Goal: Task Accomplishment & Management: Manage account settings

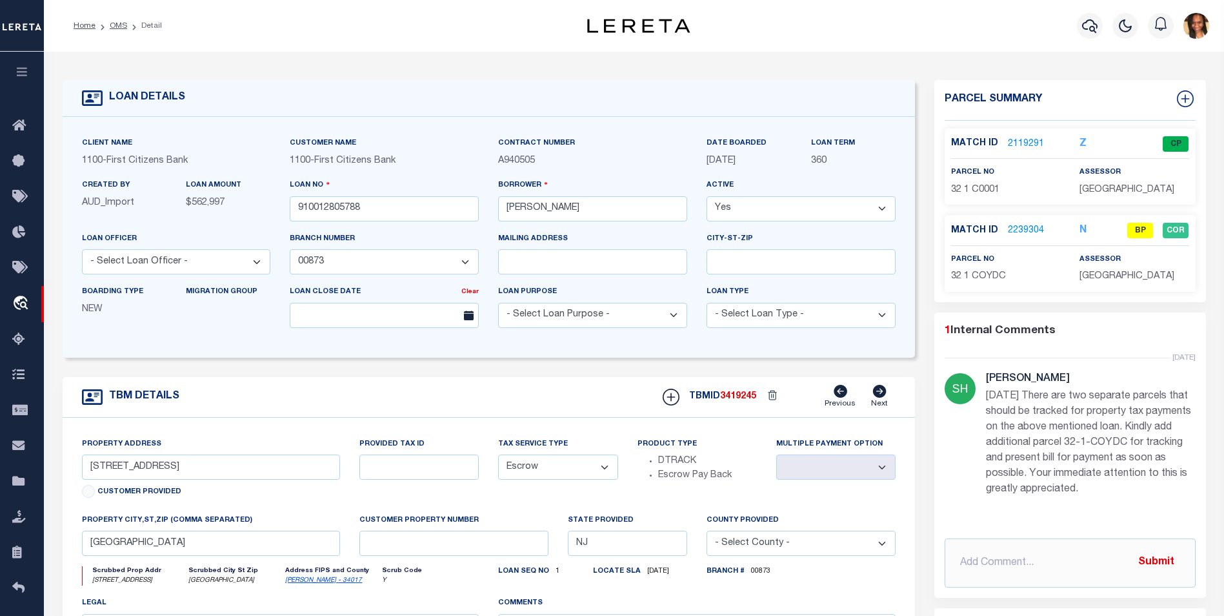
select select "24377"
select select "Escrow"
click at [1018, 232] on link "2239304" at bounding box center [1026, 231] width 36 height 14
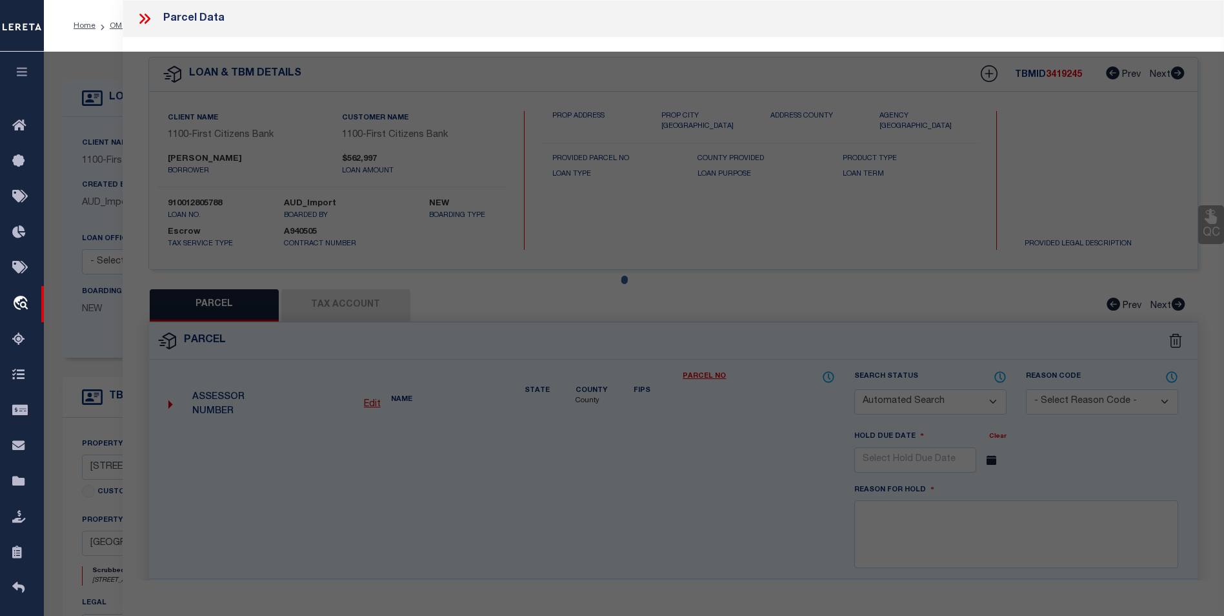
checkbox input "false"
select select "BP"
type input "BOSCO, ROBERT"
select select "AGW"
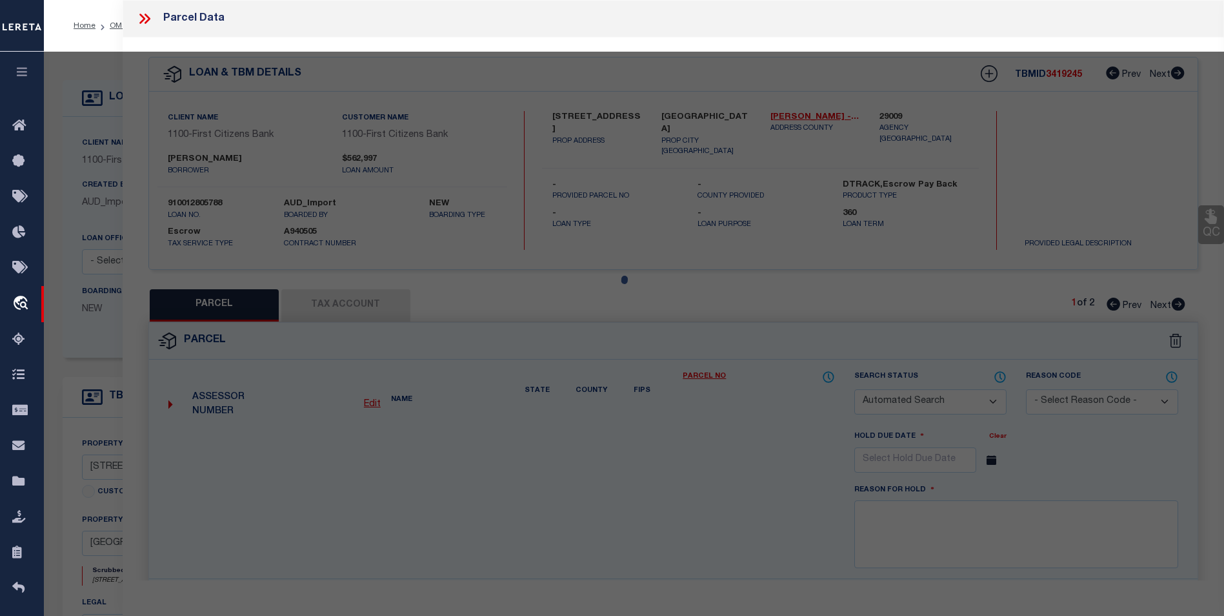
select select
type input "360 FIRST ST #1"
checkbox input "false"
type textarea "Block/Lot/Qual: 32. 1. -COYDC- -"
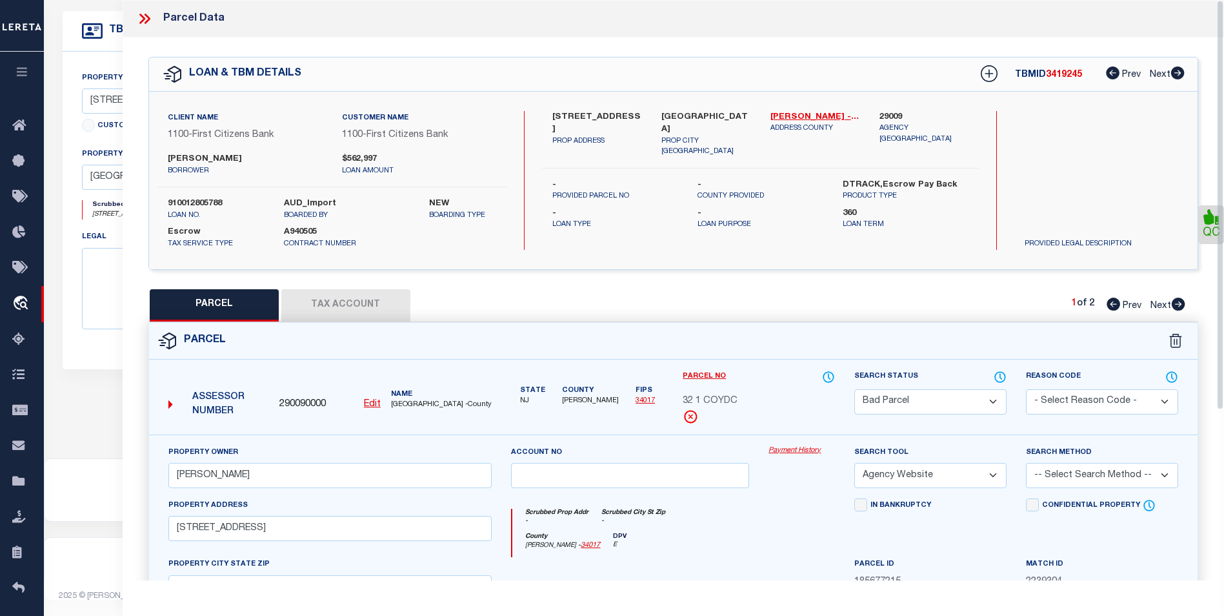
click at [147, 21] on icon at bounding box center [148, 19] width 6 height 10
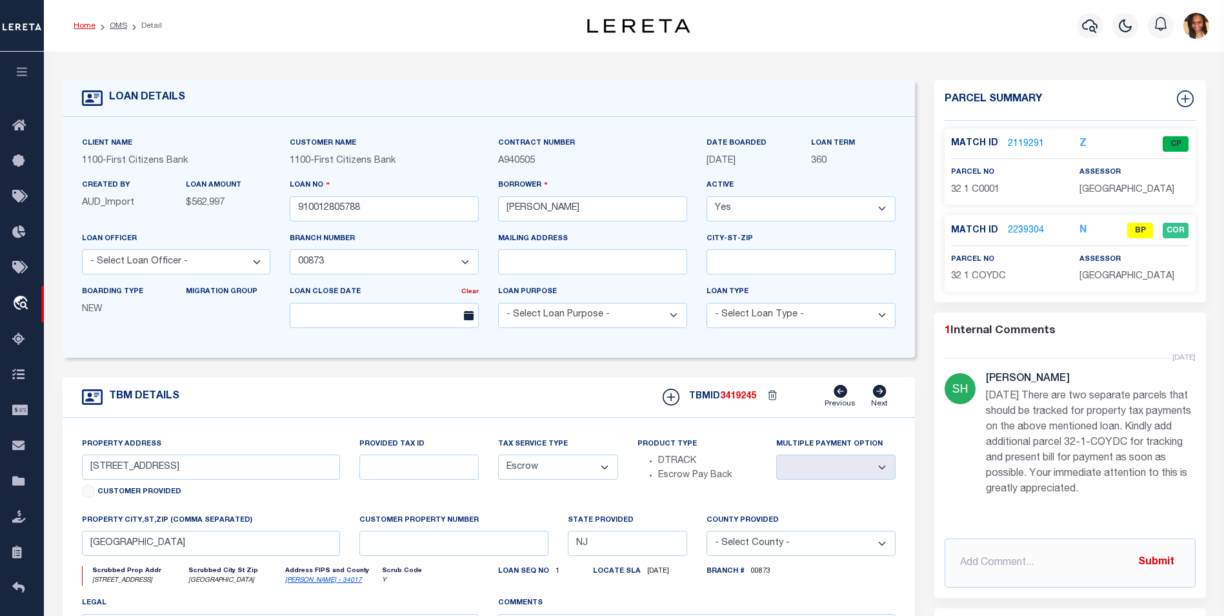
click at [82, 26] on link "Home" at bounding box center [85, 26] width 22 height 8
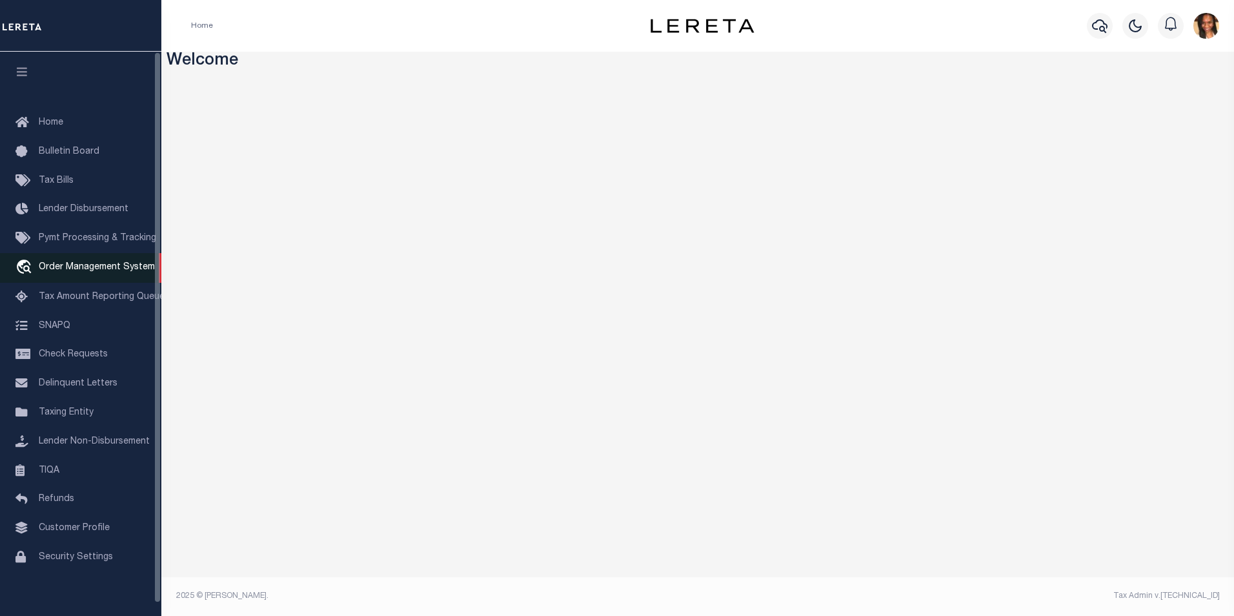
click at [105, 264] on link "travel_explore Order Management System" at bounding box center [80, 268] width 161 height 30
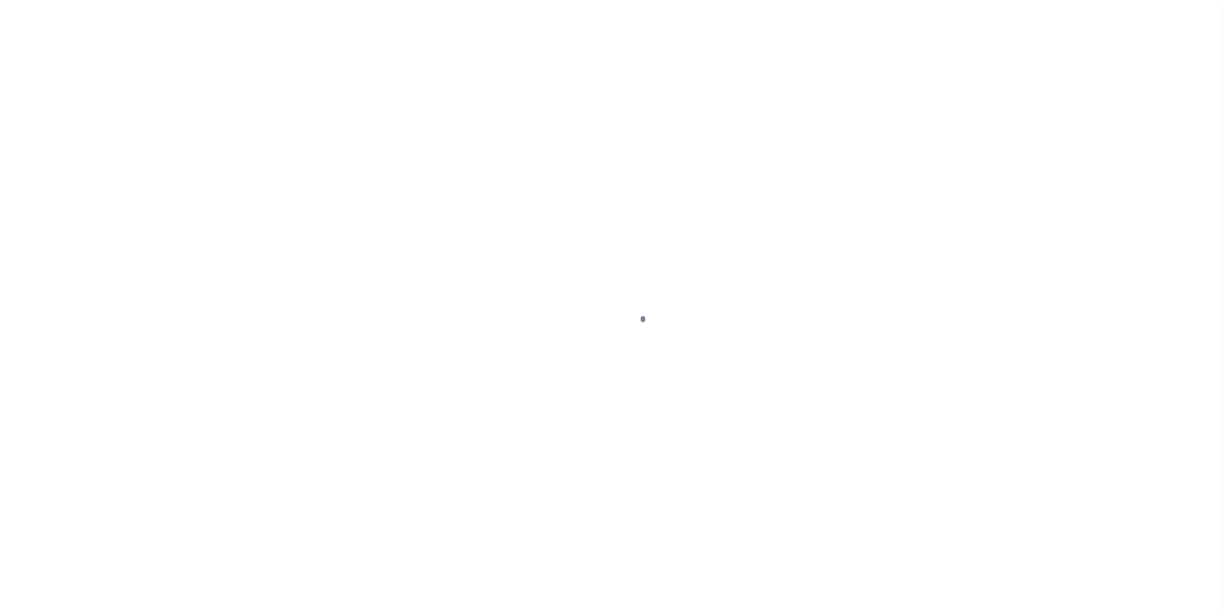
scroll to position [13, 0]
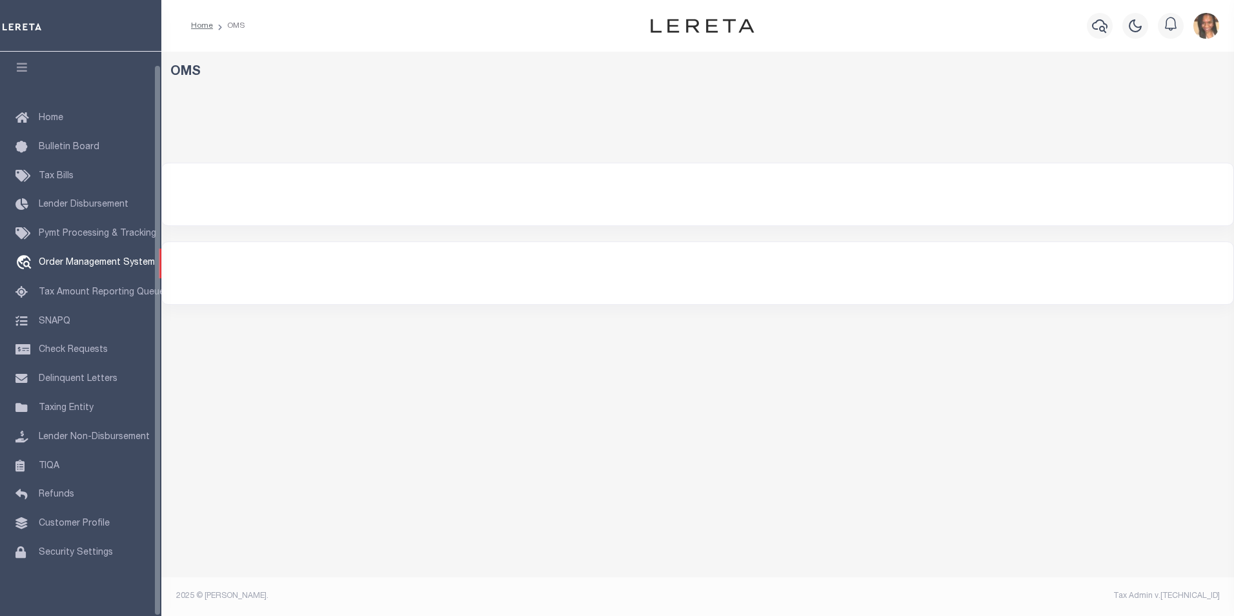
select select "200"
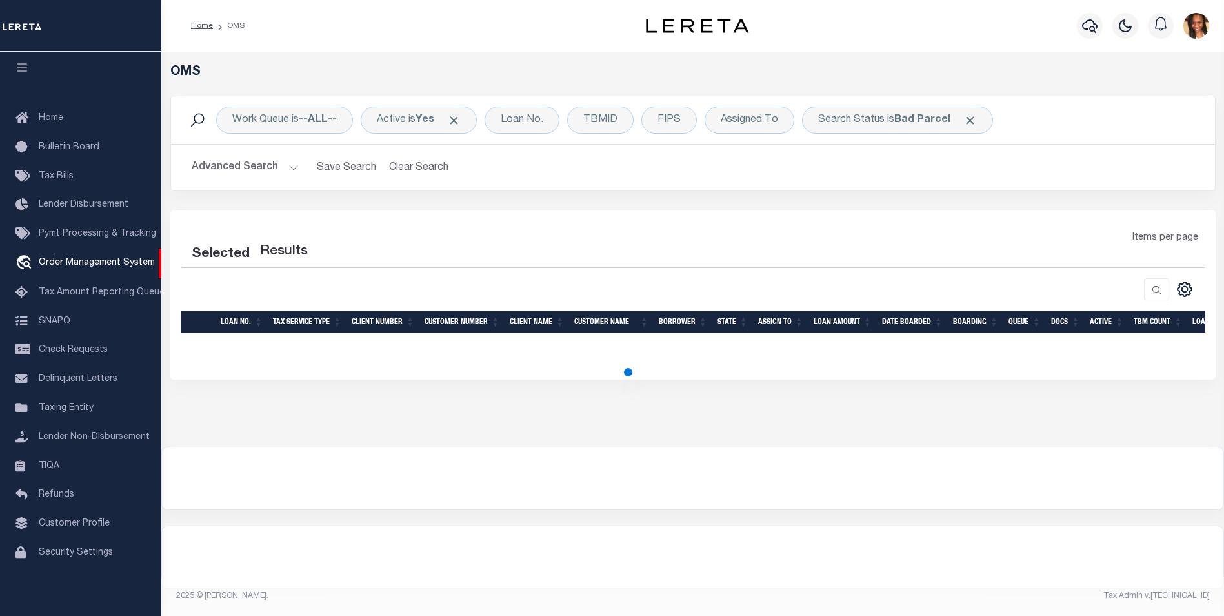
select select "200"
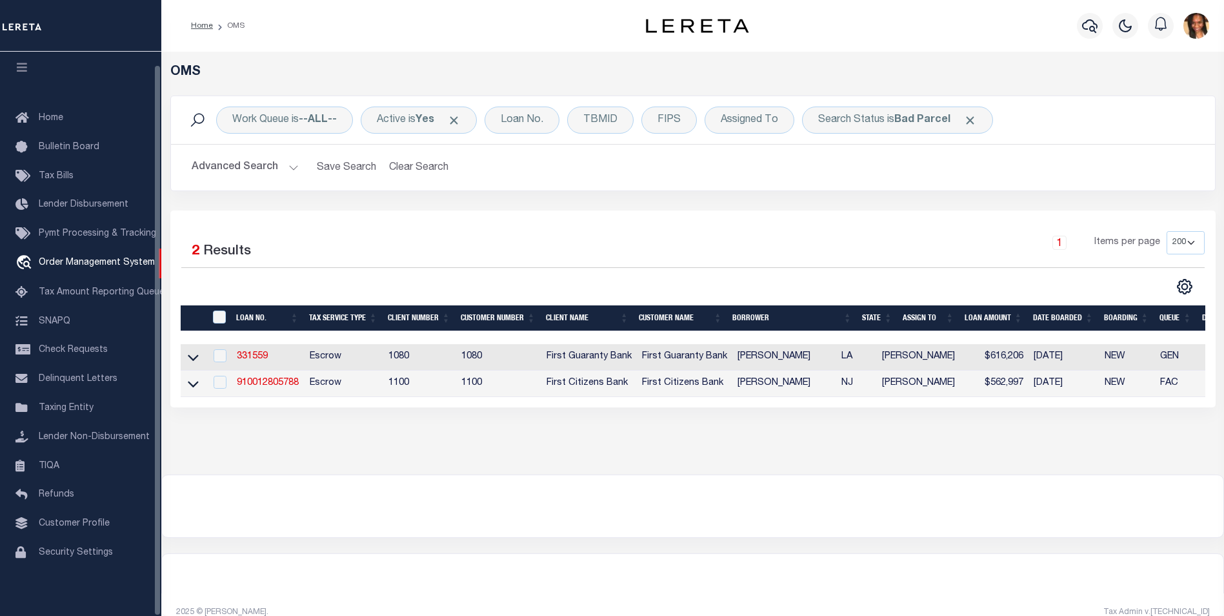
click at [198, 30] on li "Home" at bounding box center [202, 26] width 22 height 12
click at [207, 23] on link "Home" at bounding box center [202, 26] width 22 height 8
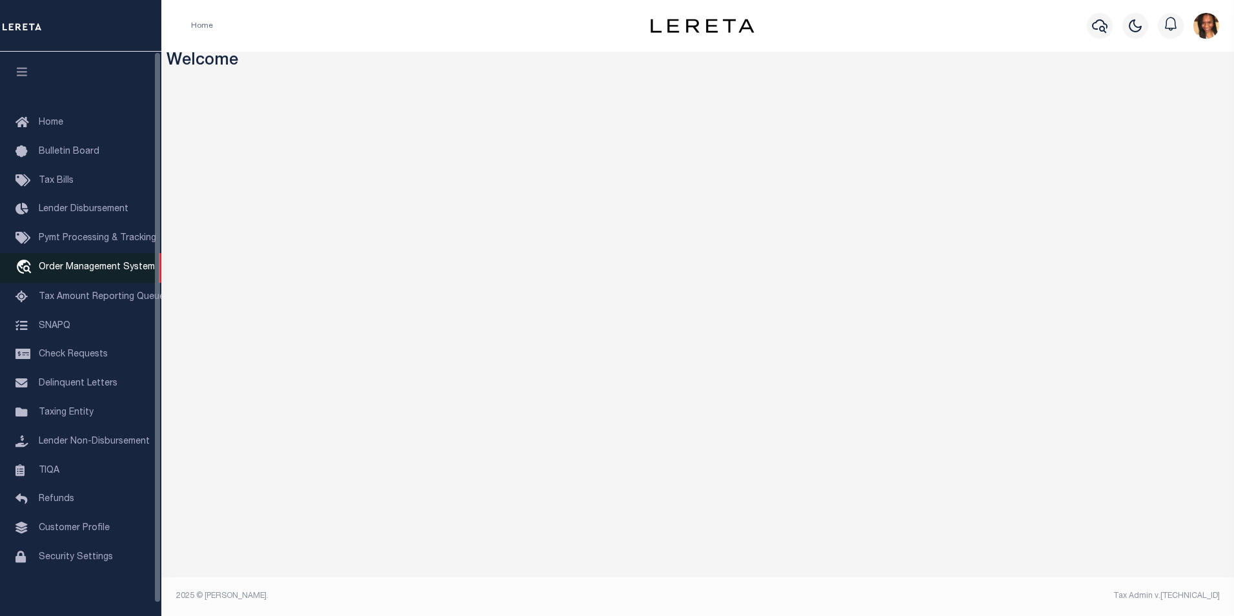
click at [65, 267] on span "Order Management System" at bounding box center [97, 267] width 116 height 9
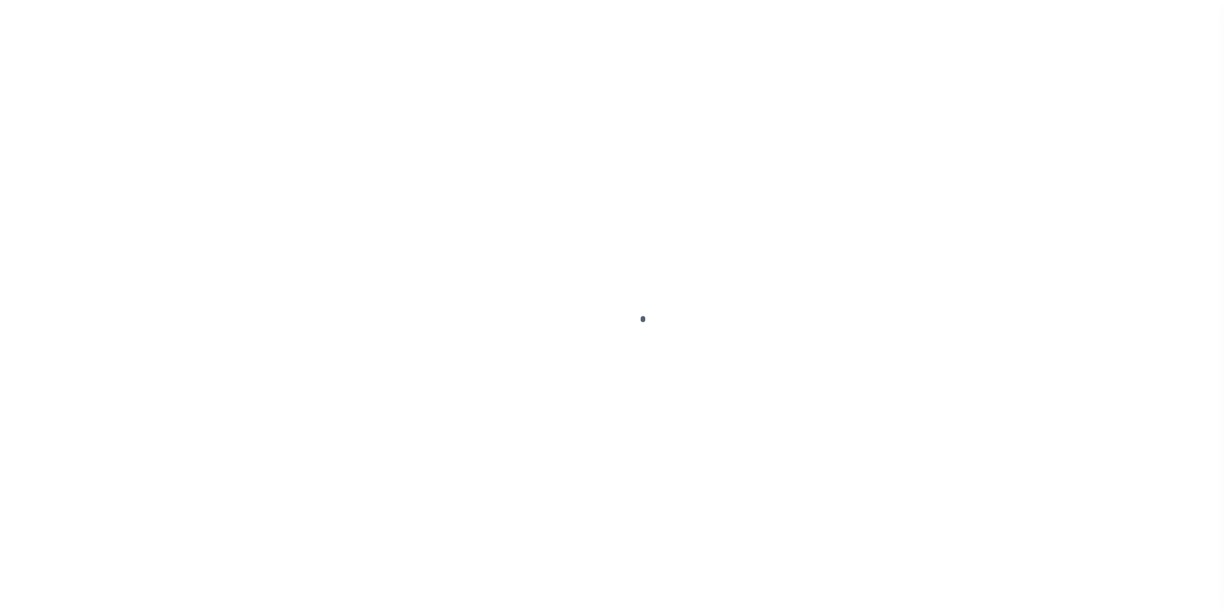
scroll to position [13, 0]
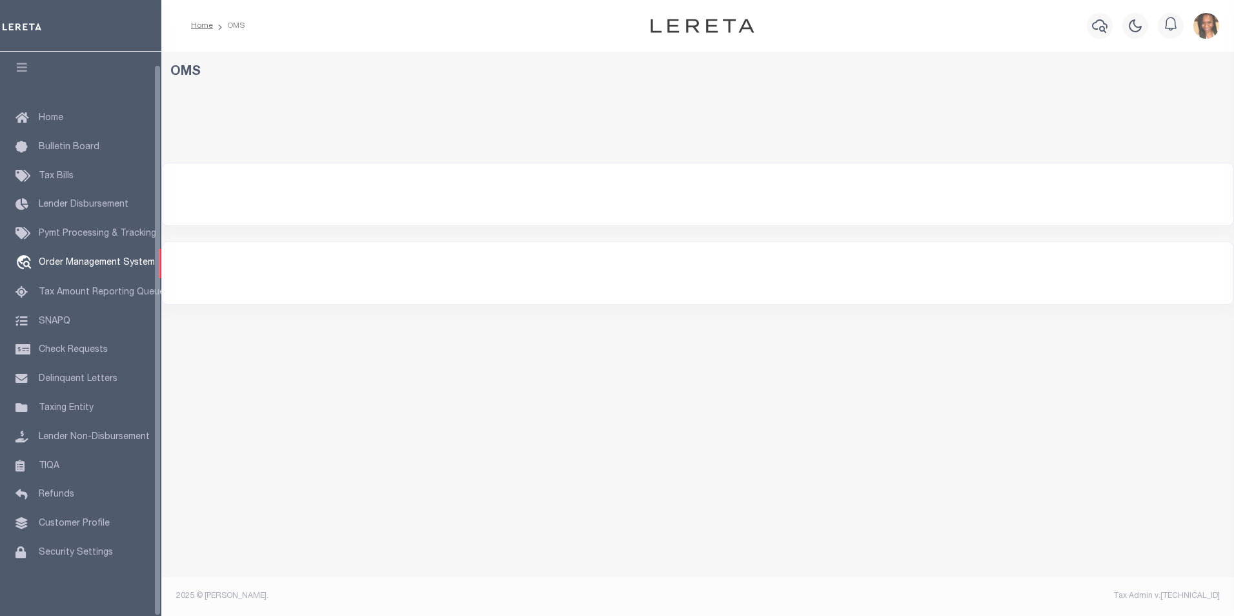
select select "200"
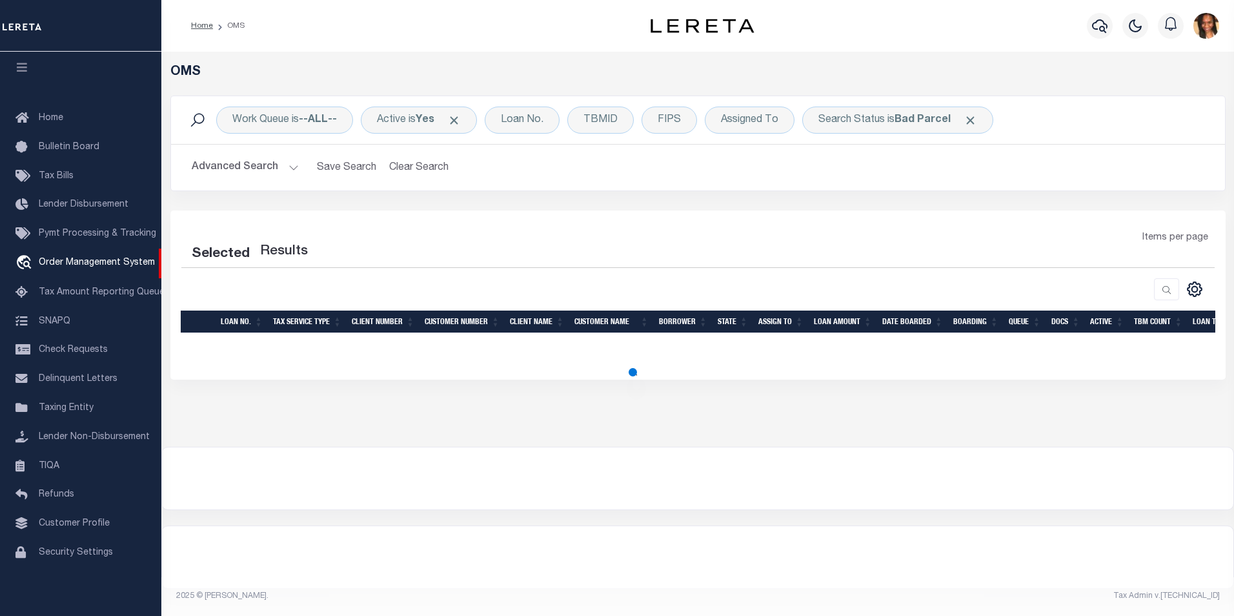
select select "200"
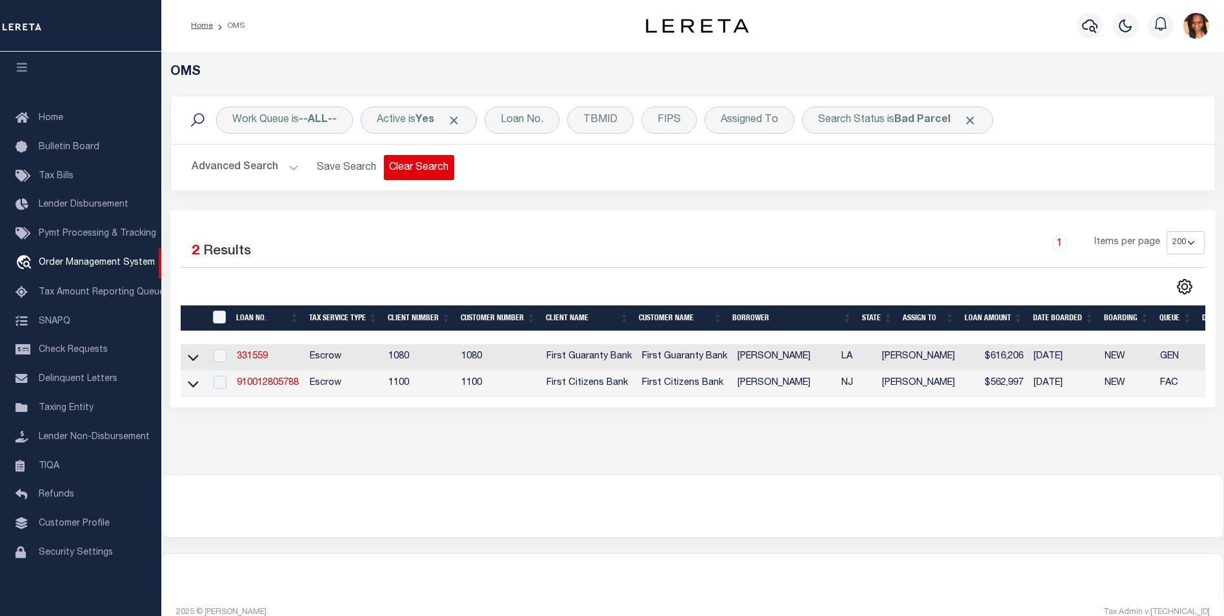
click at [416, 173] on button "Clear Search" at bounding box center [419, 167] width 70 height 25
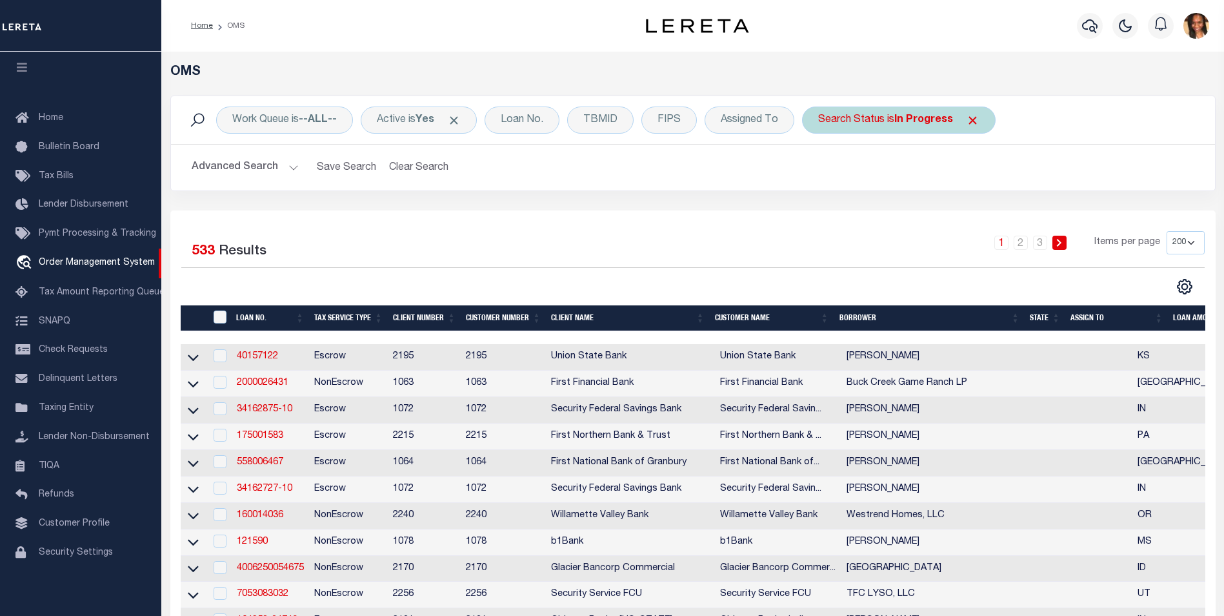
click at [867, 125] on div "Search Status is In Progress" at bounding box center [899, 119] width 194 height 27
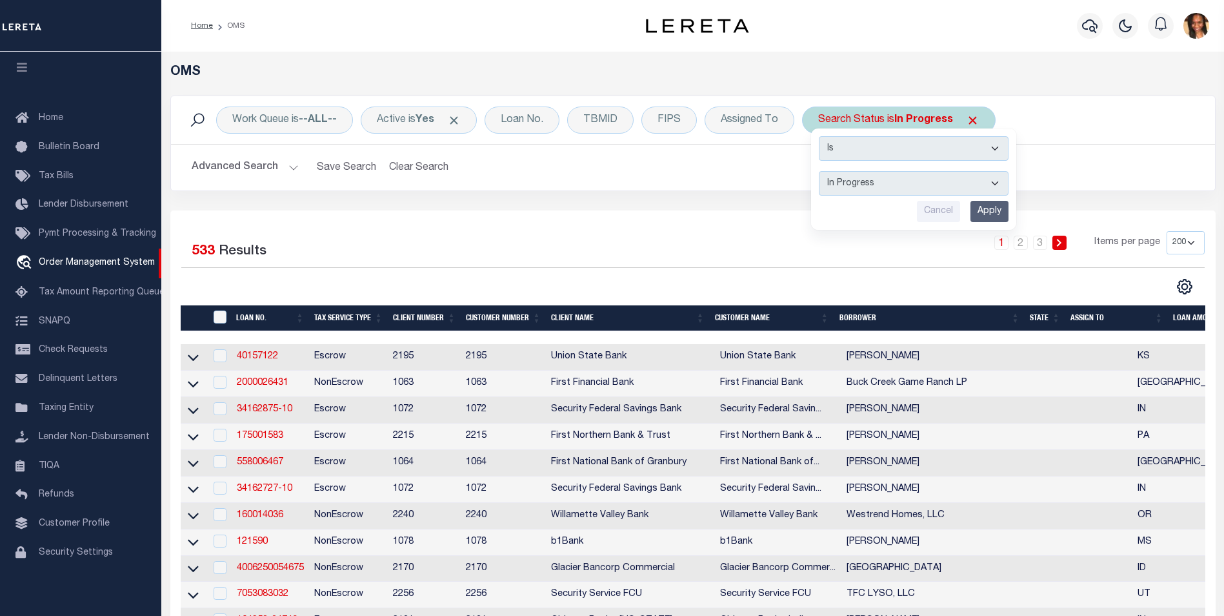
click at [912, 182] on select "Automated Search Bad Parcel Complete Duplicate Parcel High Dollar Reporting In …" at bounding box center [914, 183] width 190 height 25
select select "BP"
click at [820, 171] on select "Automated Search Bad Parcel Complete Duplicate Parcel High Dollar Reporting In …" at bounding box center [914, 183] width 190 height 25
click at [993, 217] on input "Apply" at bounding box center [990, 211] width 38 height 21
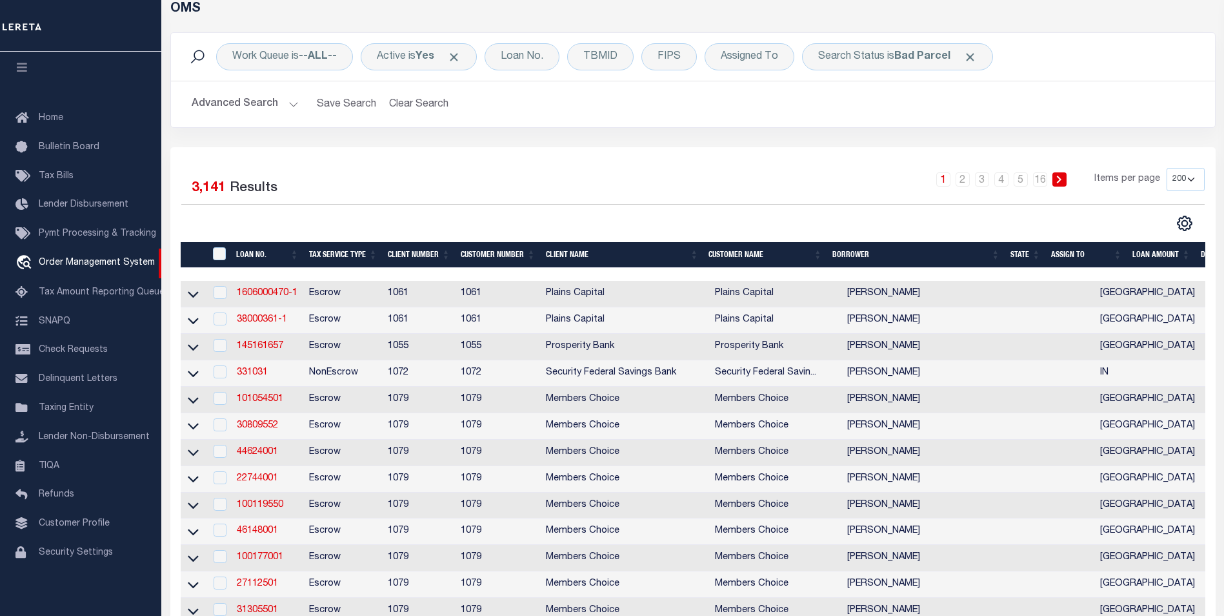
scroll to position [65, 0]
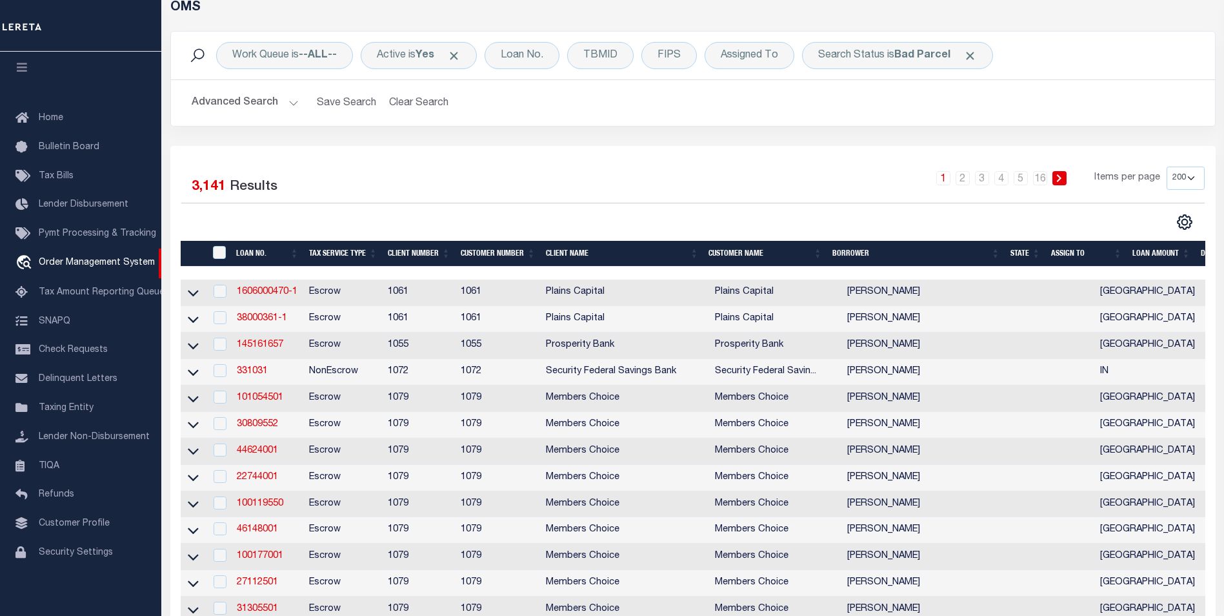
click at [254, 103] on button "Advanced Search" at bounding box center [245, 102] width 107 height 25
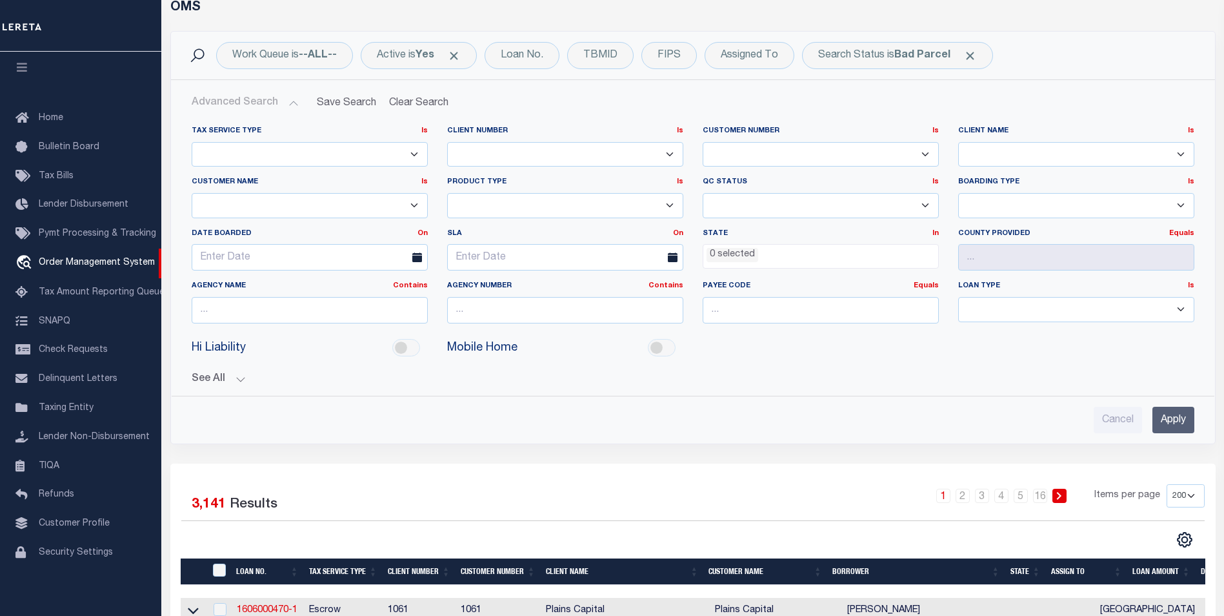
click at [745, 259] on li "0 selected" at bounding box center [733, 255] width 52 height 14
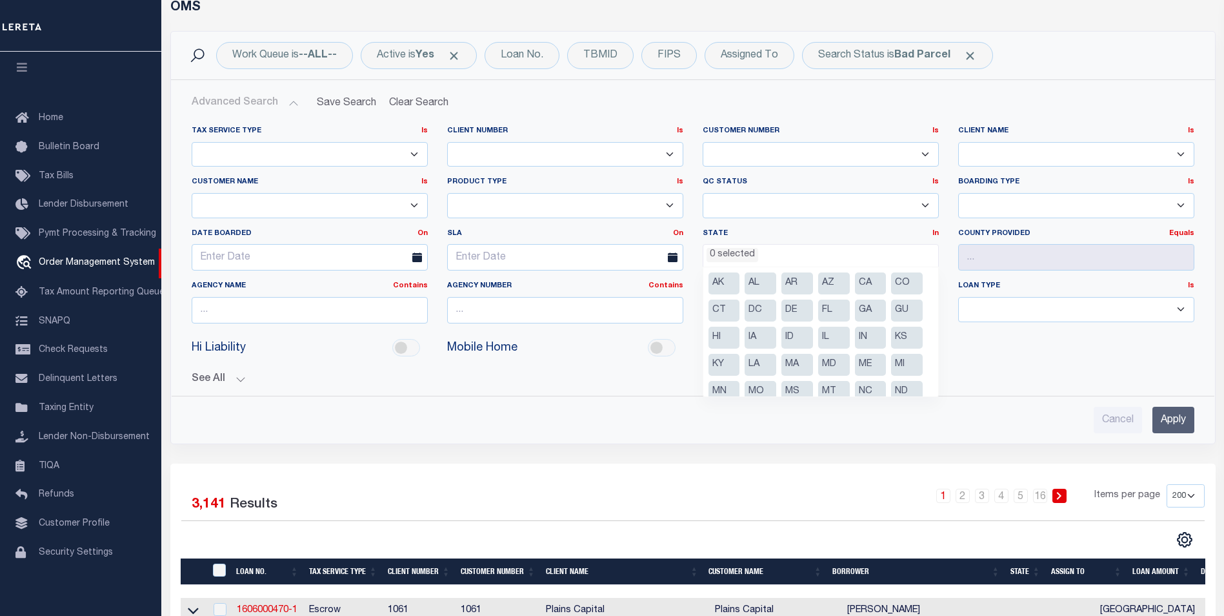
click at [753, 281] on li "AL" at bounding box center [761, 283] width 32 height 22
select select "AL"
click at [968, 366] on div "See All [GEOGRAPHIC_DATA] Contains Contains Is Equals Equals Is" at bounding box center [693, 374] width 1003 height 23
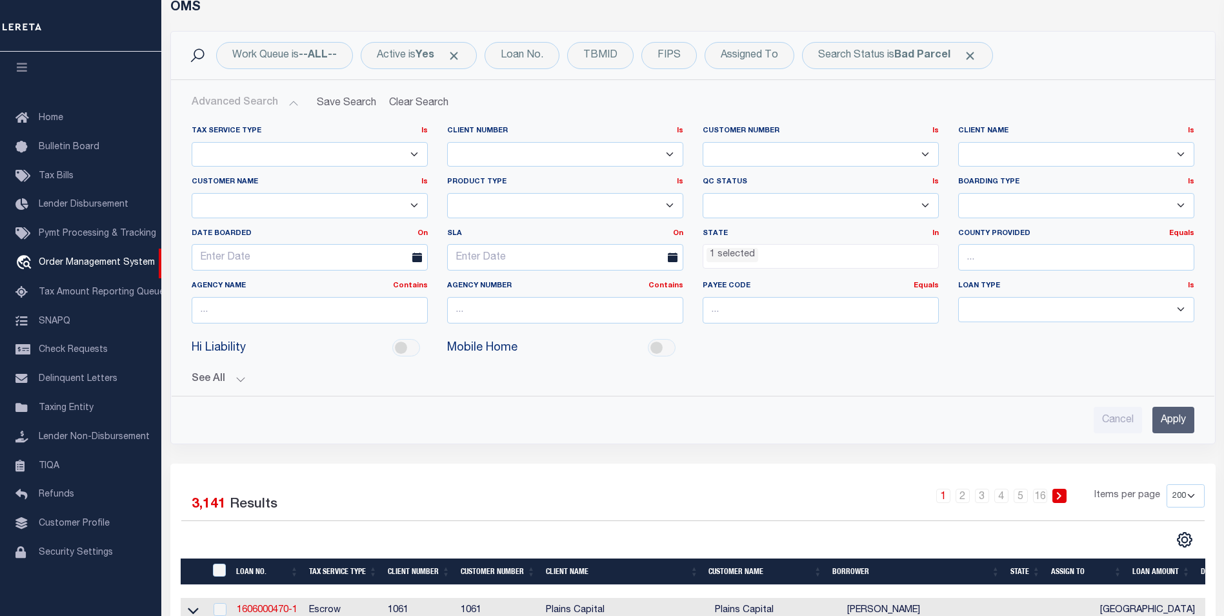
click at [1182, 419] on input "Apply" at bounding box center [1174, 420] width 42 height 26
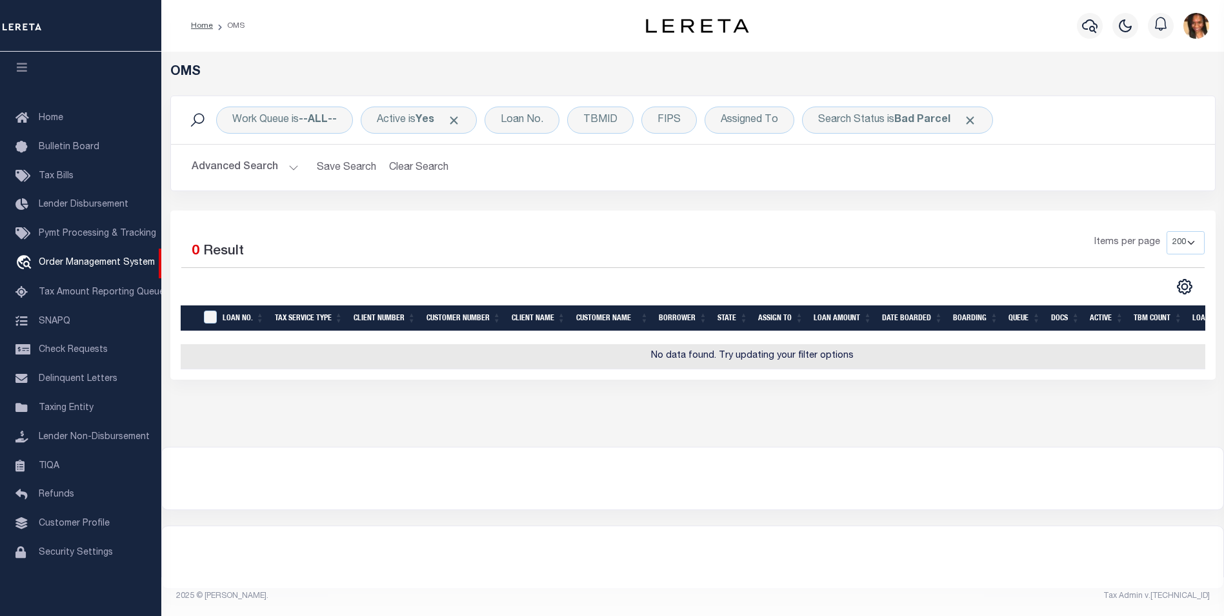
scroll to position [0, 0]
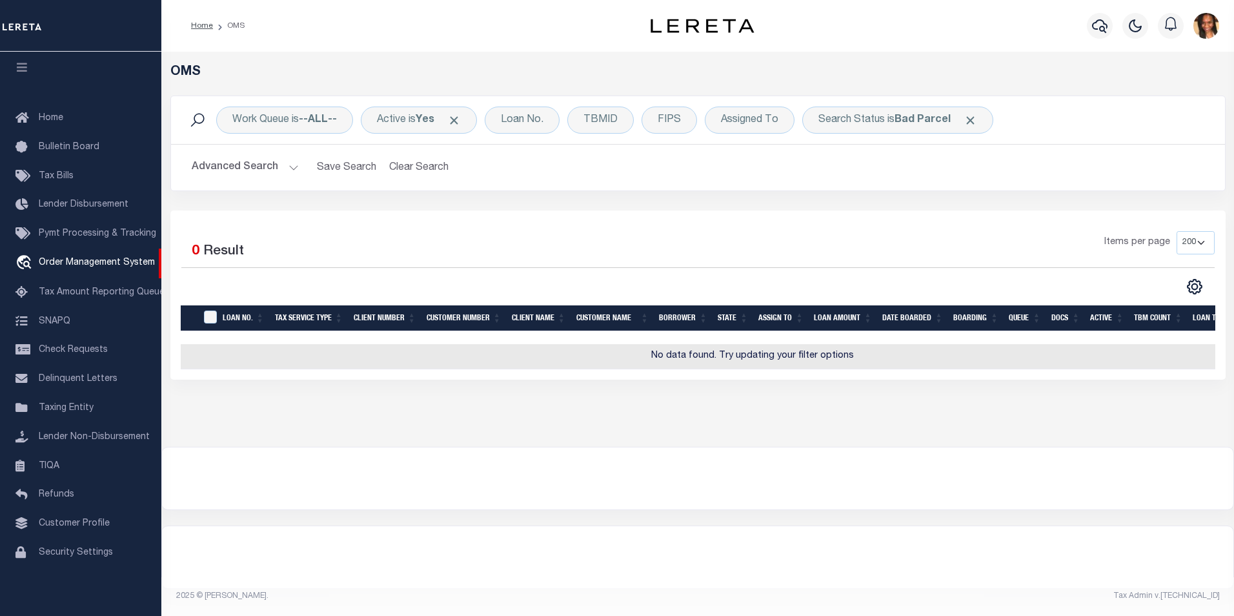
click at [223, 174] on button "Advanced Search" at bounding box center [245, 167] width 107 height 25
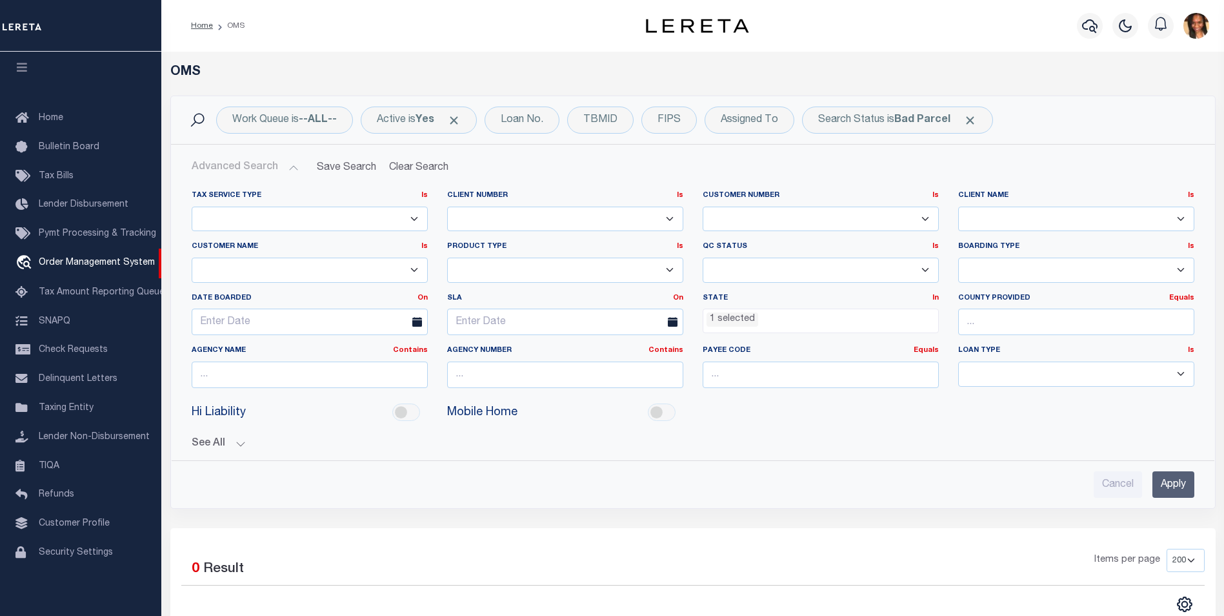
click at [802, 315] on ul "1 selected" at bounding box center [820, 317] width 235 height 17
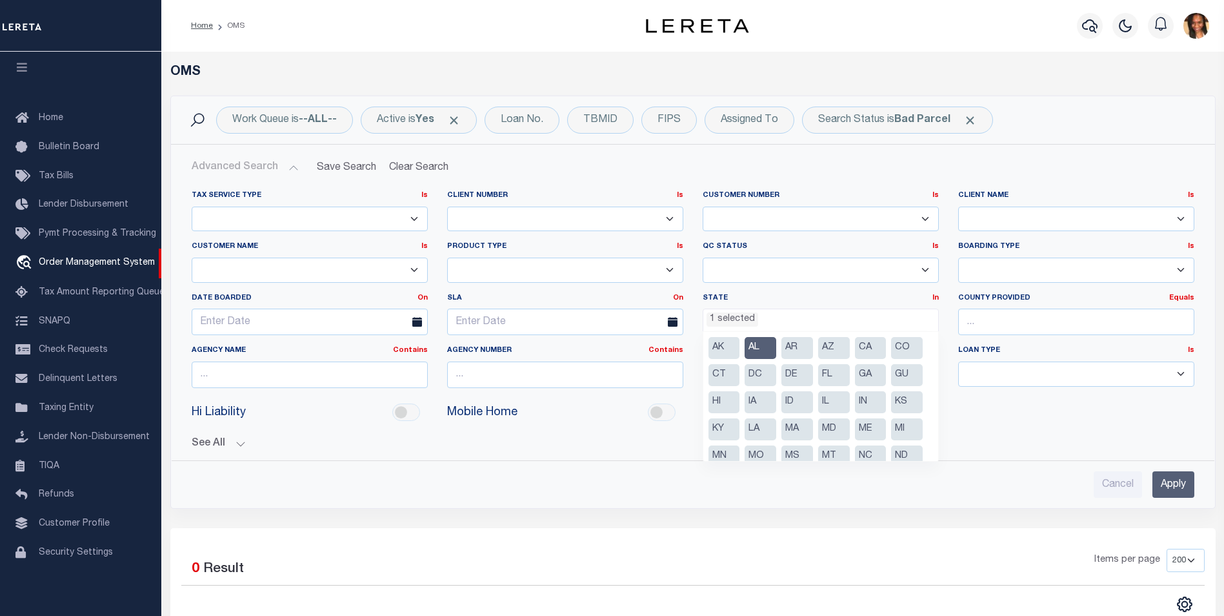
click at [831, 407] on li "IL" at bounding box center [834, 402] width 32 height 22
click at [832, 379] on li "FL" at bounding box center [834, 375] width 32 height 22
click at [789, 352] on li "AR" at bounding box center [798, 348] width 32 height 22
click at [720, 423] on li "KY" at bounding box center [725, 429] width 32 height 22
click at [773, 429] on li "LA" at bounding box center [761, 429] width 32 height 22
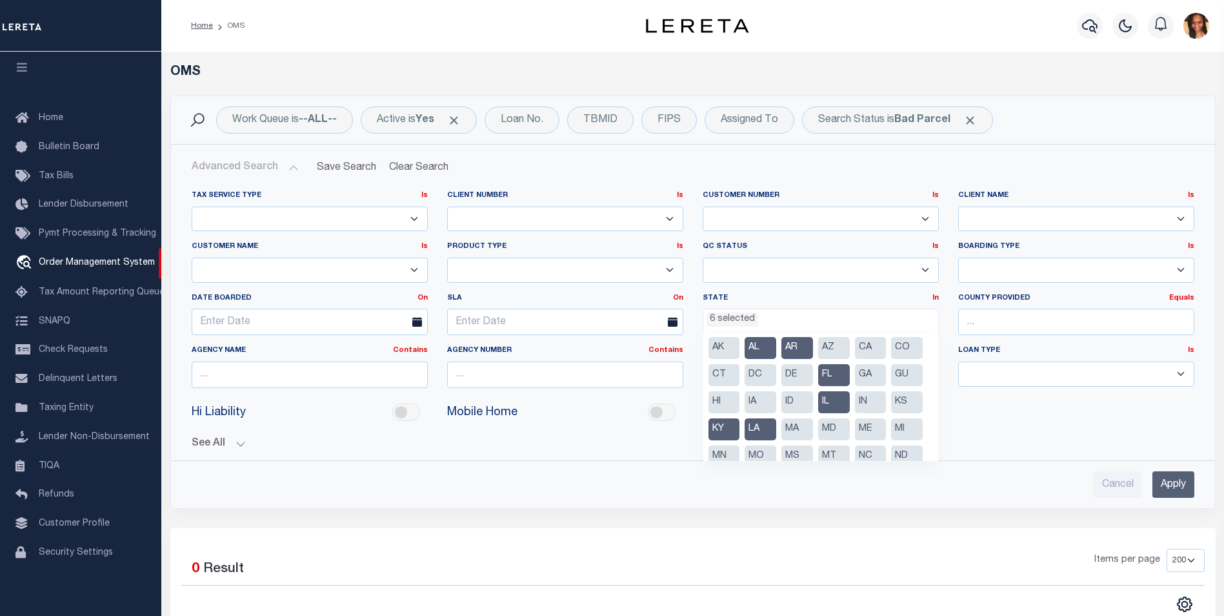
click at [833, 432] on li "MD" at bounding box center [834, 429] width 32 height 22
click at [800, 426] on li "MA" at bounding box center [798, 429] width 32 height 22
click at [866, 432] on li "ME" at bounding box center [871, 429] width 32 height 22
click at [904, 429] on li "MI" at bounding box center [907, 429] width 32 height 22
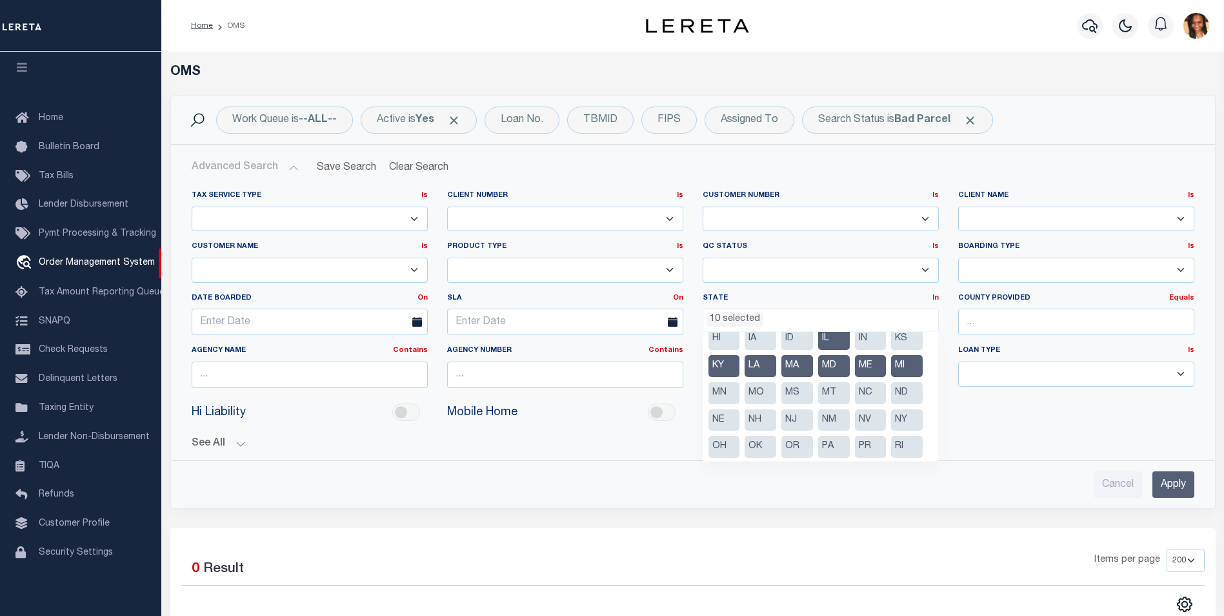
scroll to position [17, 0]
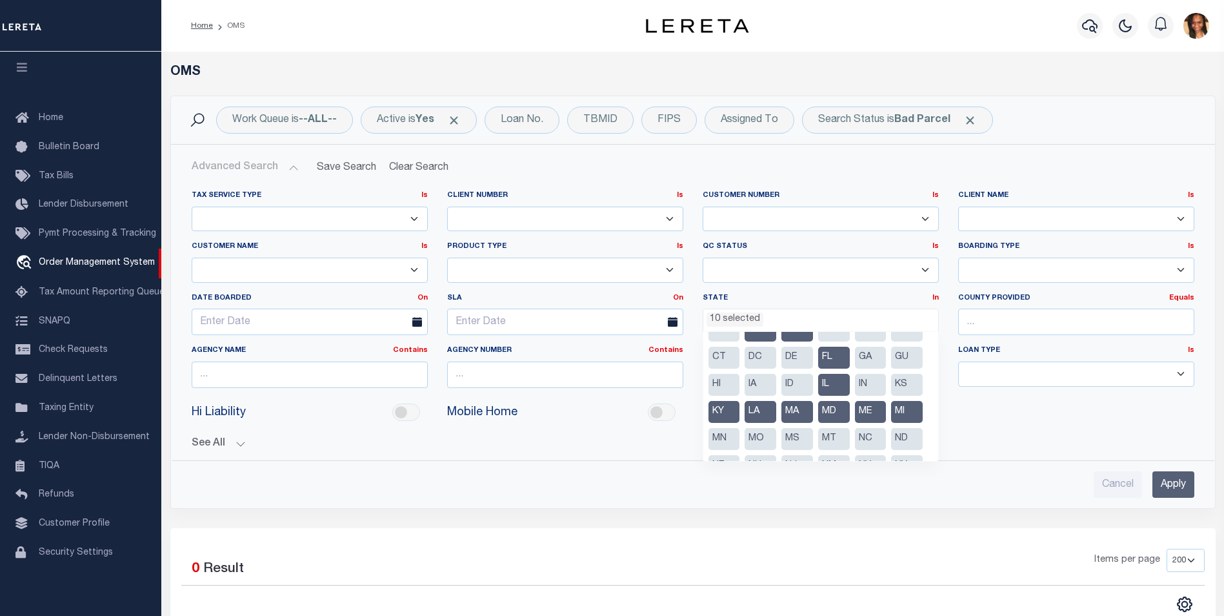
click at [723, 440] on li "MN" at bounding box center [725, 439] width 32 height 22
click at [754, 436] on li "MO" at bounding box center [761, 439] width 32 height 22
drag, startPoint x: 794, startPoint y: 434, endPoint x: 813, endPoint y: 434, distance: 18.7
click at [794, 433] on li "MS" at bounding box center [798, 439] width 32 height 22
click at [840, 436] on li "MT" at bounding box center [834, 439] width 32 height 22
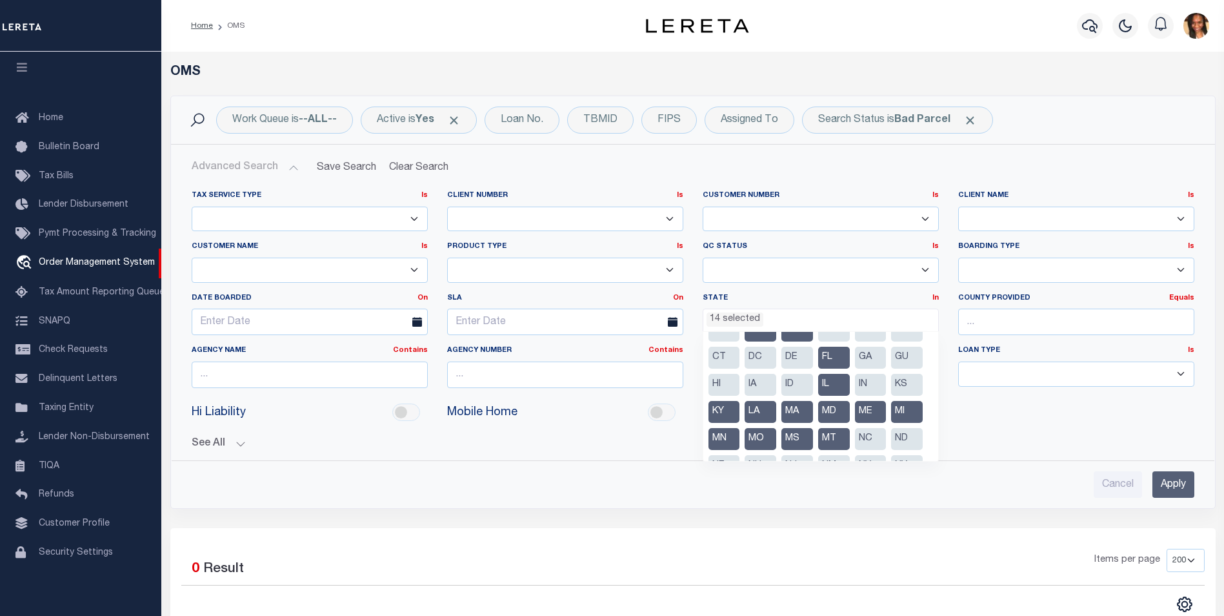
drag, startPoint x: 860, startPoint y: 435, endPoint x: 904, endPoint y: 435, distance: 43.9
click at [860, 434] on li "NC" at bounding box center [871, 439] width 32 height 22
click at [902, 434] on li "ND" at bounding box center [907, 439] width 32 height 22
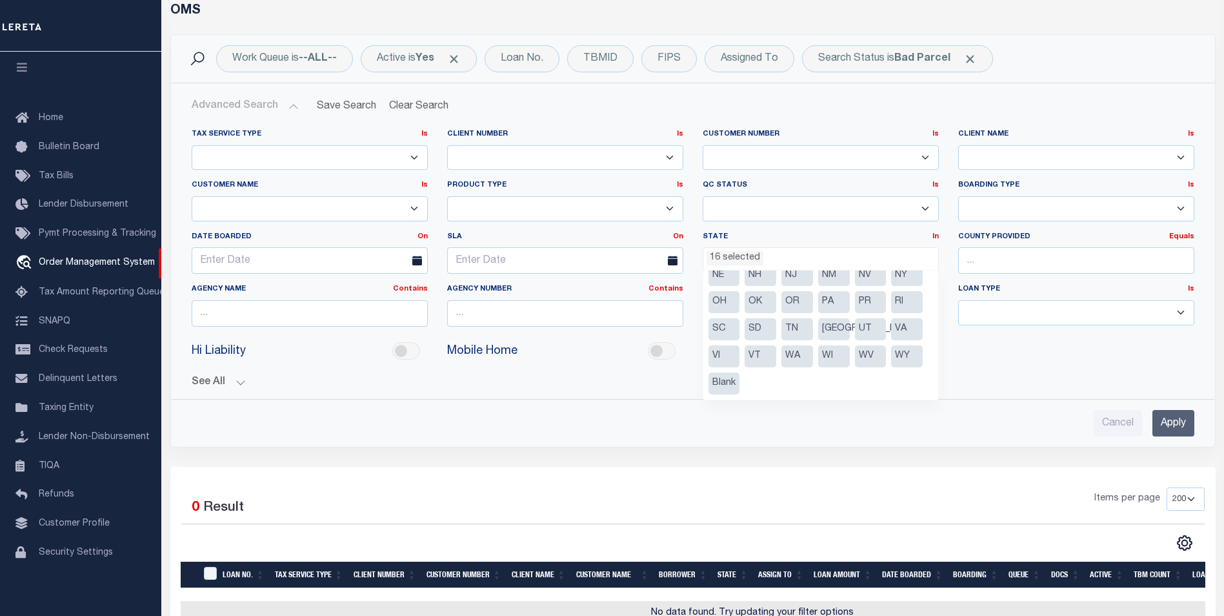
scroll to position [65, 0]
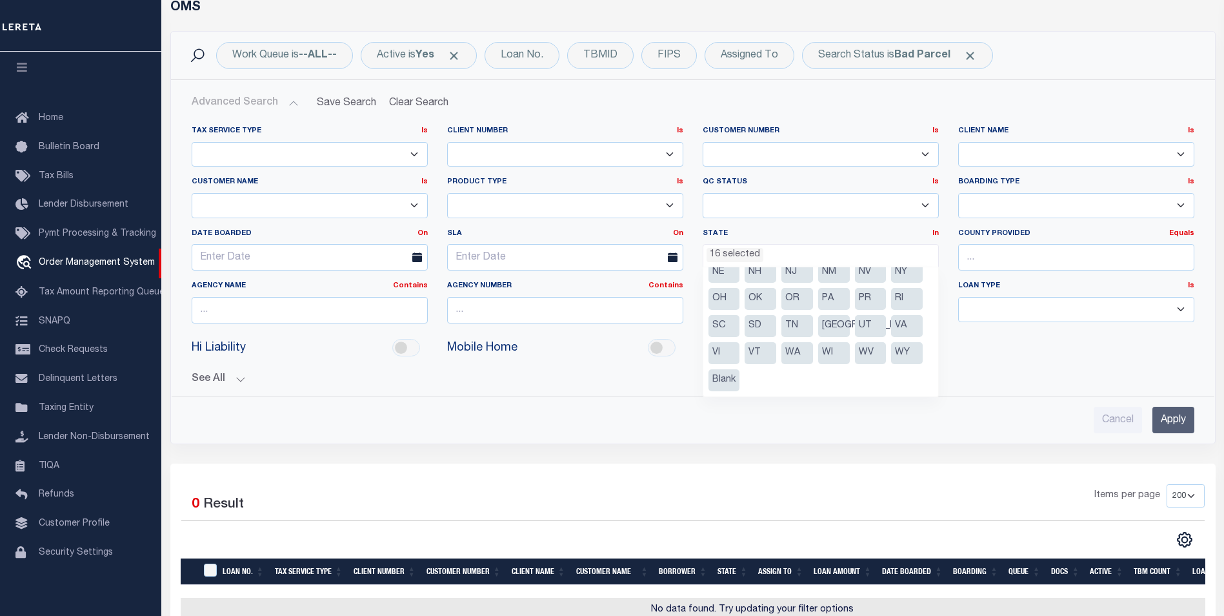
click at [790, 356] on li "WA" at bounding box center [798, 353] width 32 height 22
click at [823, 354] on li "WI" at bounding box center [834, 353] width 32 height 22
click at [868, 353] on li "WV" at bounding box center [871, 353] width 32 height 22
click at [900, 354] on li "WY" at bounding box center [907, 353] width 32 height 22
click at [723, 329] on li "SC" at bounding box center [725, 326] width 32 height 22
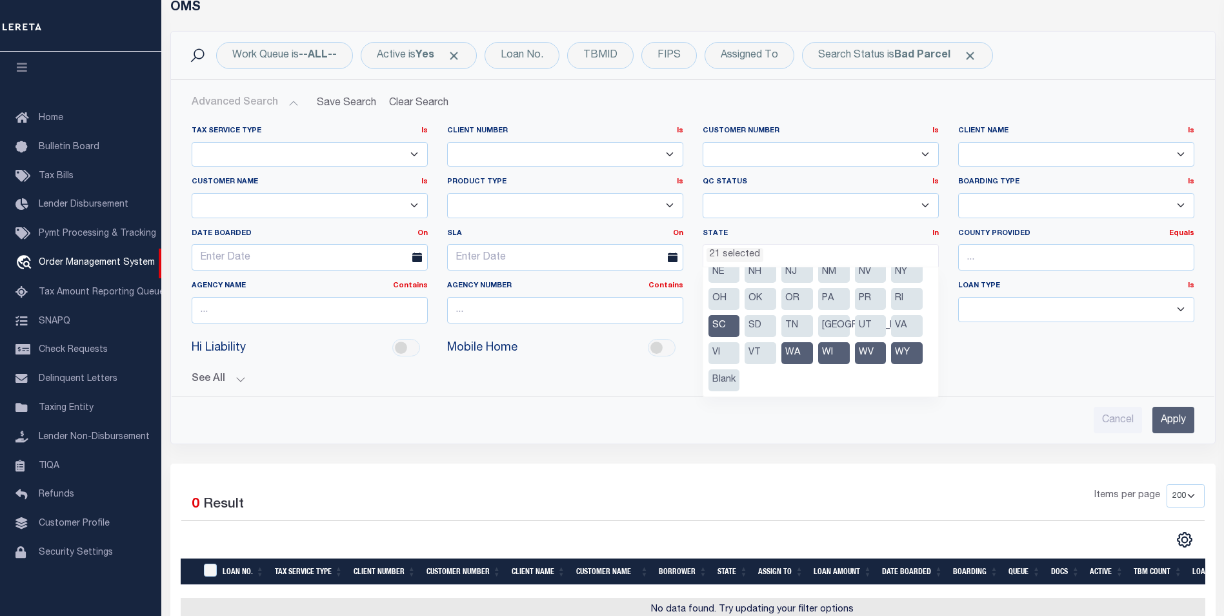
click at [721, 301] on li "OH" at bounding box center [725, 299] width 32 height 22
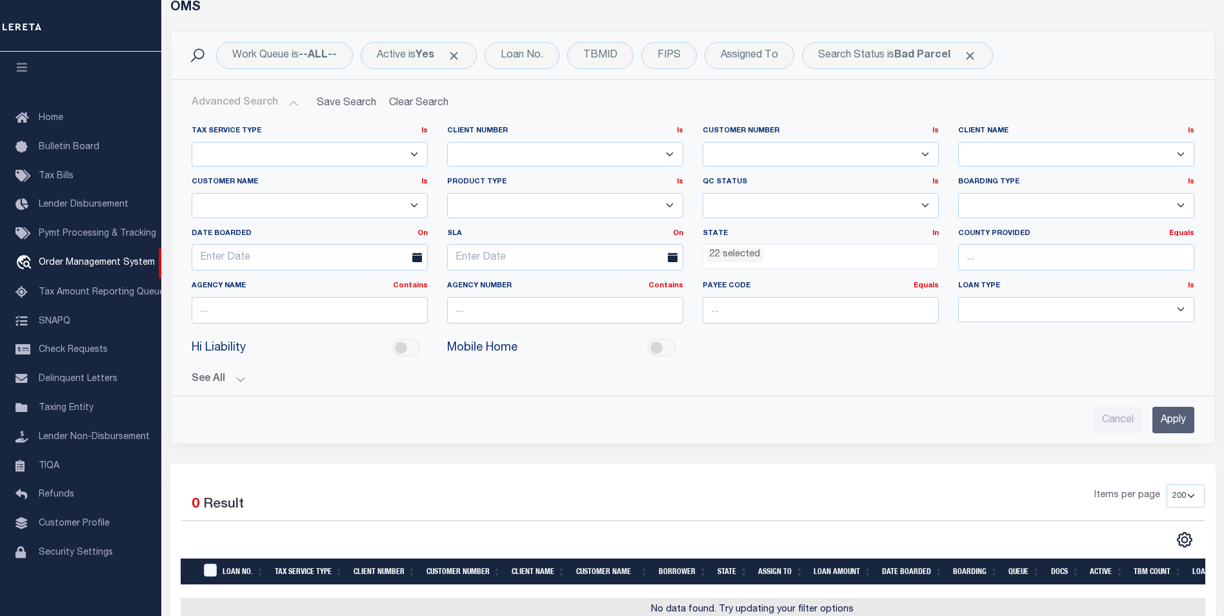
click at [1172, 409] on input "Apply" at bounding box center [1174, 420] width 42 height 26
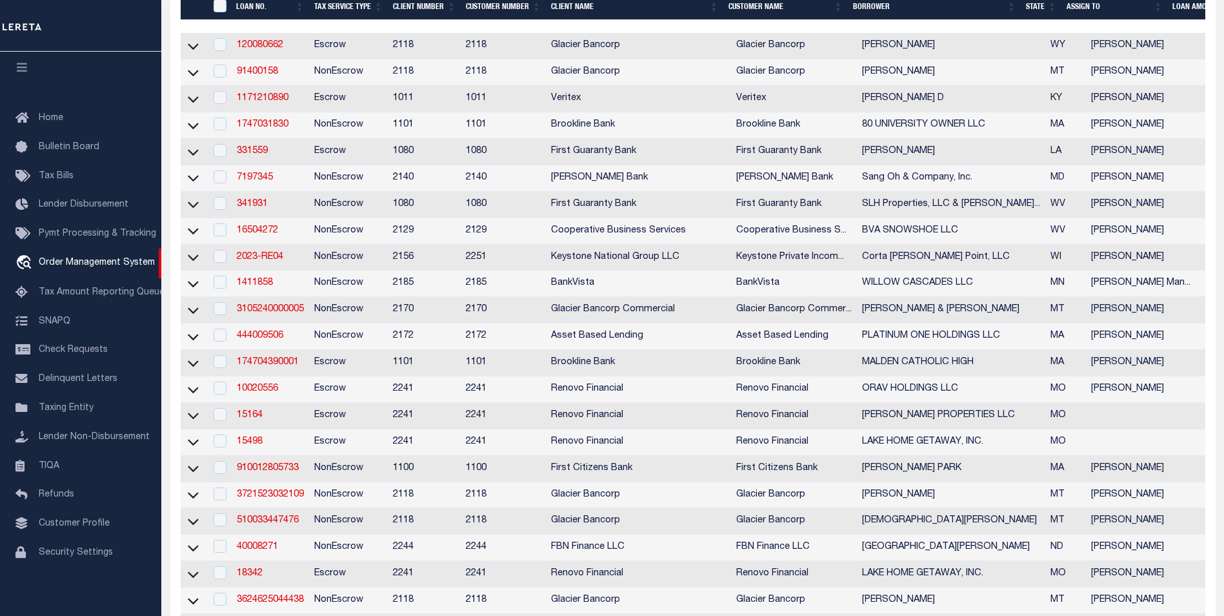
scroll to position [258, 0]
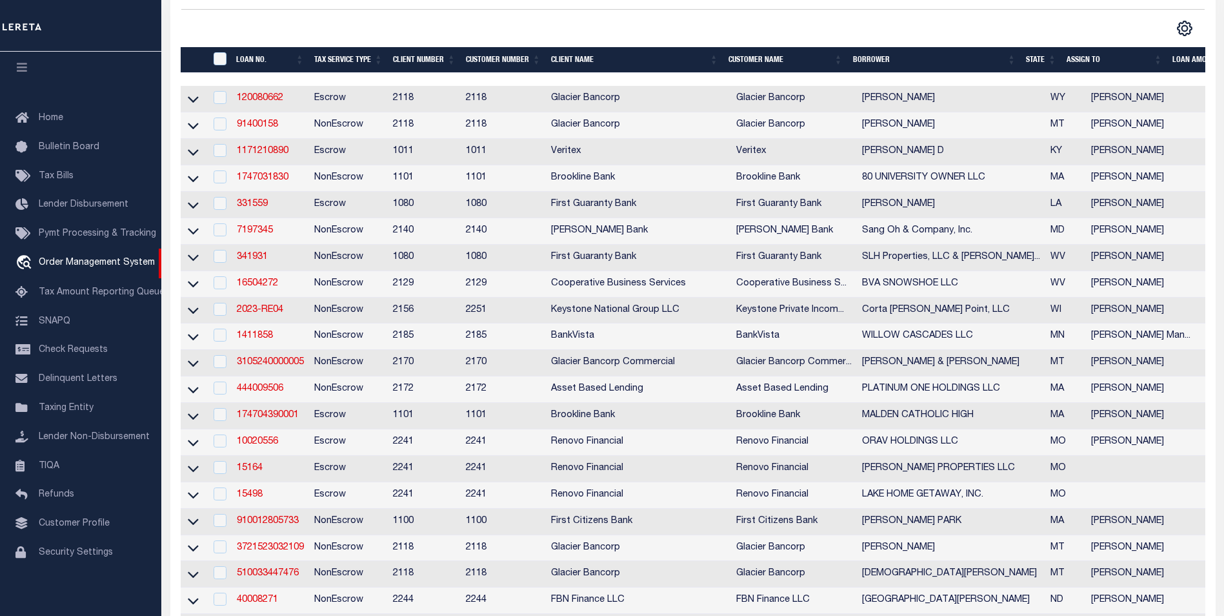
click at [1039, 61] on th "State" at bounding box center [1041, 60] width 41 height 26
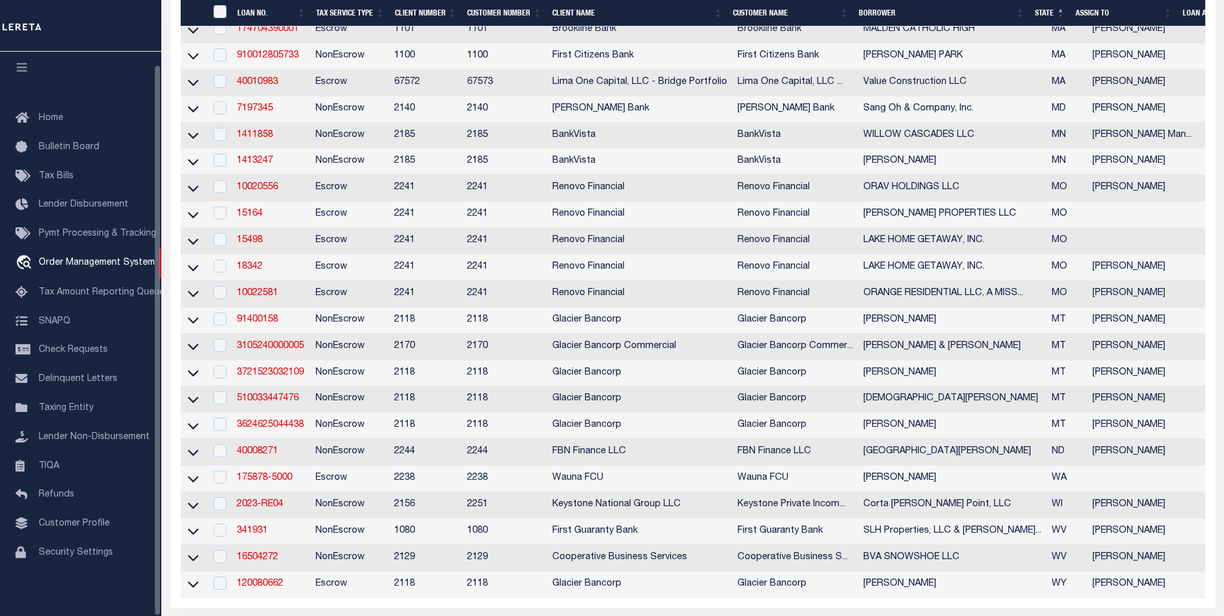
scroll to position [387, 0]
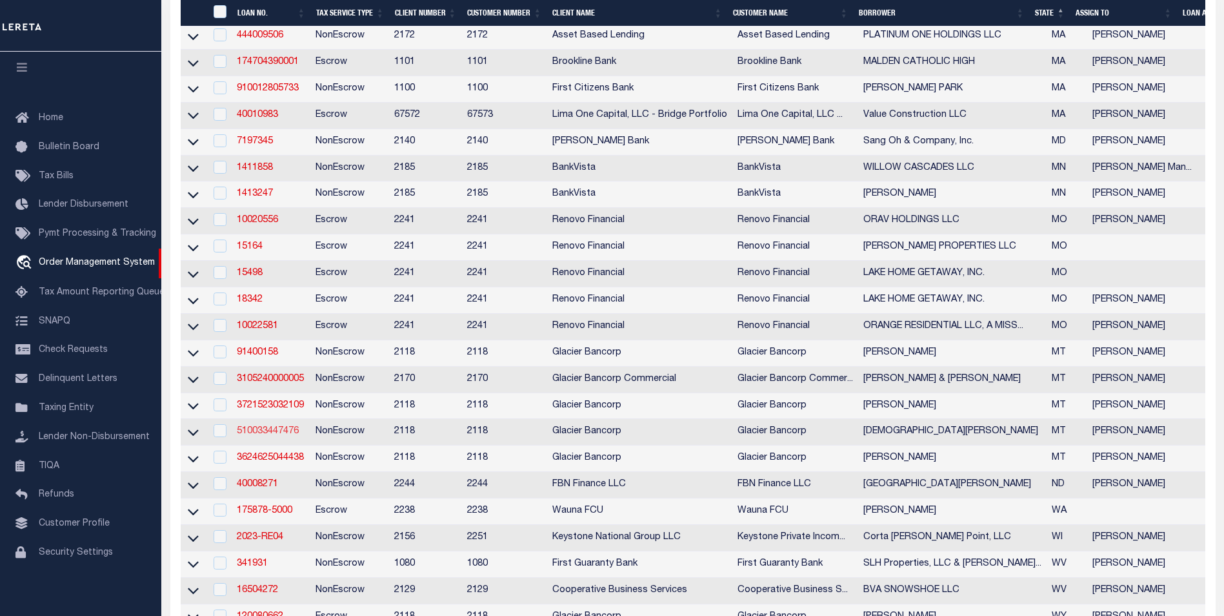
click at [265, 436] on link "510033447476" at bounding box center [268, 431] width 62 height 9
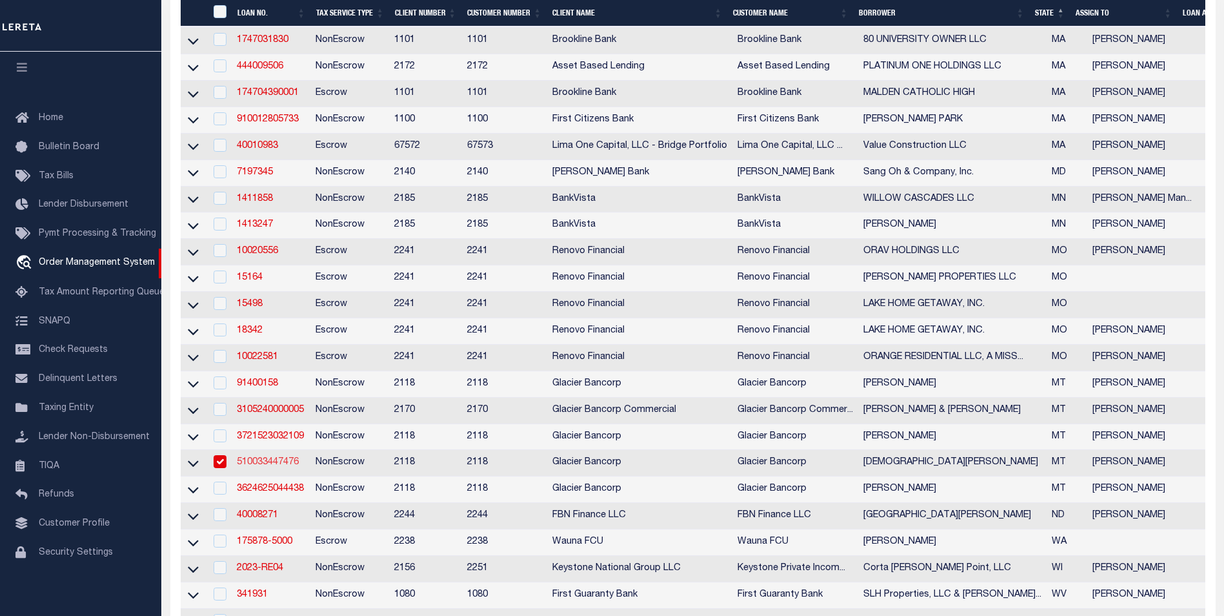
type input "510033447476"
type input "[DEMOGRAPHIC_DATA][PERSON_NAME]"
select select
select select "10"
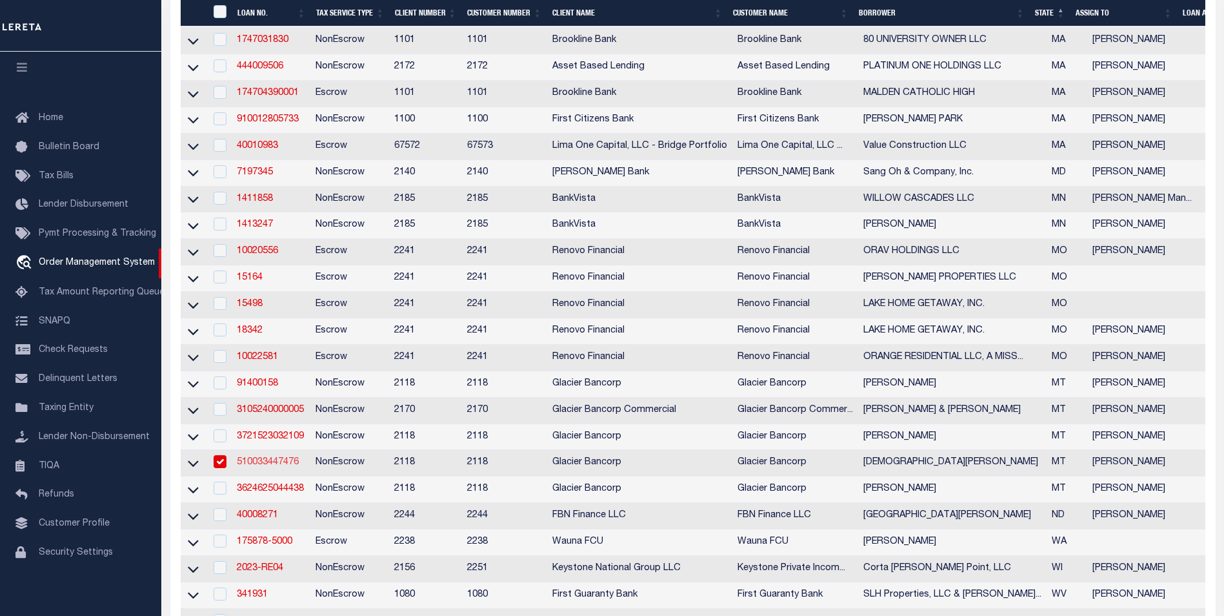
select select "NonEscrow"
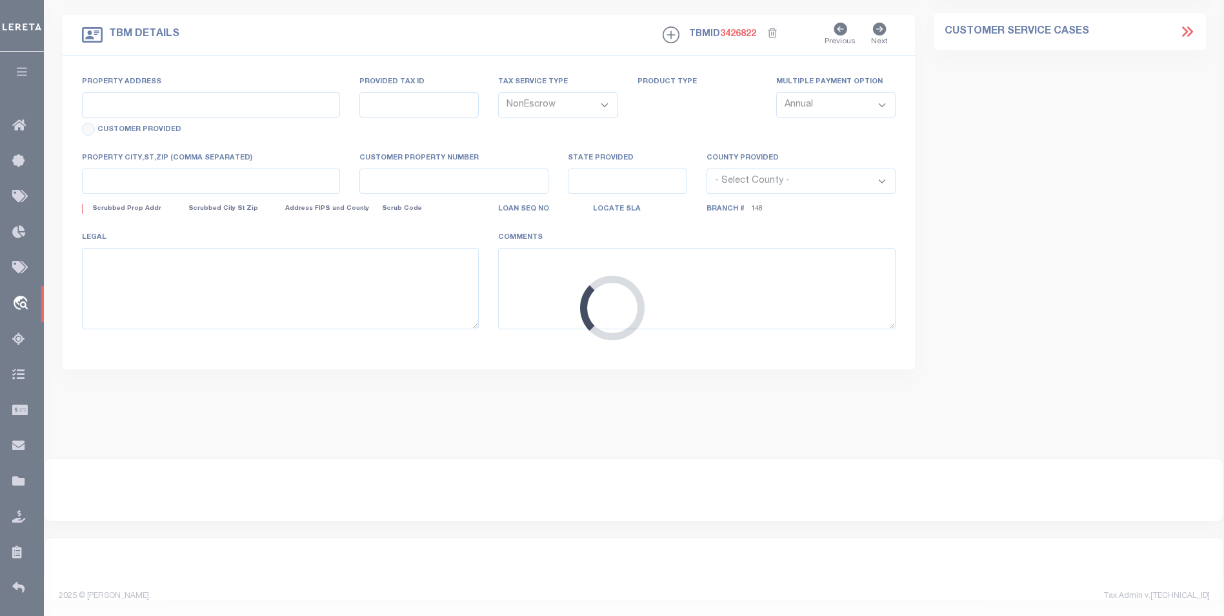
type input "NHN PRIMROSE LN"
select select
type input "MISSOULA MT 598080000"
type input "MT"
select select
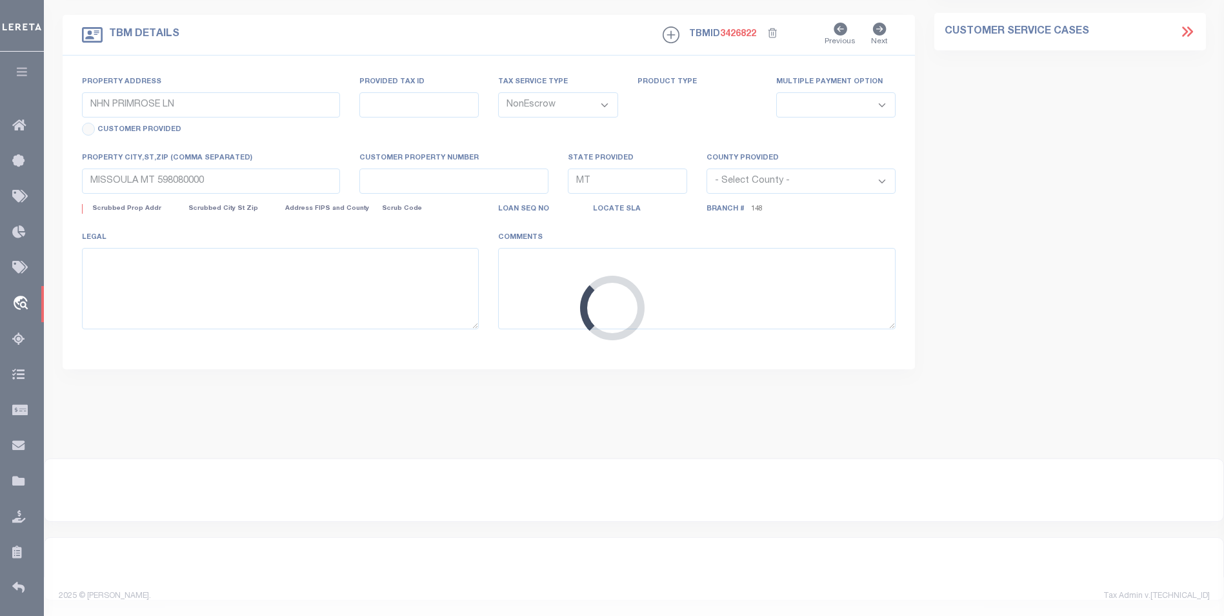
select select "25028"
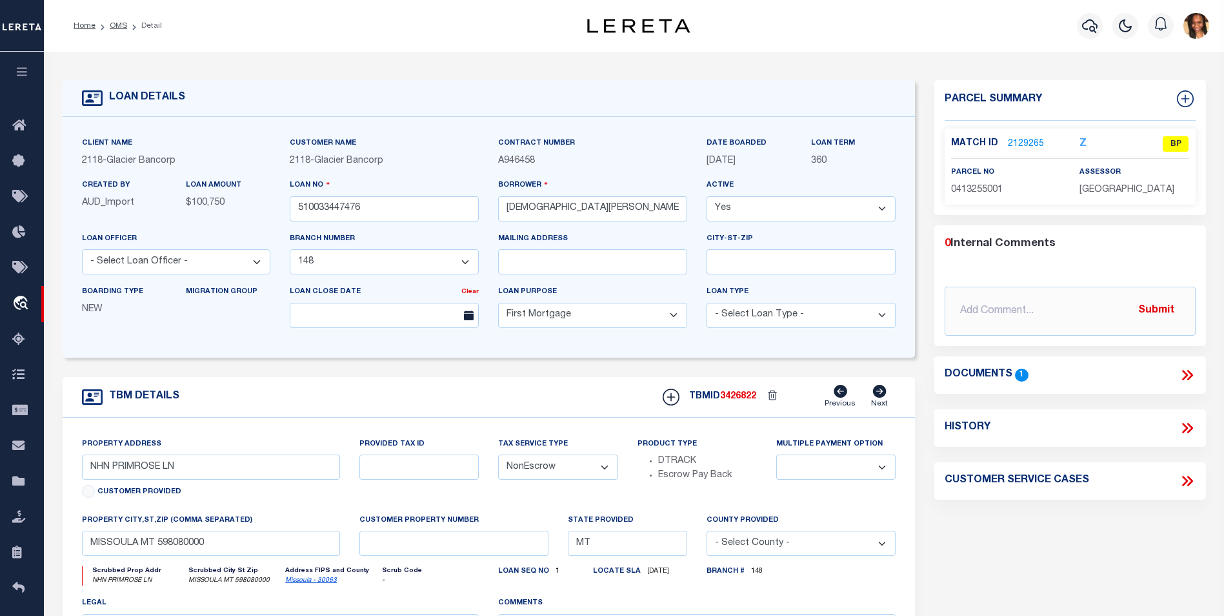
click at [1015, 144] on link "2129265" at bounding box center [1026, 144] width 36 height 14
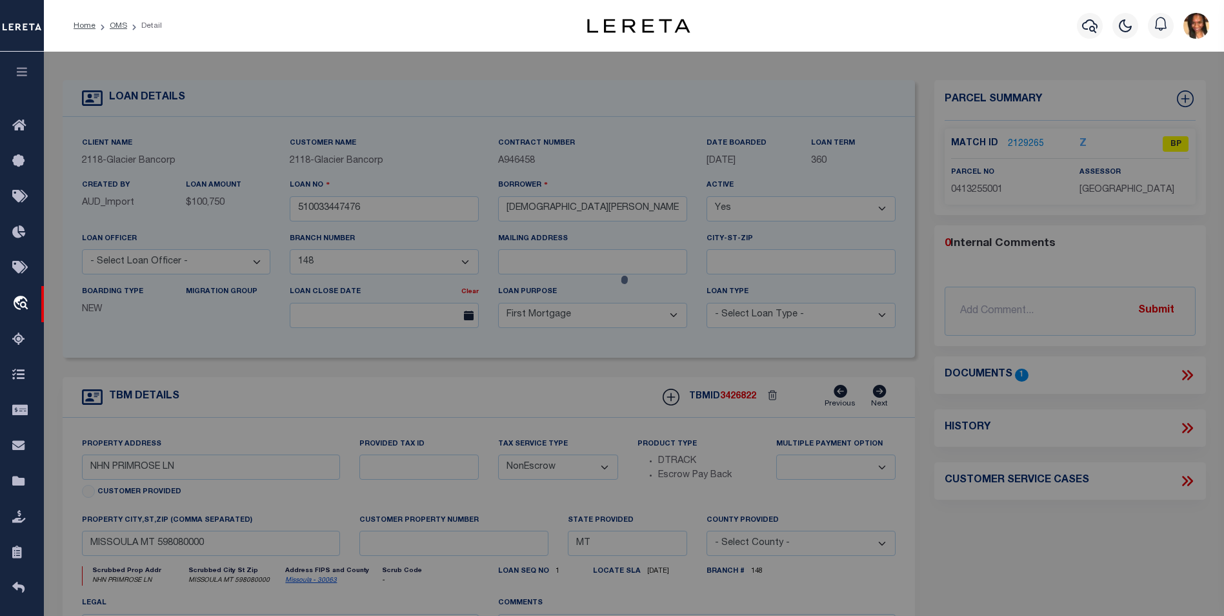
checkbox input "false"
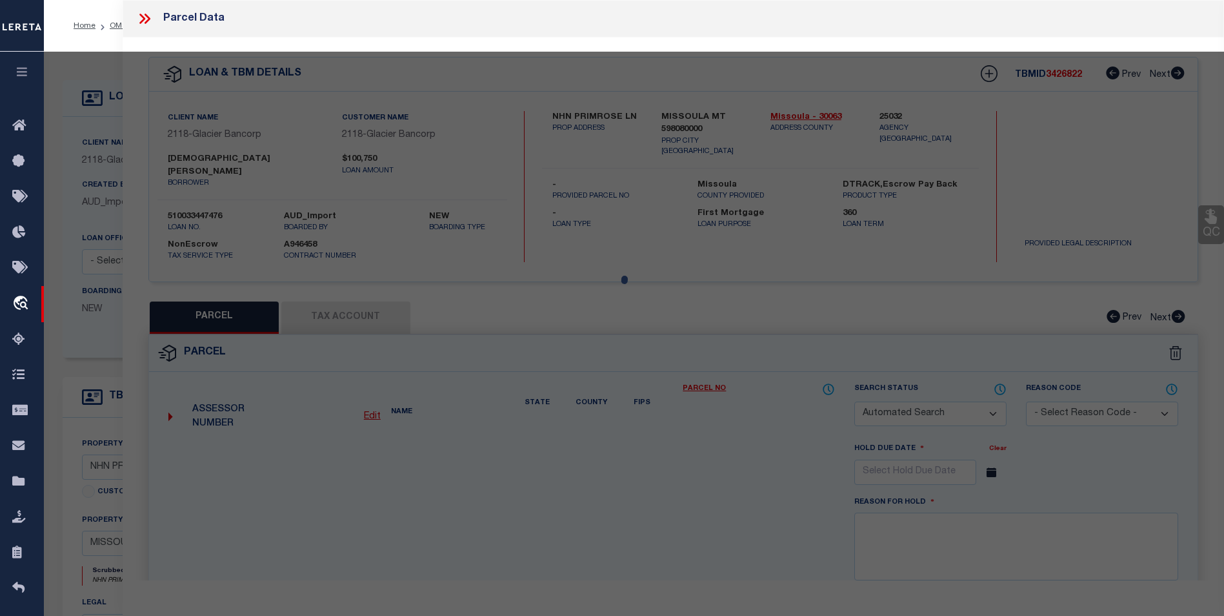
select select "BP"
type input "LOYAL [PERSON_NAME]"
select select "AGW"
select select "LEG"
type input "PRIMROSE LN"
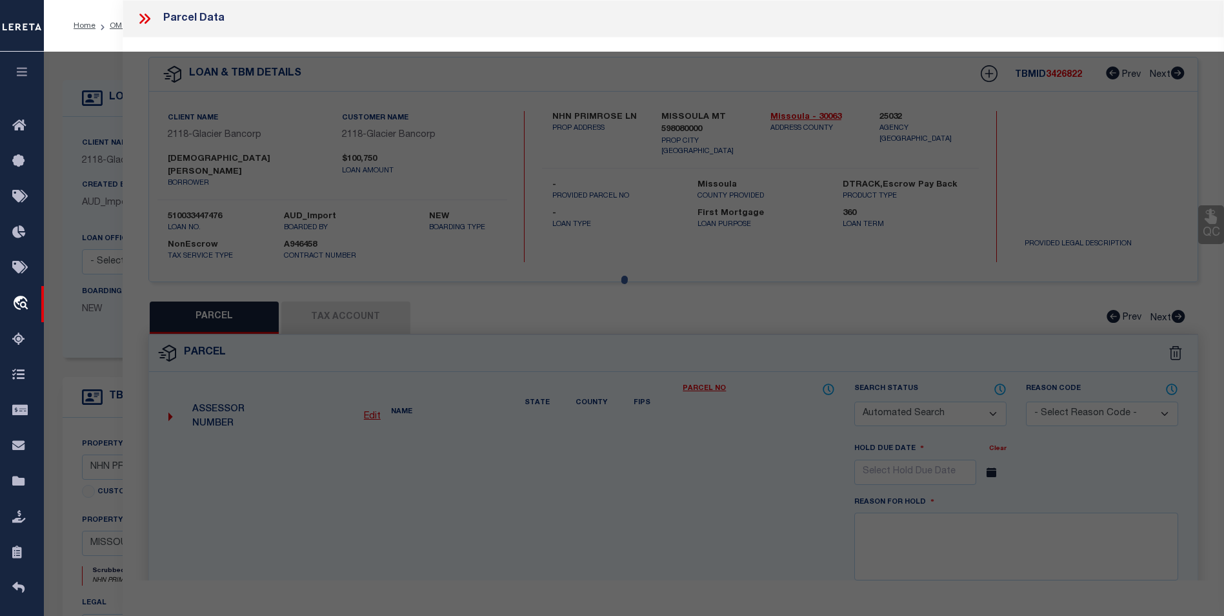
type input "MISSOULA, MT 59802"
type textarea "PRIMROSE ACRES # 1, S31, T14 N, R20 W, Lot 9A, ACRES 4.53, OF LOT 9"
type textarea "Unable to get parcel information in assessor or tax collector website, hence se…"
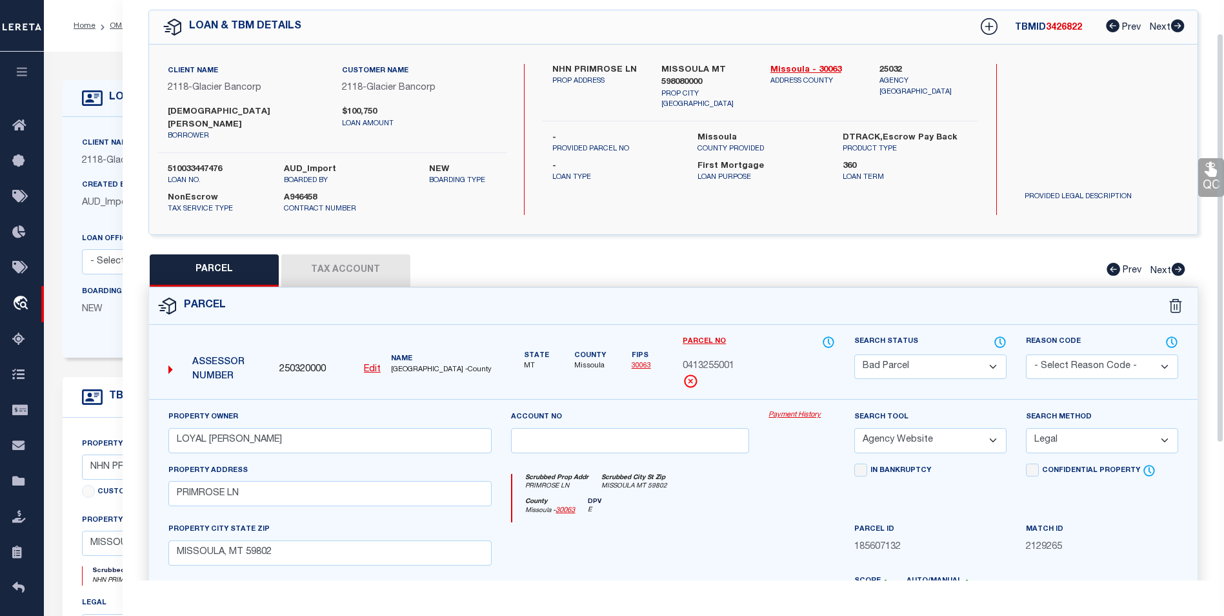
scroll to position [46, 0]
click at [336, 255] on button "Tax Account" at bounding box center [345, 271] width 129 height 32
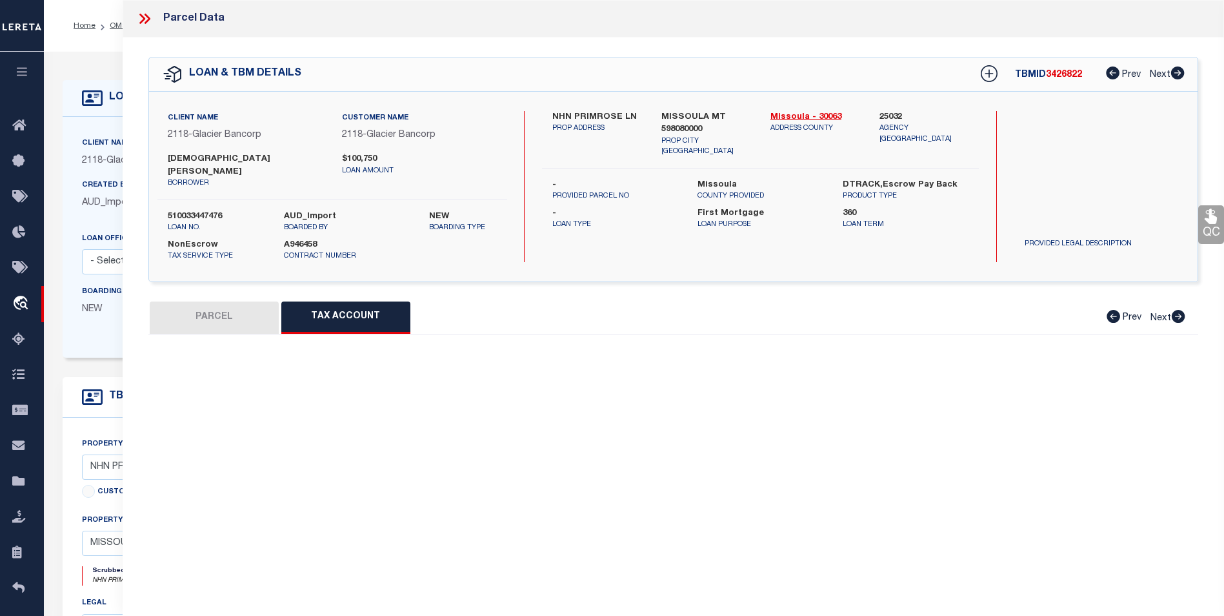
scroll to position [0, 0]
select select "100"
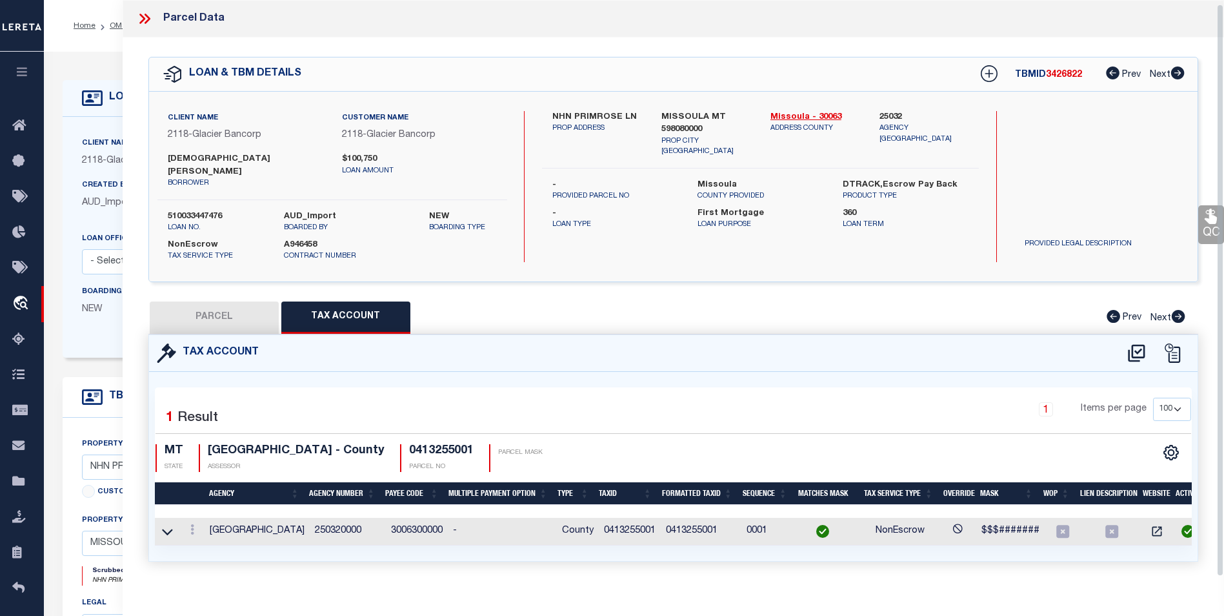
scroll to position [8, 0]
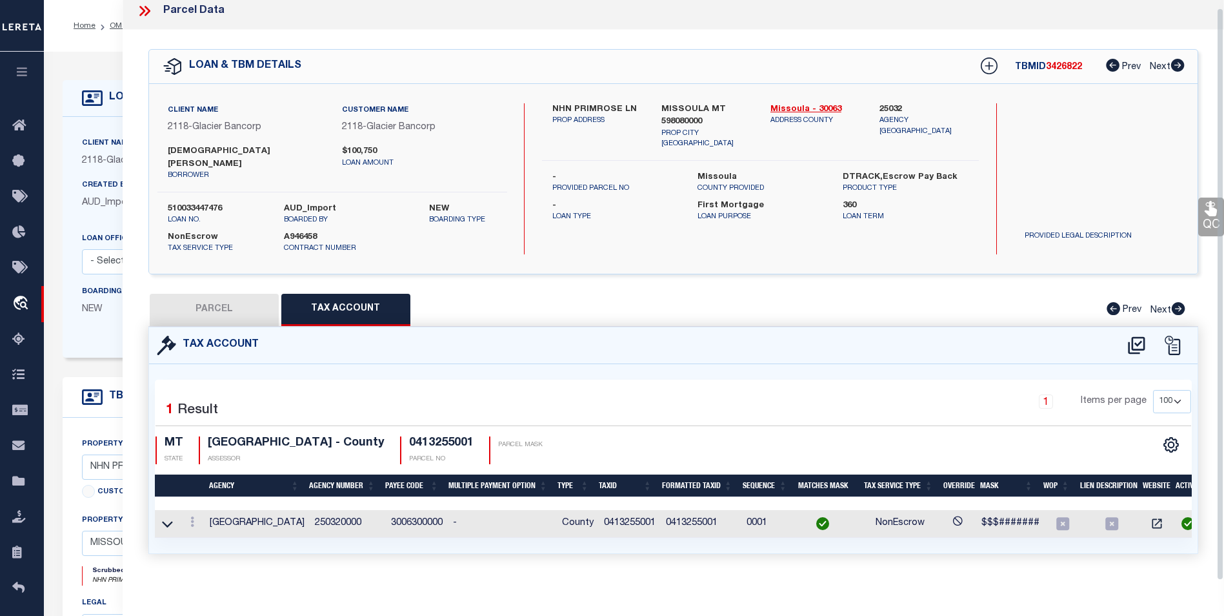
click at [210, 300] on button "PARCEL" at bounding box center [214, 310] width 129 height 32
select select "AS"
select select
checkbox input "false"
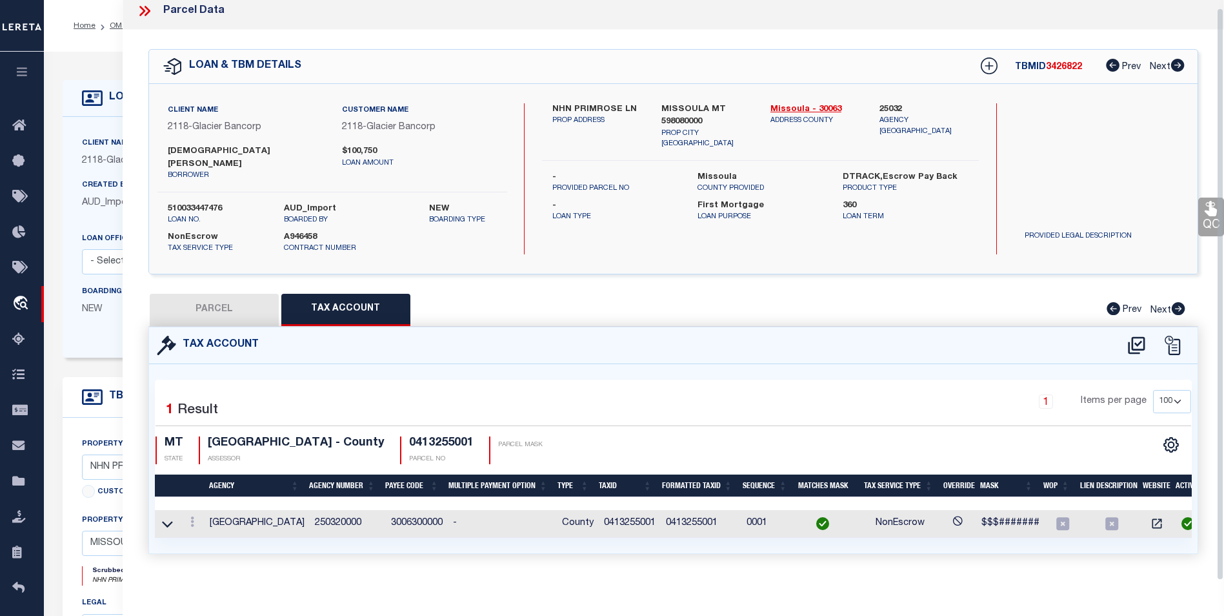
checkbox input "false"
select select "BP"
type input "LOYAL [PERSON_NAME]"
select select "AGW"
select select "LEG"
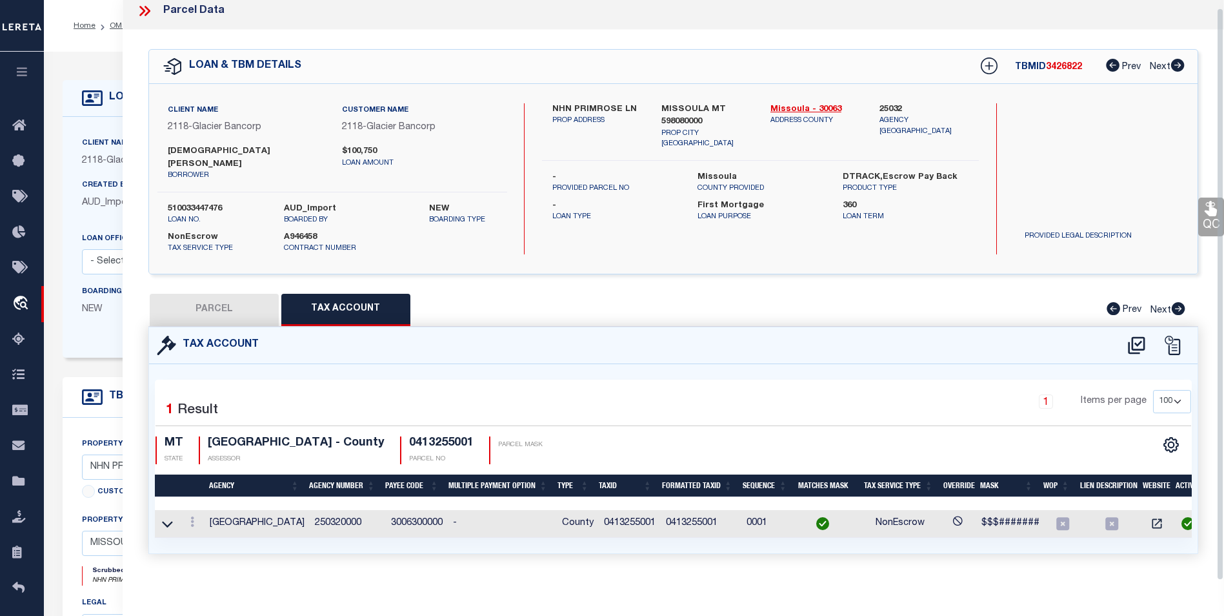
type input "PRIMROSE LN"
type input "MISSOULA, MT 59802"
type textarea "PRIMROSE ACRES # 1, S31, T14 N, R20 W, Lot 9A, ACRES 4.53, OF LOT 9"
type textarea "Unable to get parcel information in assessor or tax collector website, hence se…"
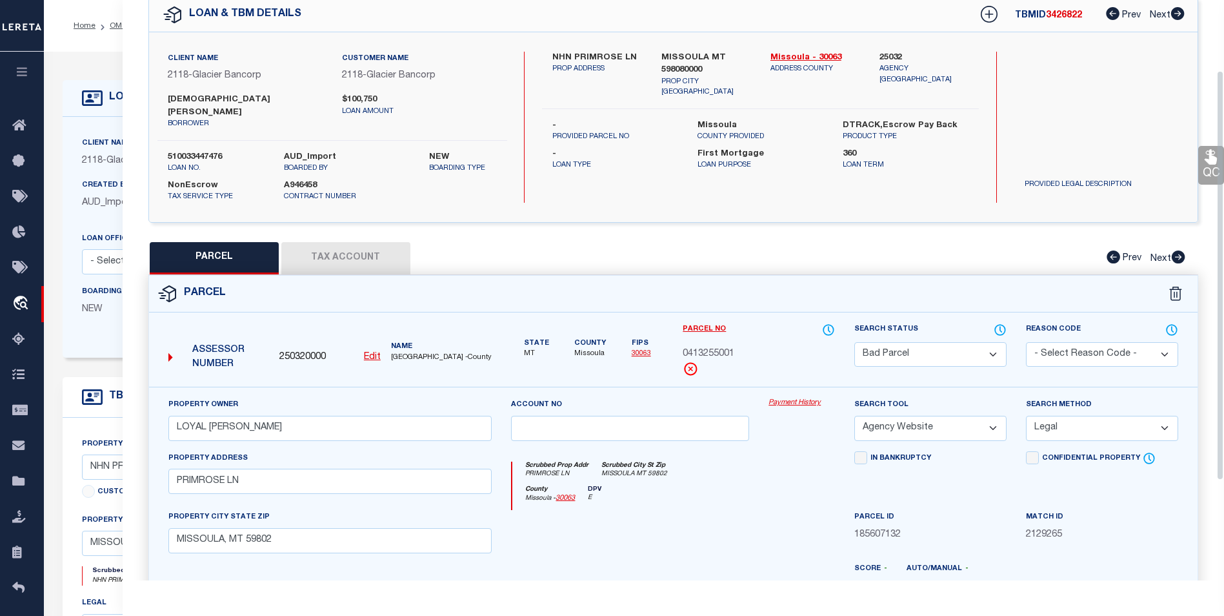
scroll to position [0, 0]
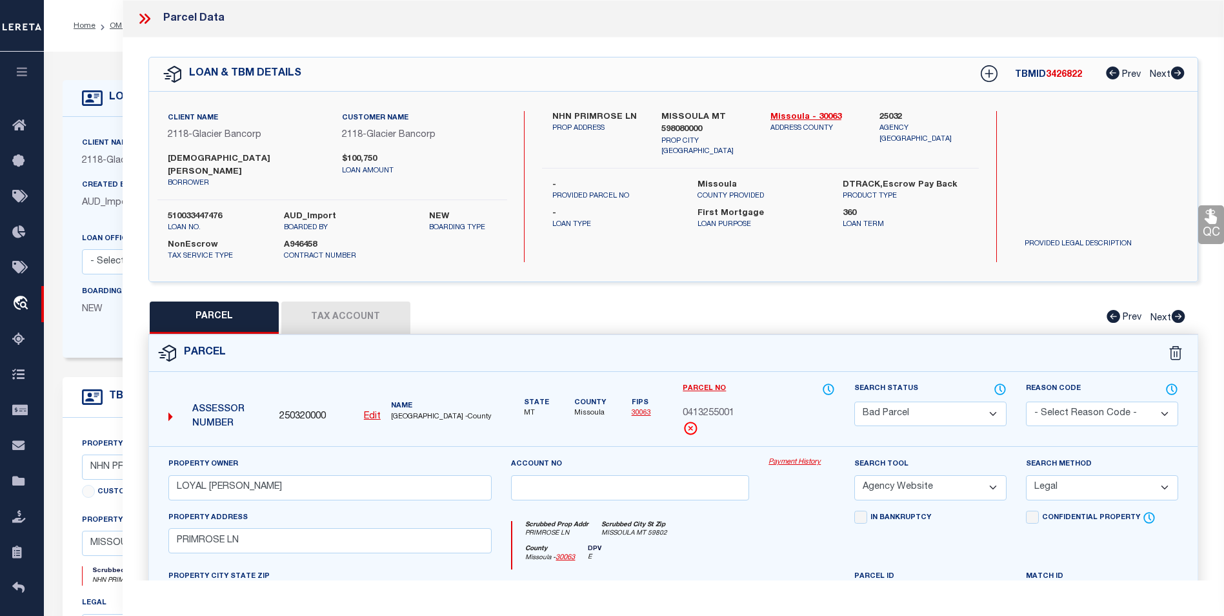
click at [147, 17] on icon at bounding box center [148, 19] width 6 height 10
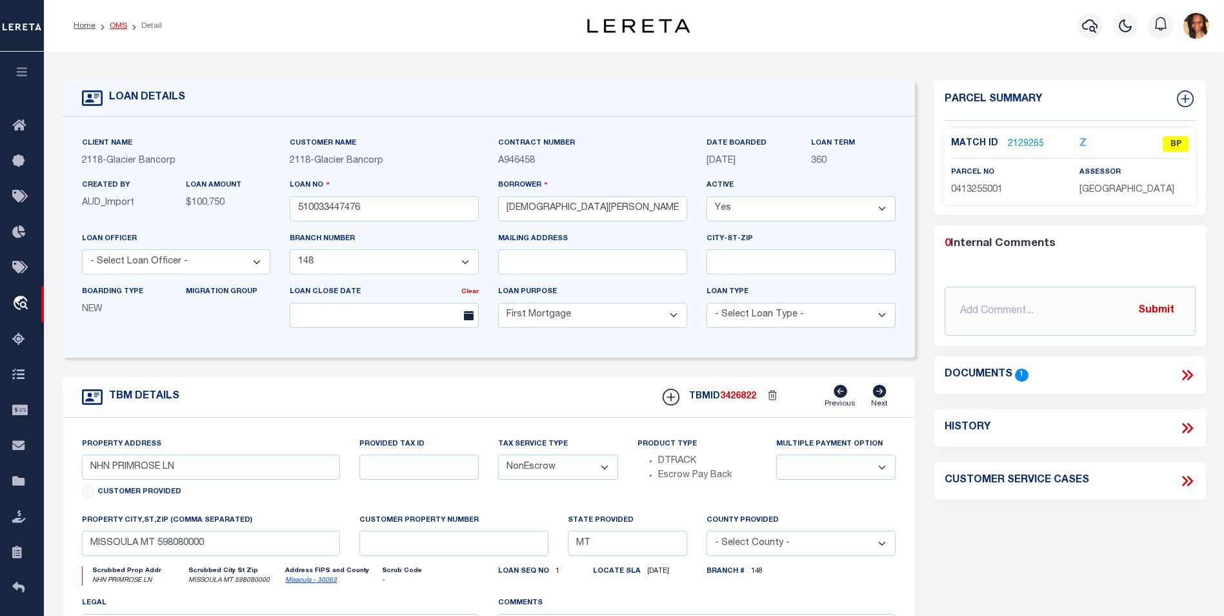
click at [123, 26] on link "OMS" at bounding box center [118, 26] width 17 height 8
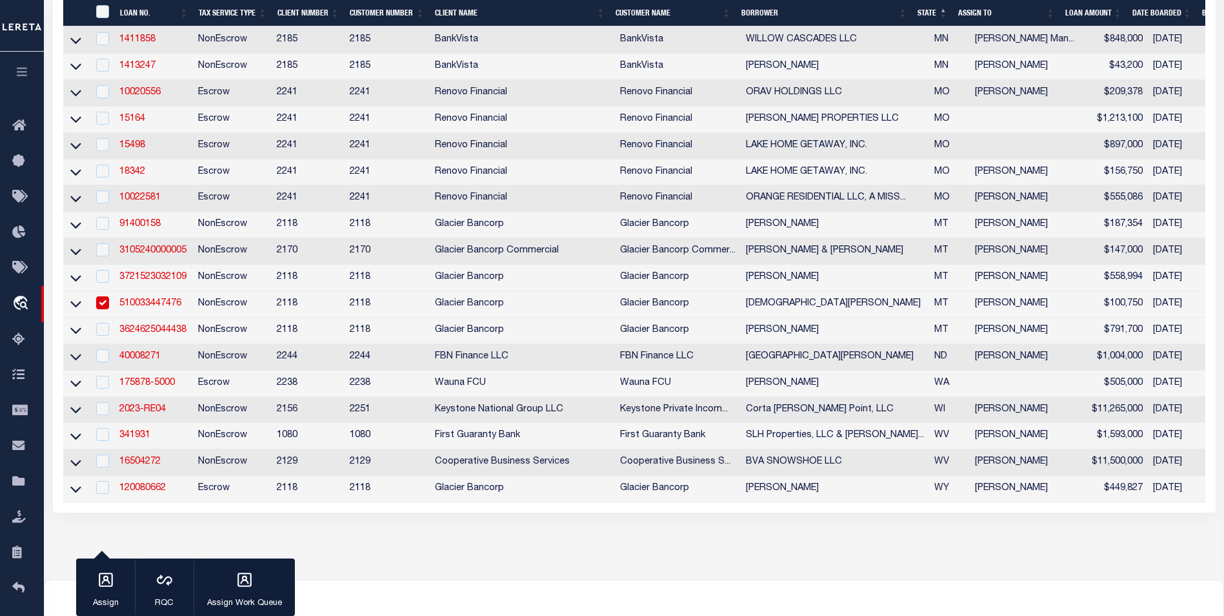
scroll to position [516, 0]
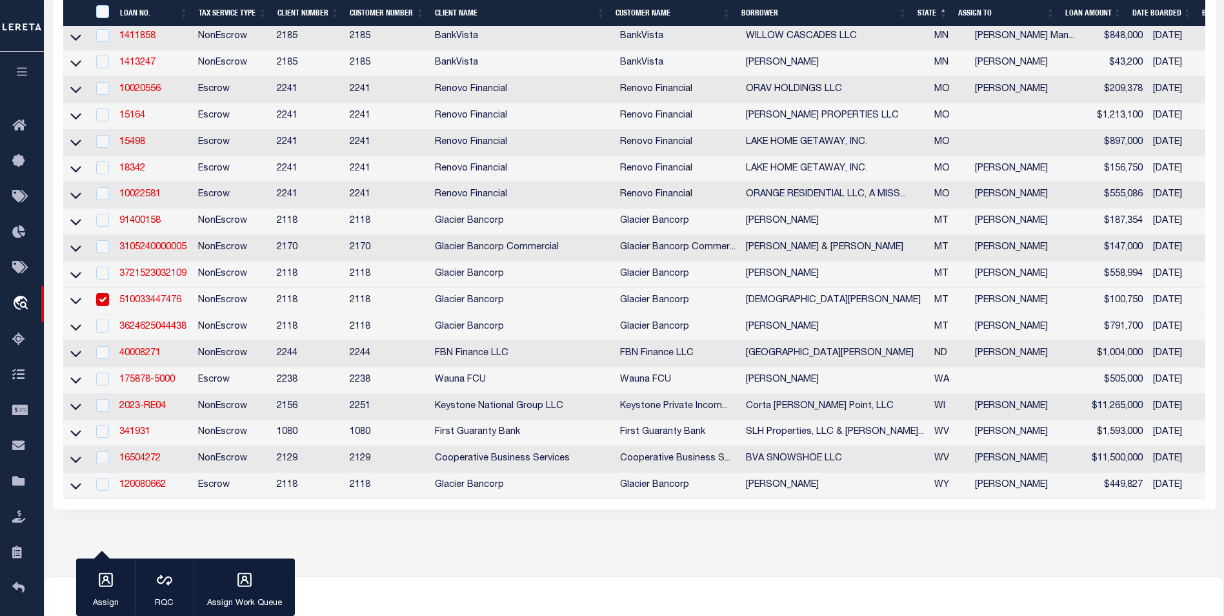
click at [108, 306] on input "checkbox" at bounding box center [102, 299] width 13 height 13
checkbox input "false"
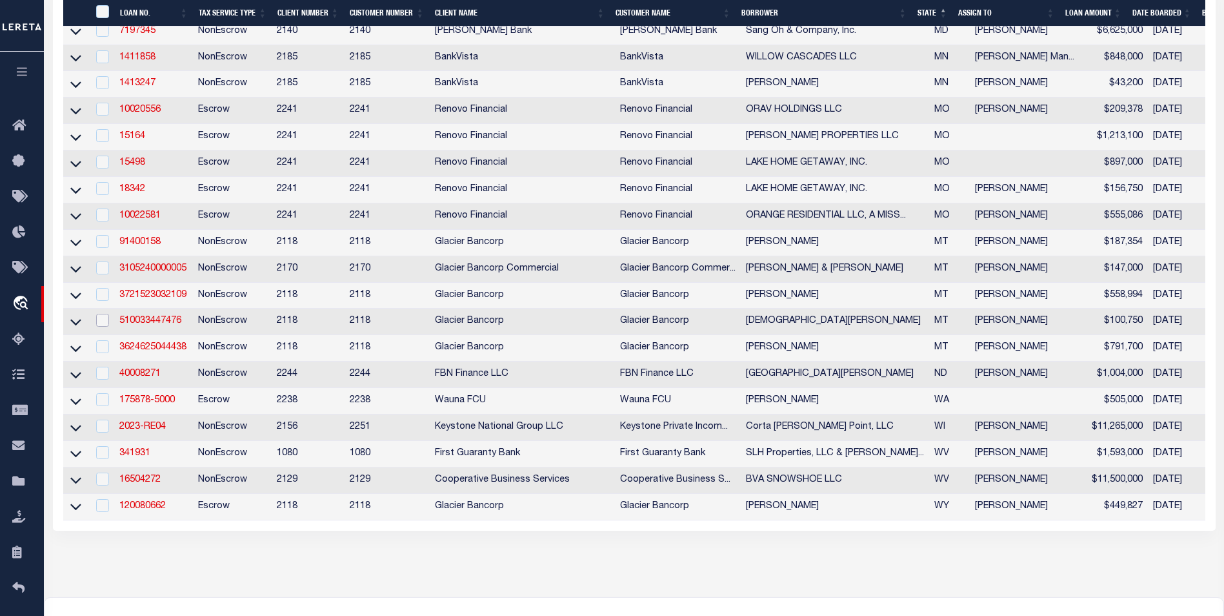
scroll to position [452, 0]
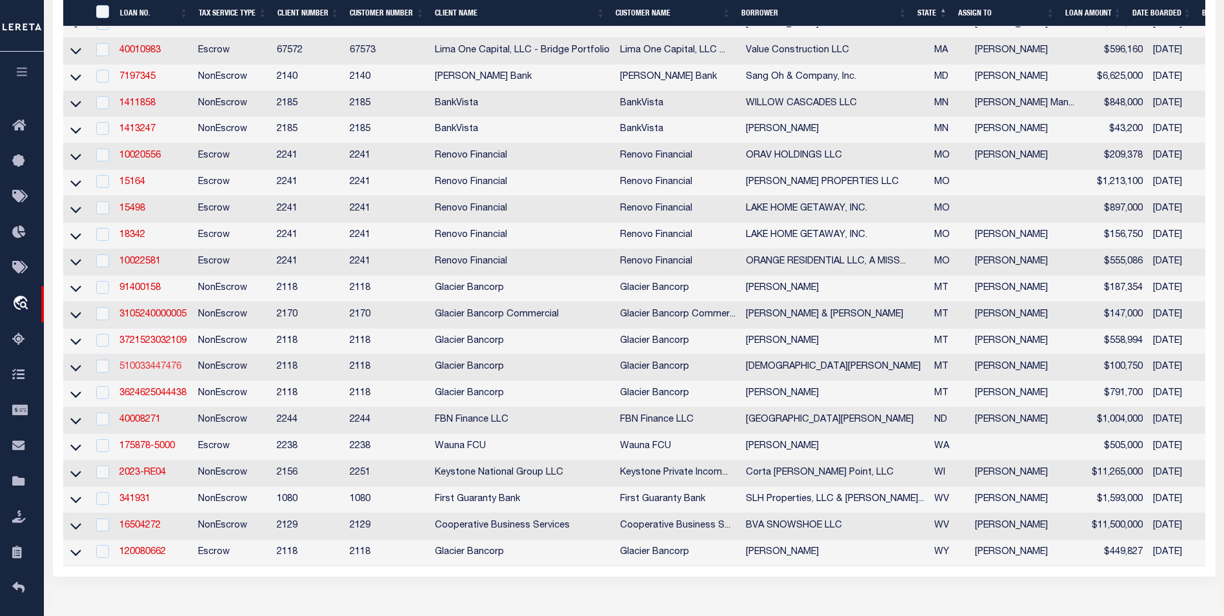
click at [175, 371] on link "510033447476" at bounding box center [150, 366] width 62 height 9
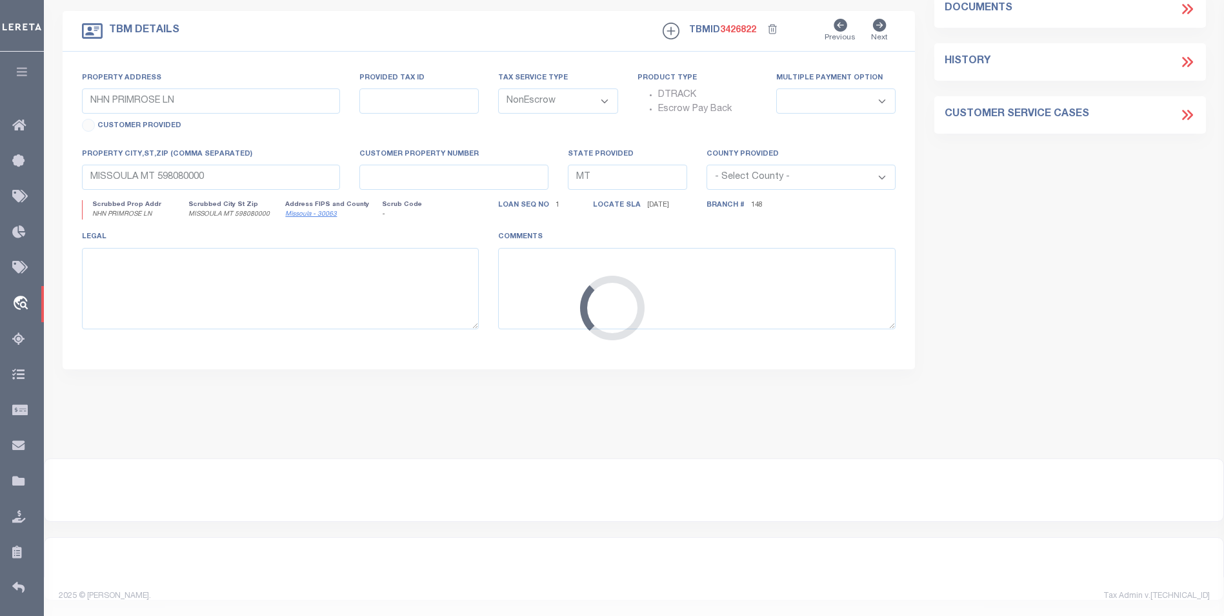
select select "25028"
select select
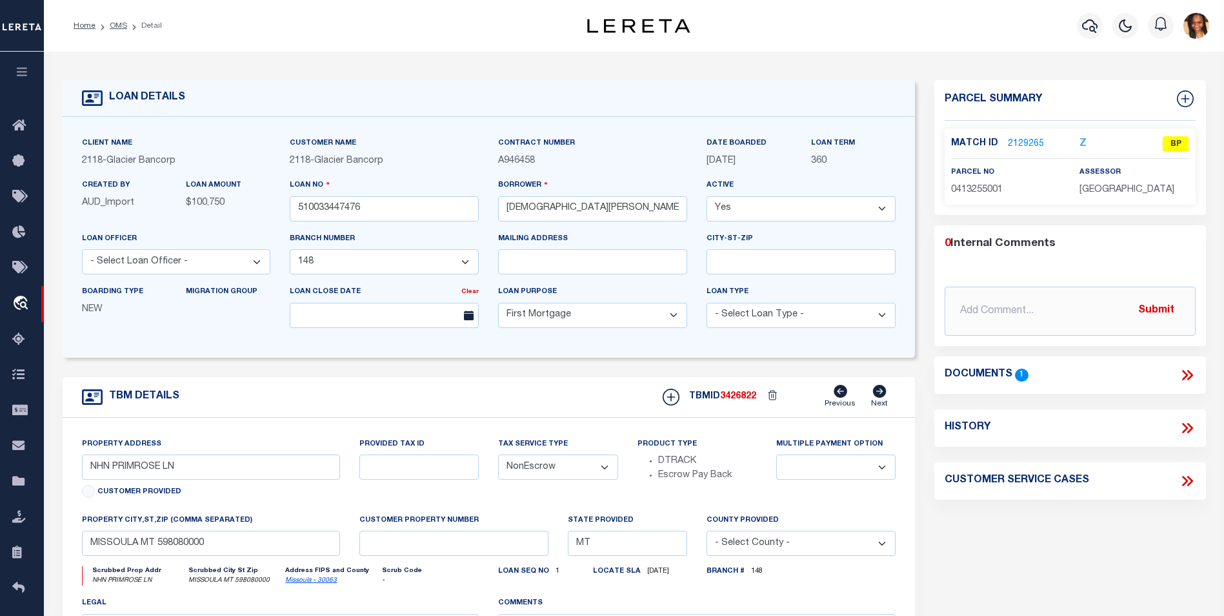
click at [1023, 141] on link "2129265" at bounding box center [1026, 144] width 36 height 14
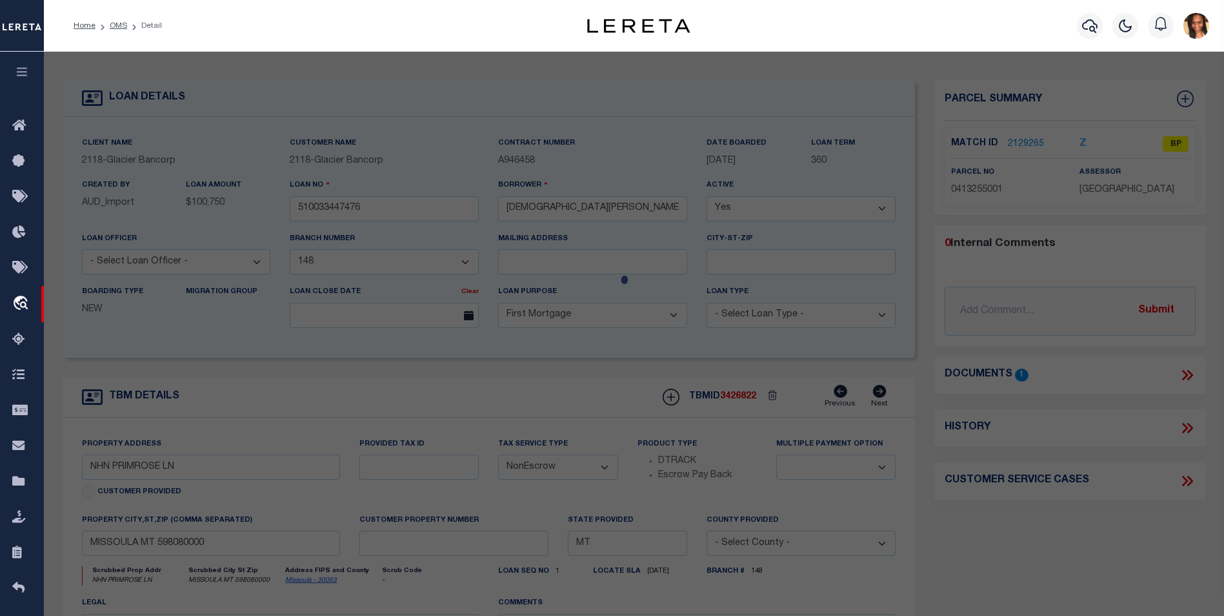
select select "AS"
select select
checkbox input "false"
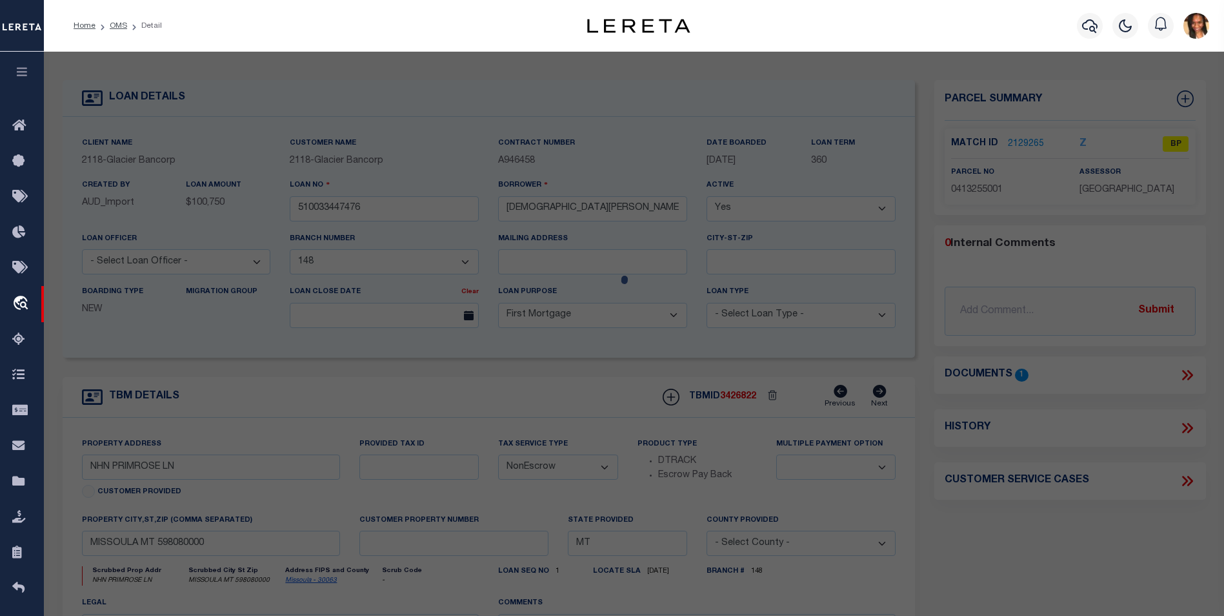
select select "BP"
type input "LOYAL [PERSON_NAME]"
select select "AGW"
select select "LEG"
type input "PRIMROSE LN"
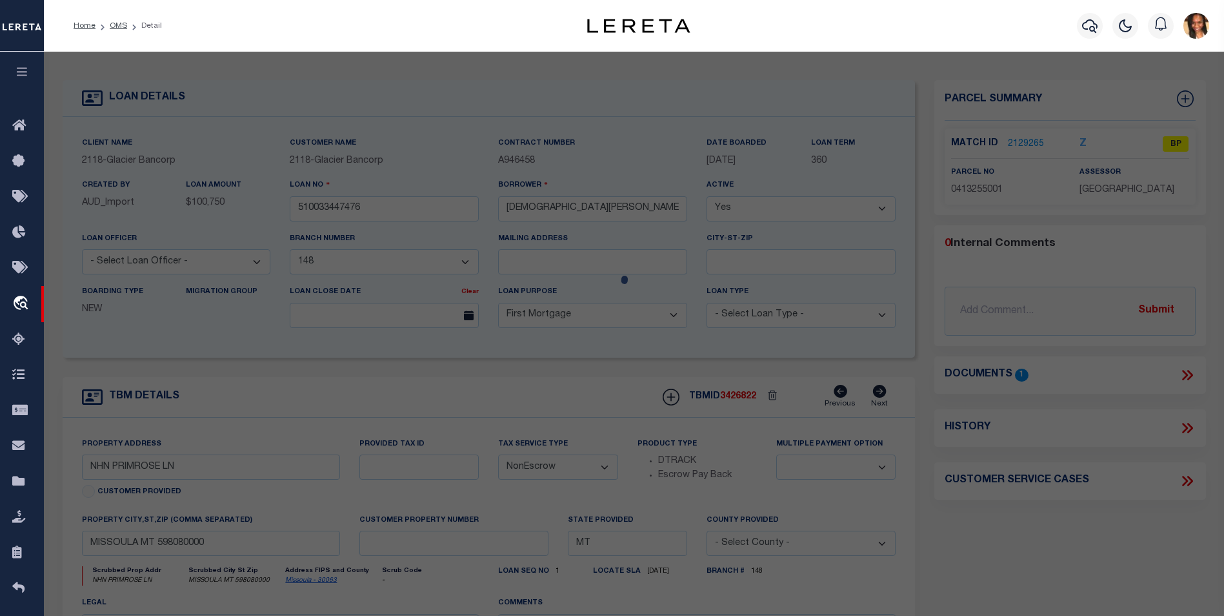
type input "MISSOULA, MT 59802"
type textarea "PRIMROSE ACRES # 1, S31, T14 N, R20 W, Lot 9A, ACRES 4.53, OF LOT 9"
type textarea "Unable to get parcel information in assessor or tax collector website, hence se…"
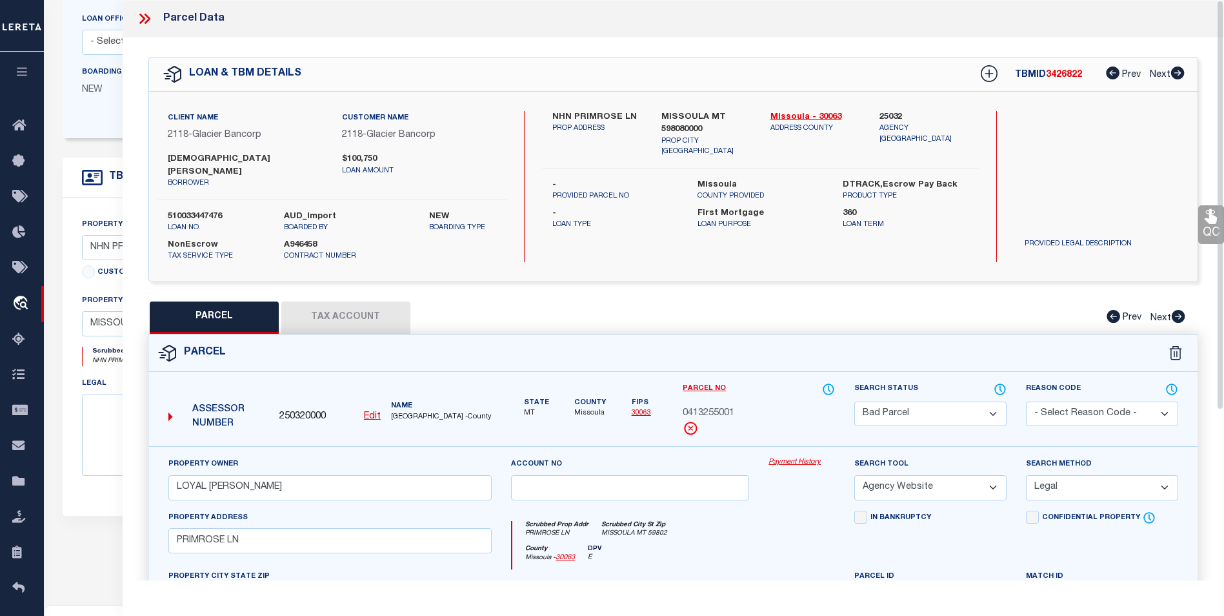
scroll to position [177, 0]
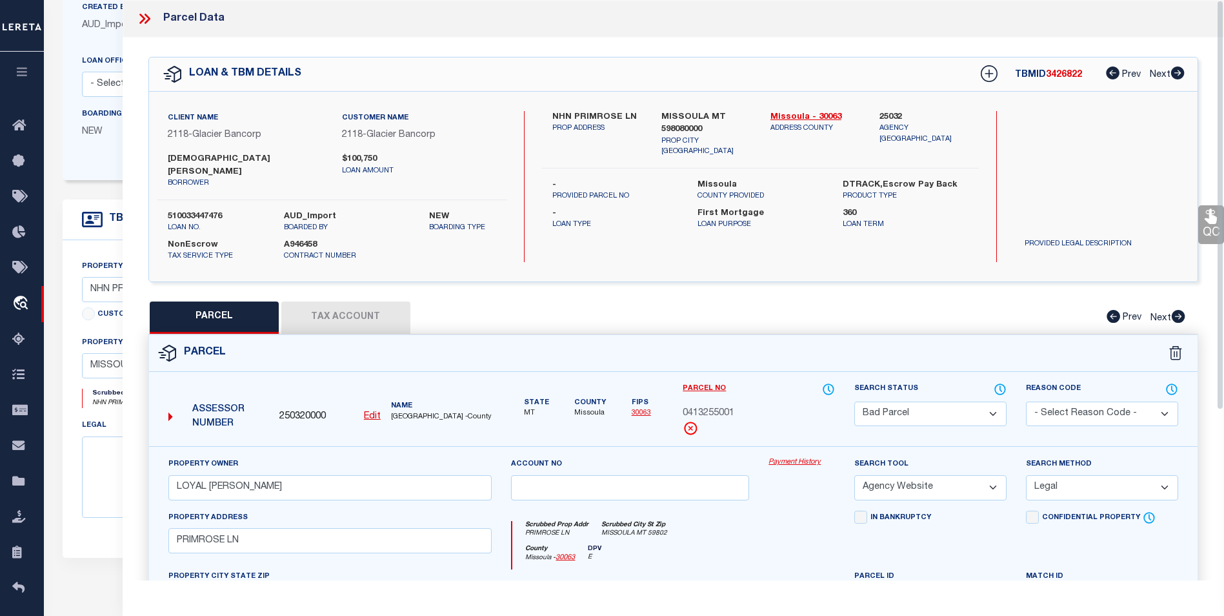
click at [144, 14] on icon at bounding box center [144, 18] width 17 height 17
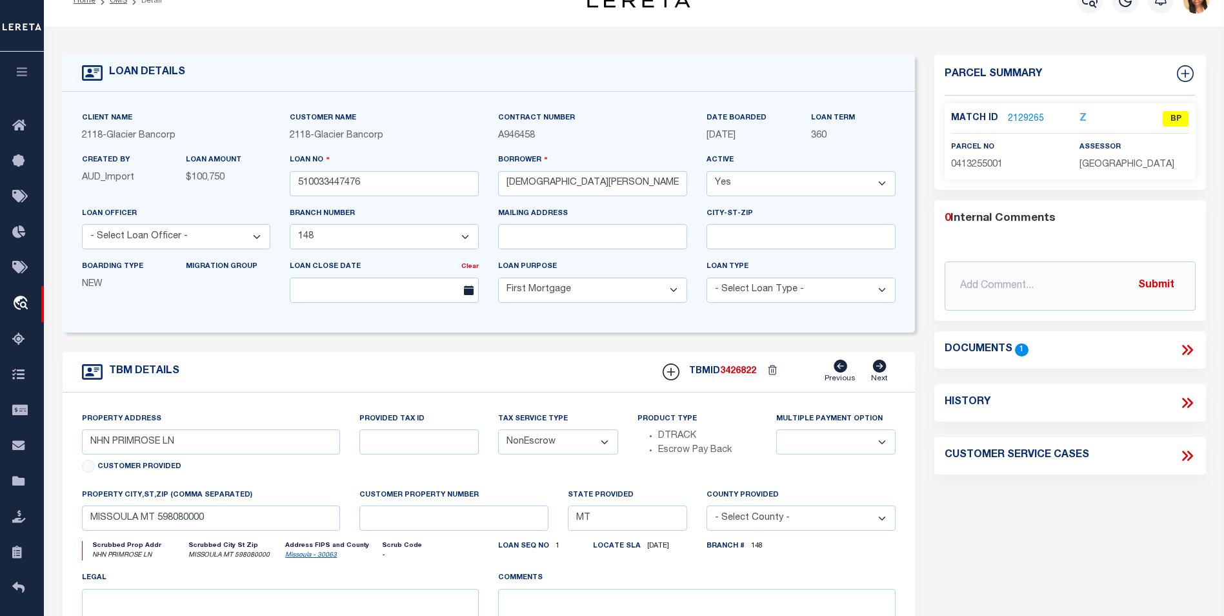
scroll to position [0, 0]
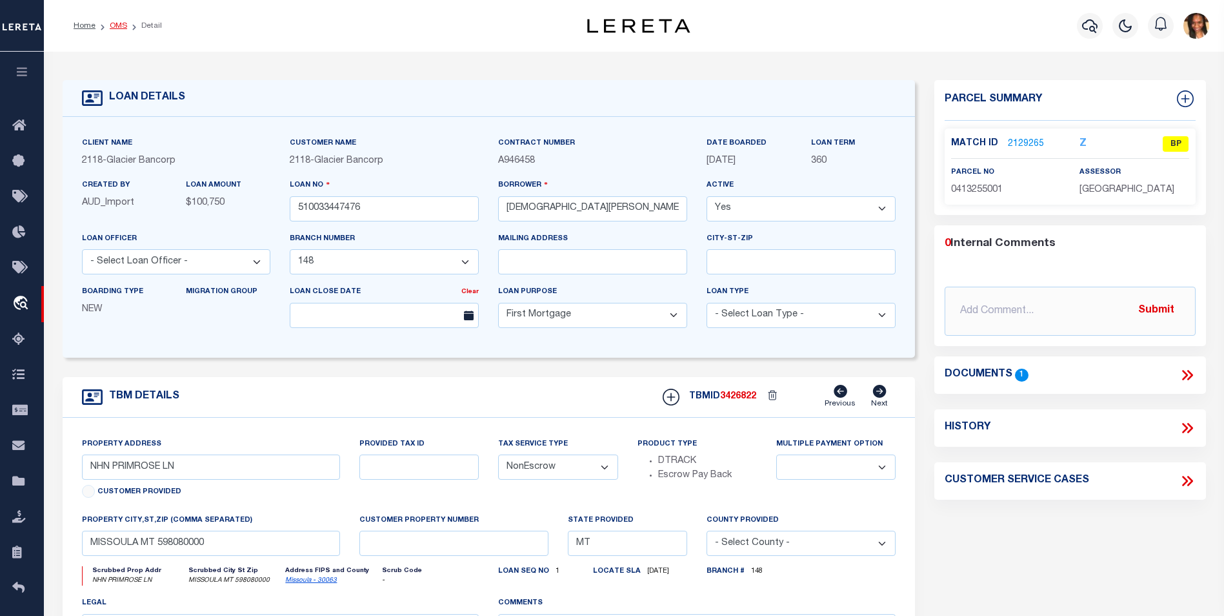
click at [112, 24] on link "OMS" at bounding box center [118, 26] width 17 height 8
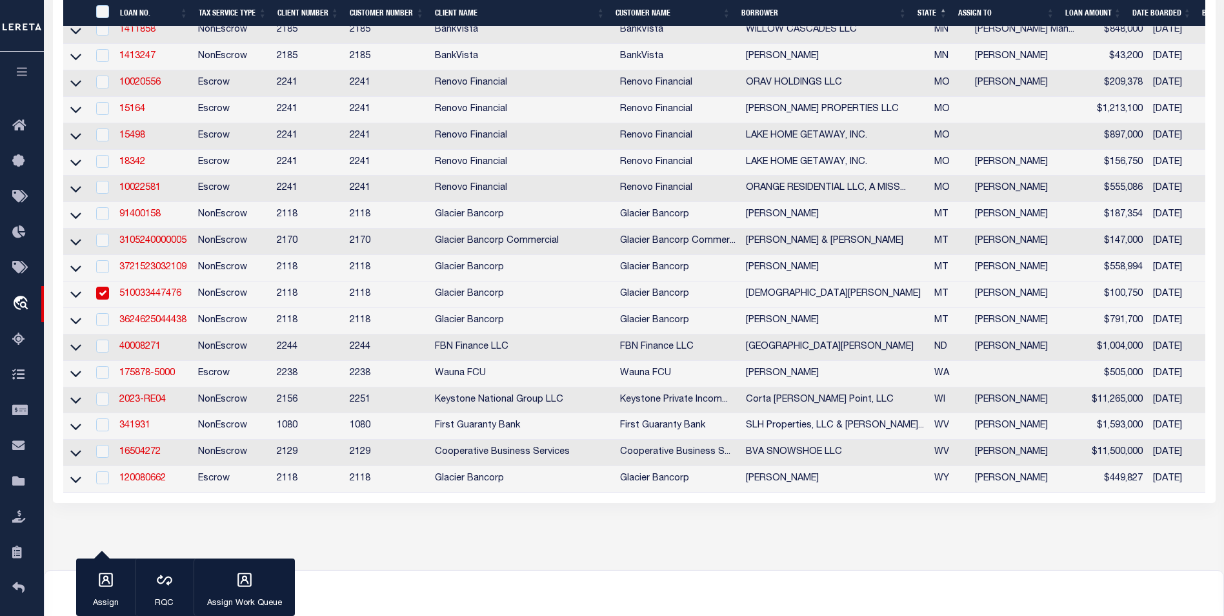
scroll to position [468, 0]
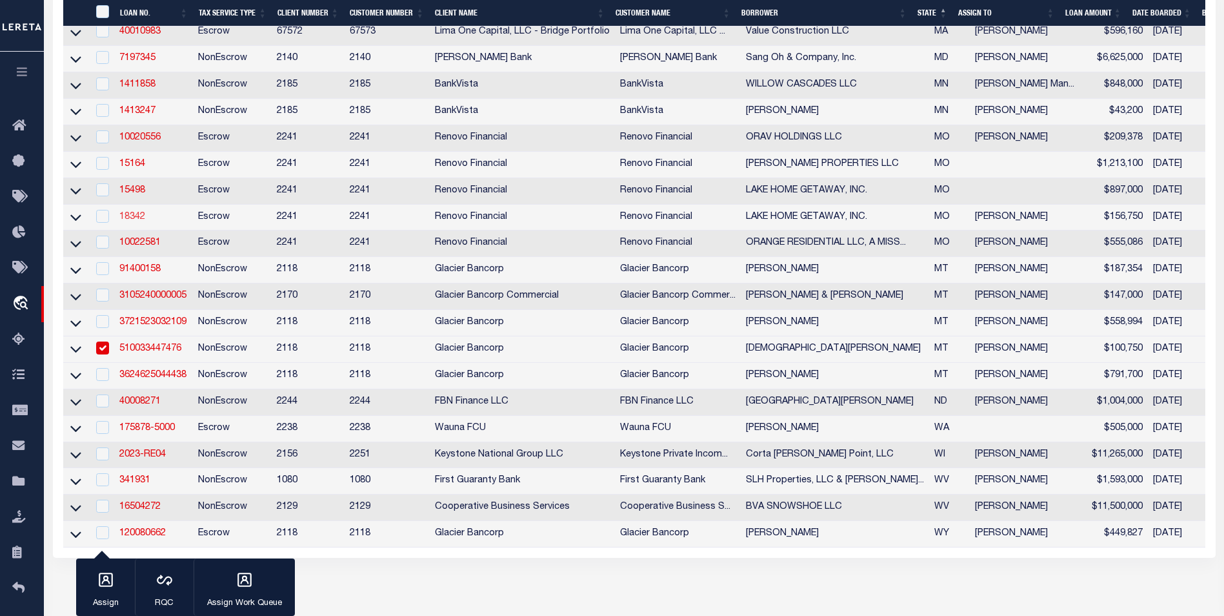
click at [131, 221] on link "18342" at bounding box center [132, 216] width 26 height 9
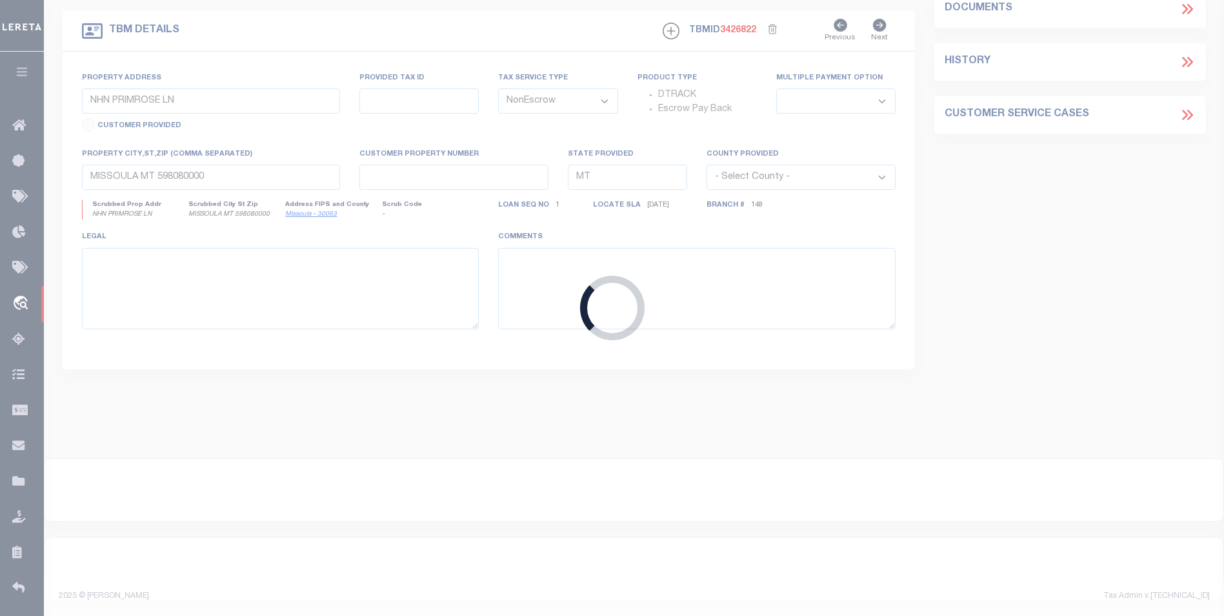
type input "18342"
type input "LAKE HOME GETAWAY, INC."
select select
type input "W5665 S Stone Dr"
type input "[GEOGRAPHIC_DATA]"
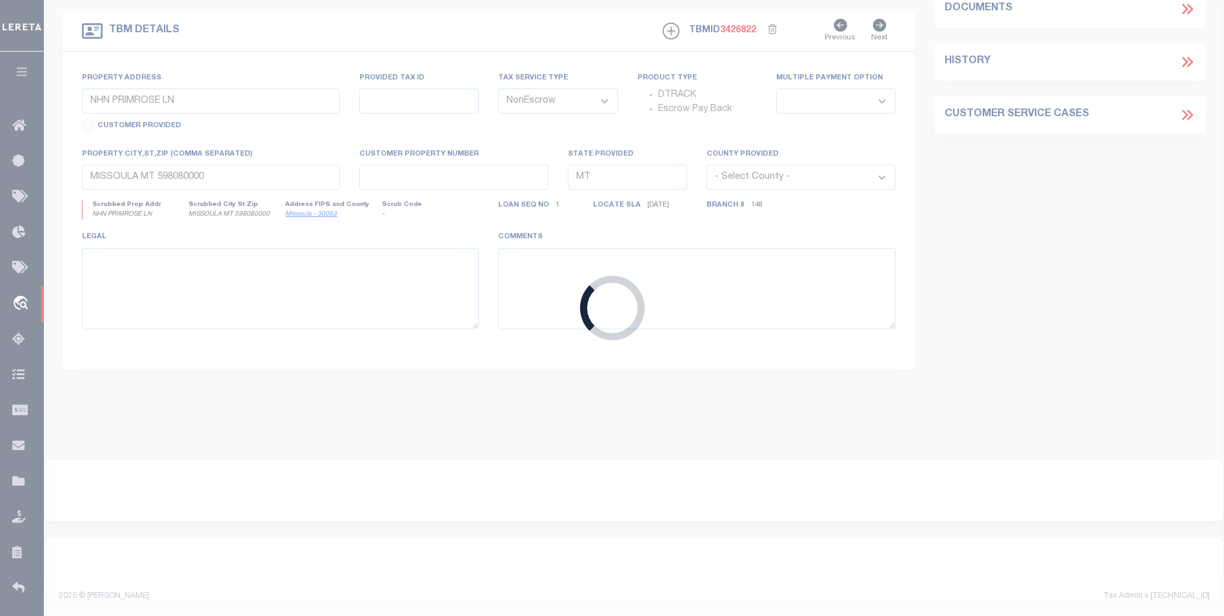
select select "Escrow"
type input "[STREET_ADDRESS]"
select select
type input "[GEOGRAPHIC_DATA]"
type input "a0kUS00000A1pif"
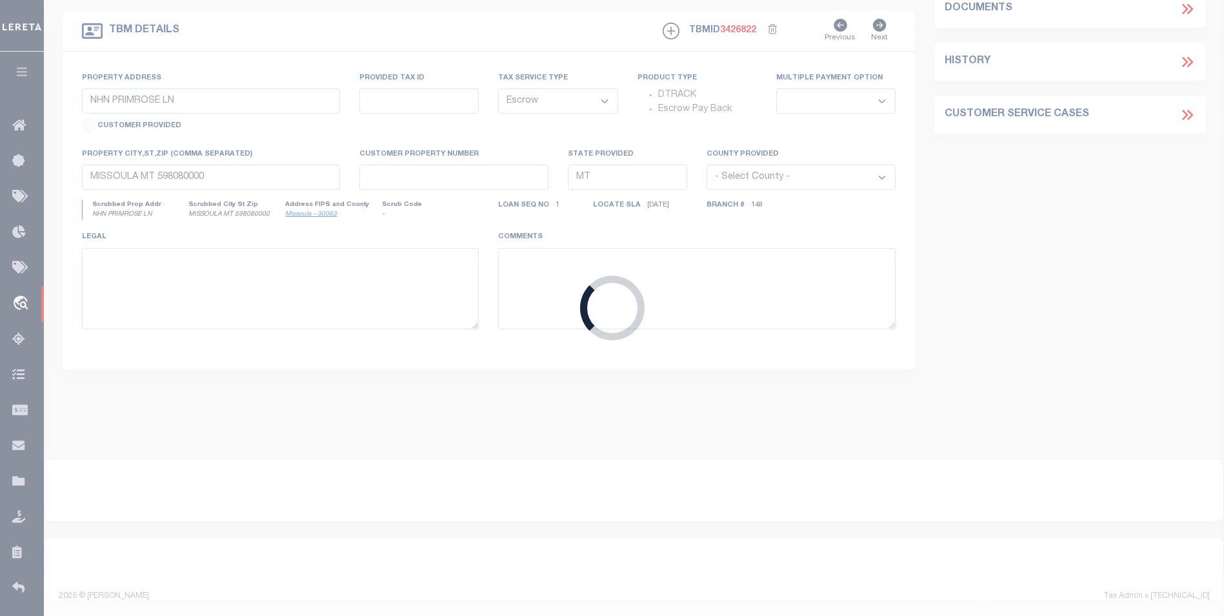
type input "MO"
select select
type textarea "LEGAL REQUIRED"
select select "25066"
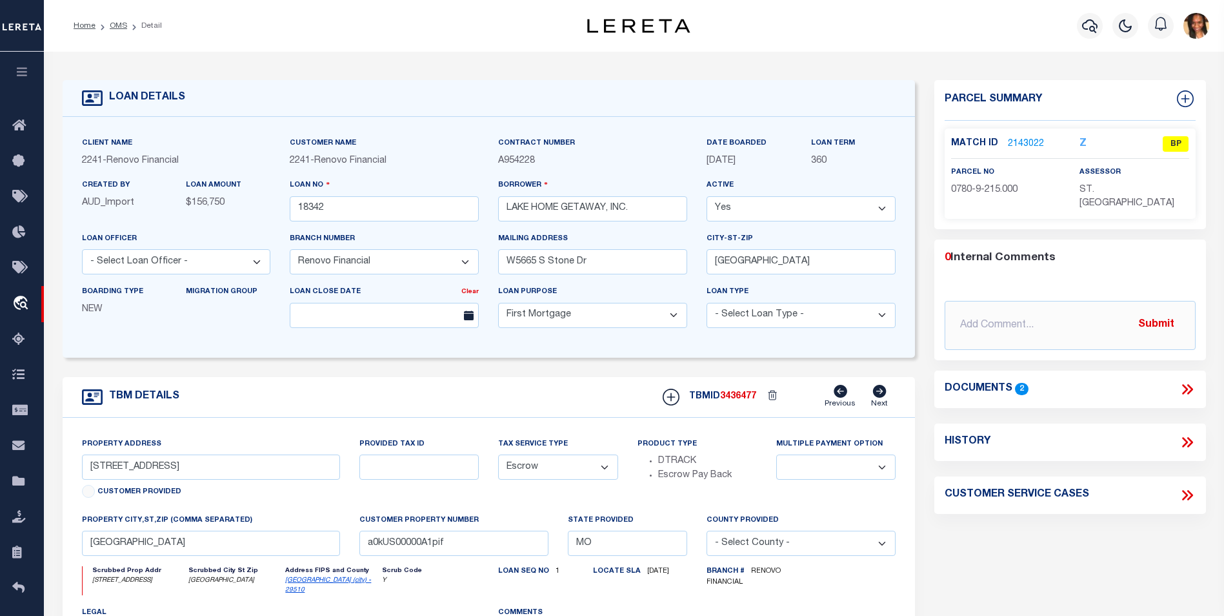
click at [1032, 139] on link "2143022" at bounding box center [1026, 144] width 36 height 14
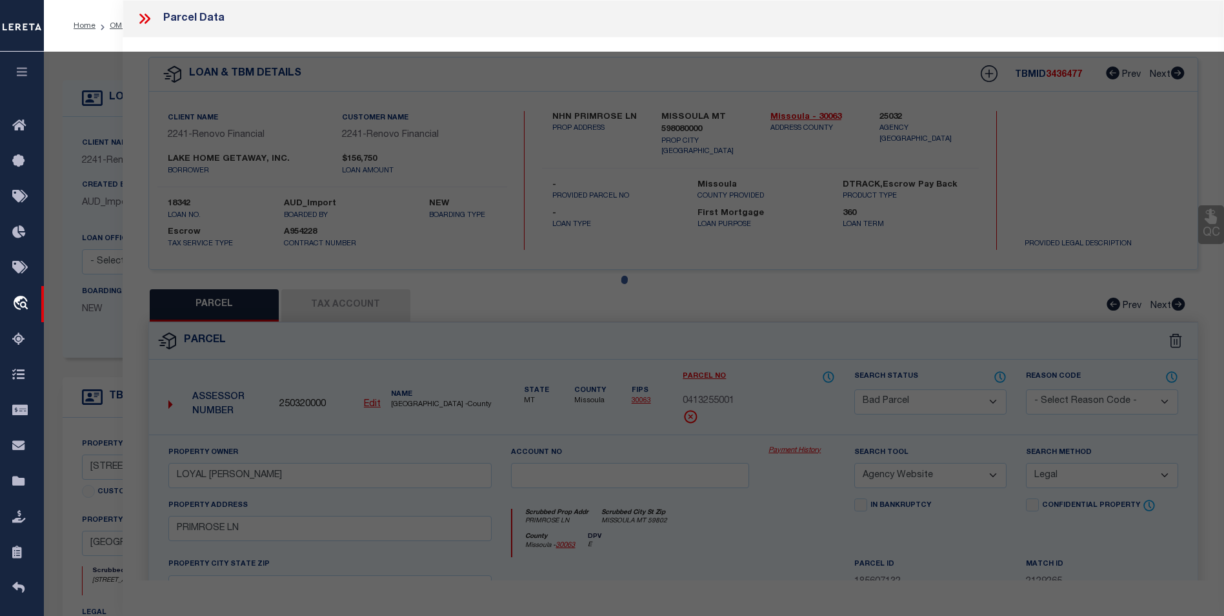
select select "AS"
select select
checkbox input "false"
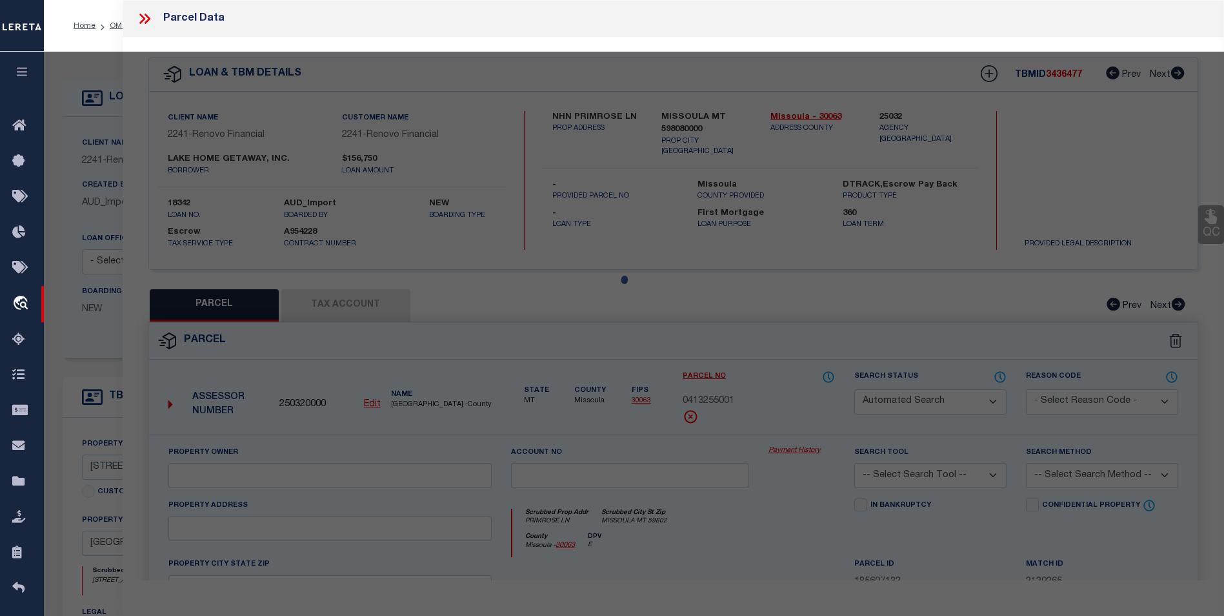
select select "BP"
type input "LAKE HOME GETAWAY INC"
select select "AGW"
select select "LEG"
type input "[STREET_ADDRESS]"
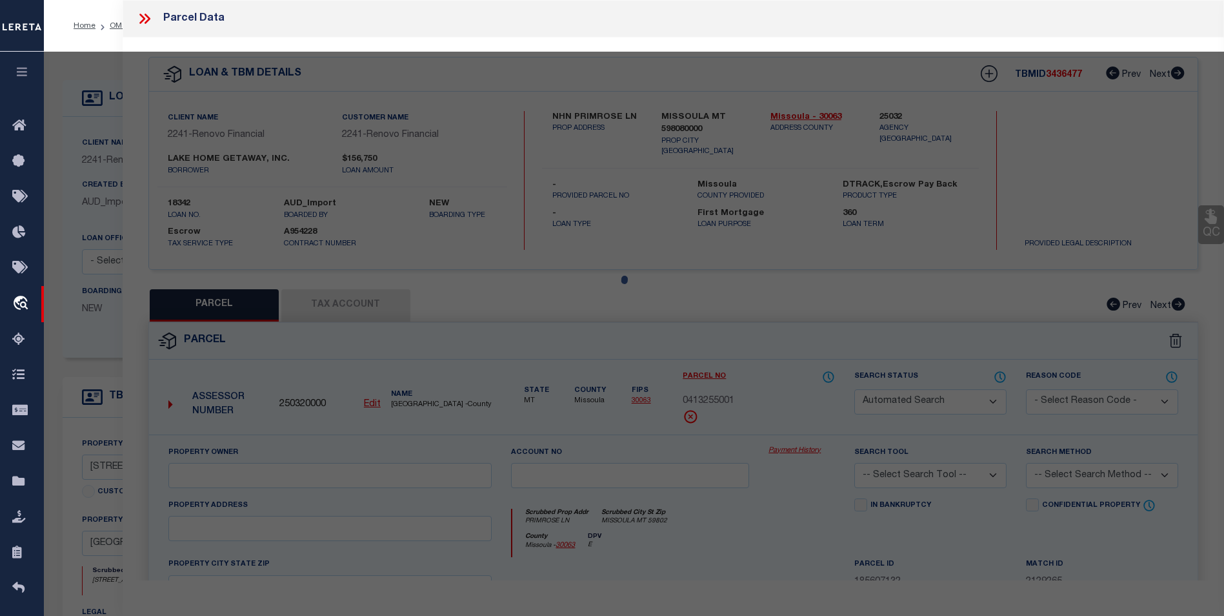
checkbox input "false"
type input "[GEOGRAPHIC_DATA]"
type textarea "CB [STREET_ADDRESS][PERSON_NAME], 47 FT X 25 FT, [PERSON_NAME] SUBD OF [PERSON_…"
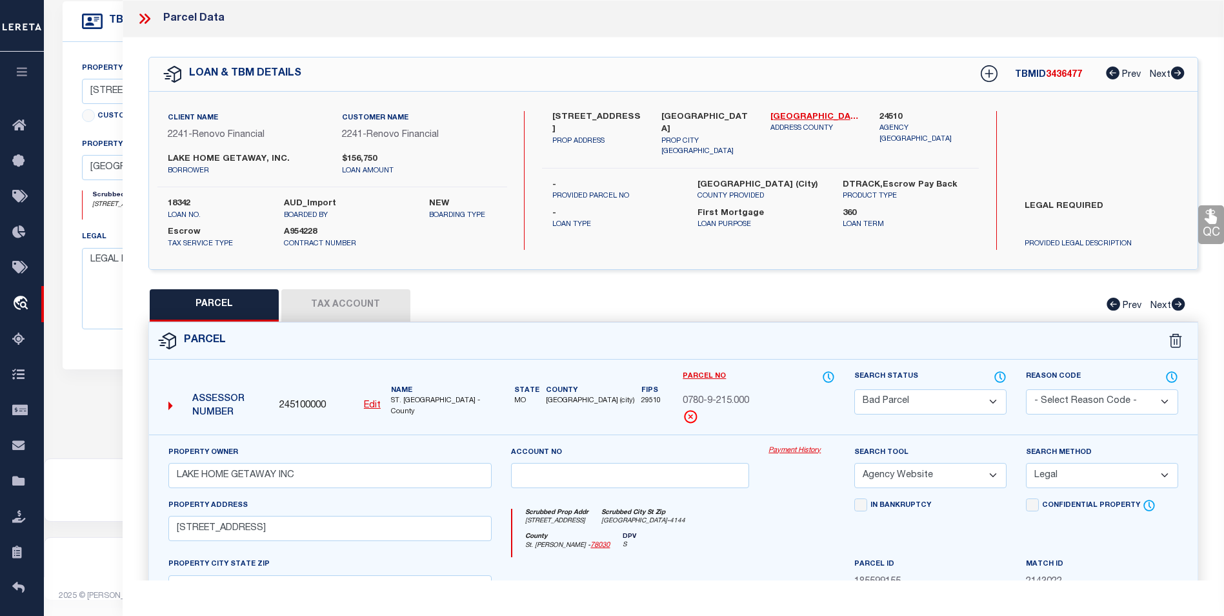
click at [350, 299] on button "Tax Account" at bounding box center [345, 305] width 129 height 32
select select "100"
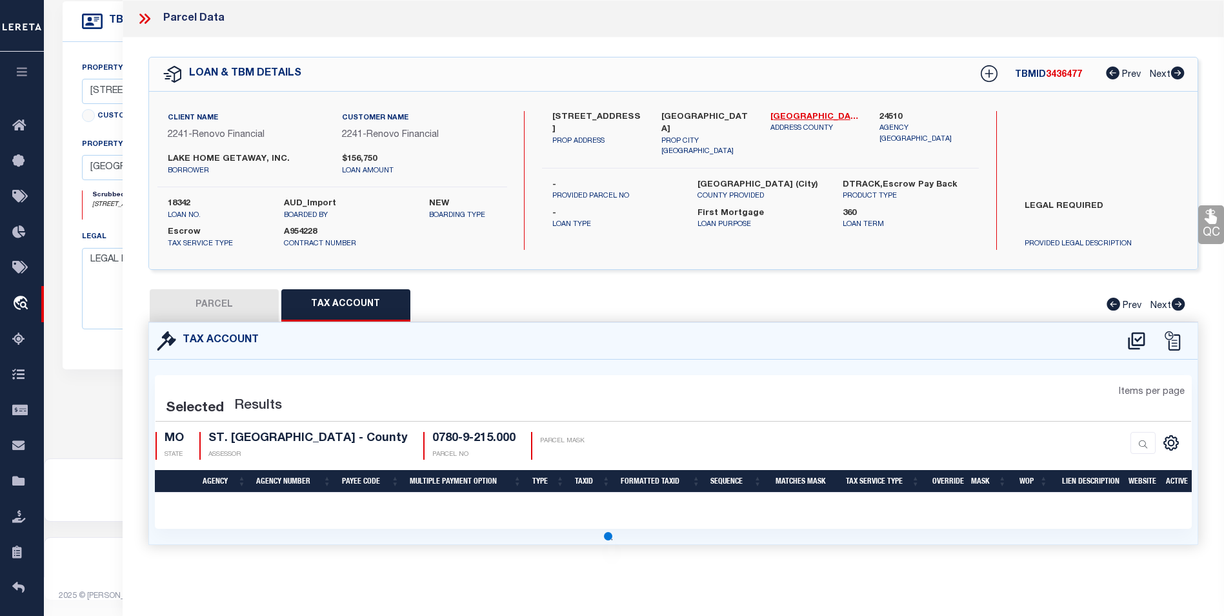
select select "100"
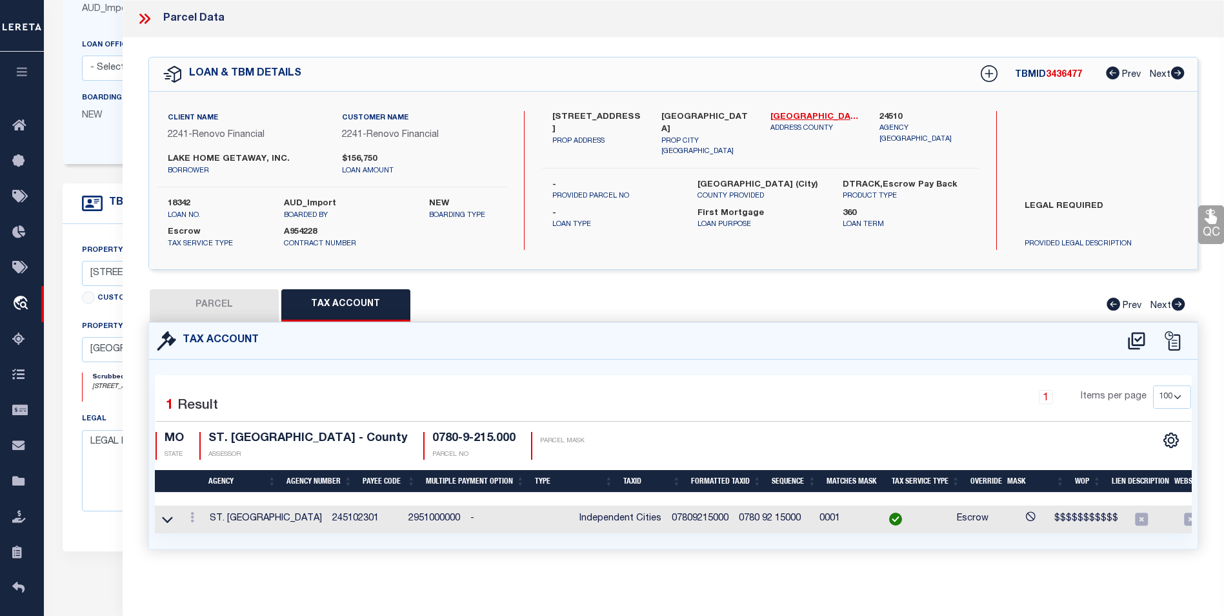
scroll to position [185, 0]
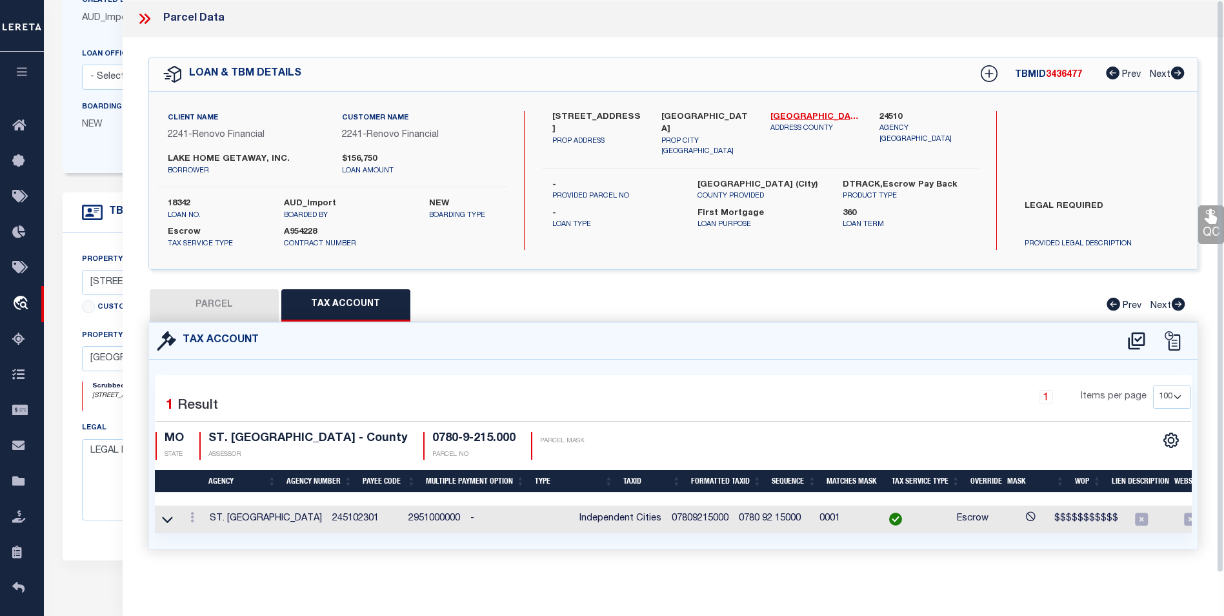
click at [139, 21] on icon at bounding box center [144, 18] width 17 height 17
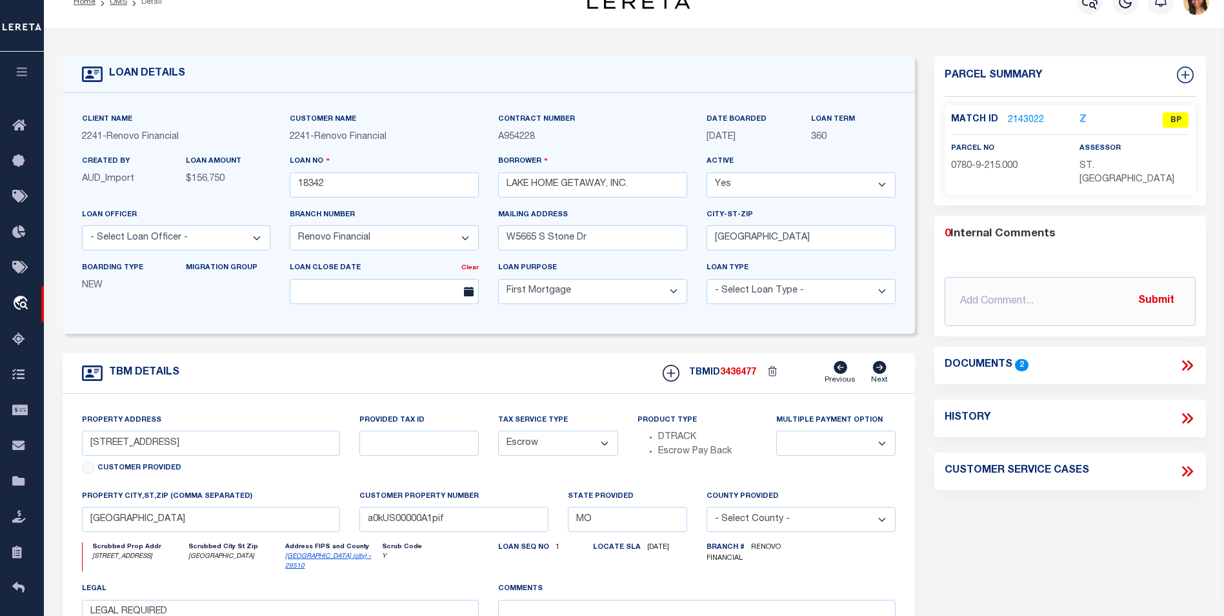
scroll to position [0, 0]
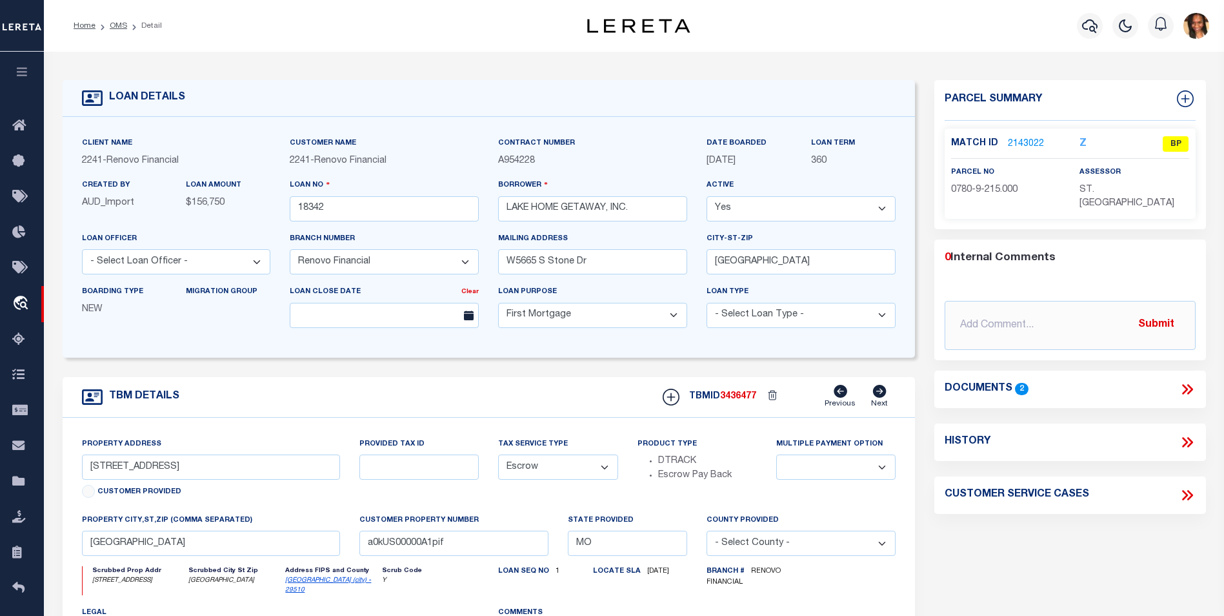
click at [112, 21] on li "OMS" at bounding box center [112, 26] width 32 height 12
click at [117, 27] on link "OMS" at bounding box center [118, 26] width 17 height 8
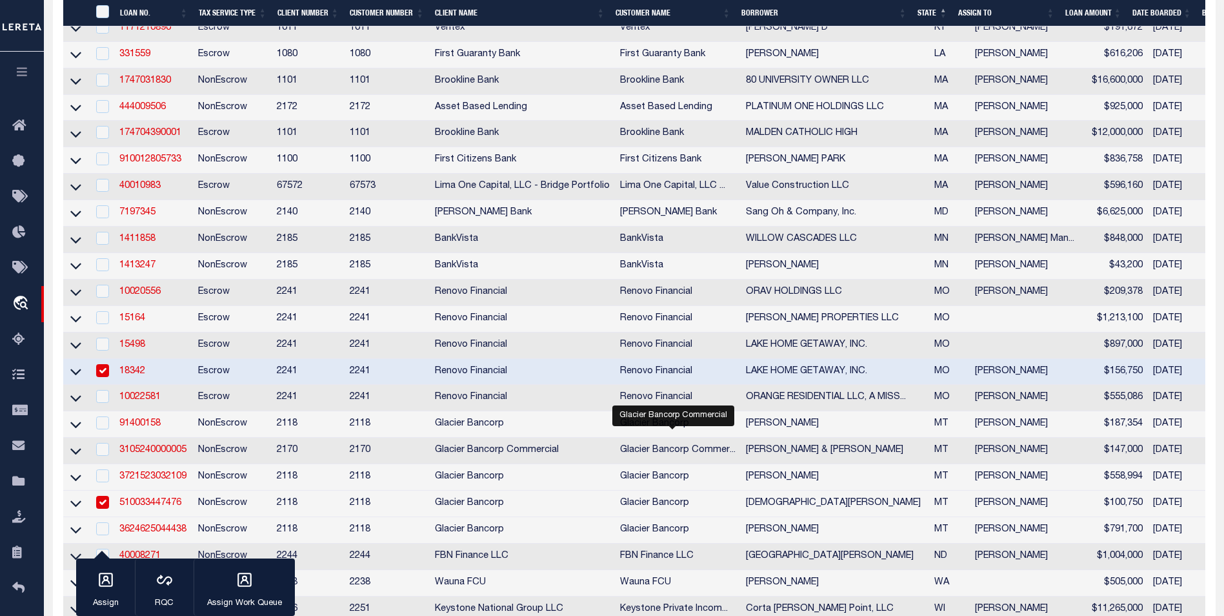
scroll to position [387, 0]
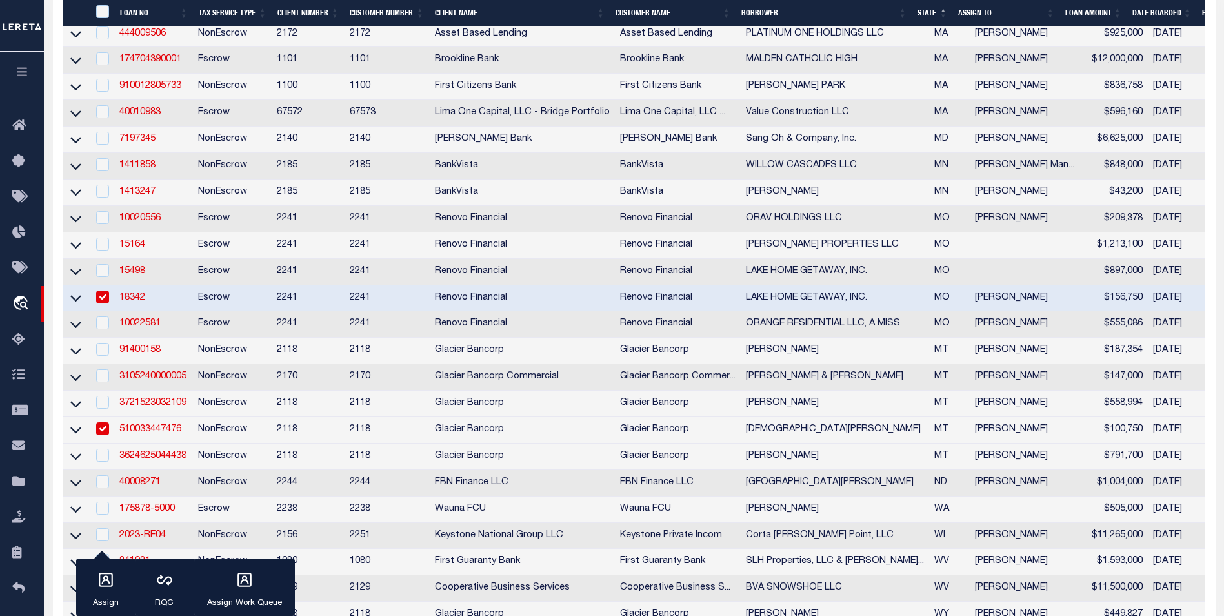
click at [106, 303] on input "checkbox" at bounding box center [102, 296] width 13 height 13
checkbox input "false"
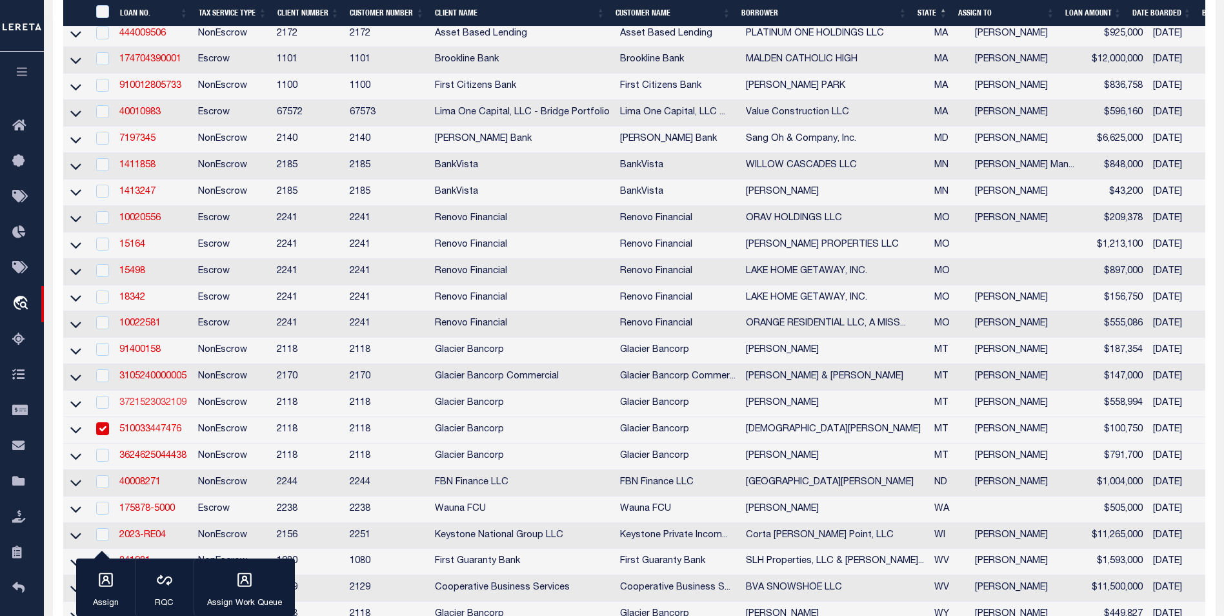
click at [148, 407] on link "3721523032109" at bounding box center [152, 402] width 67 height 9
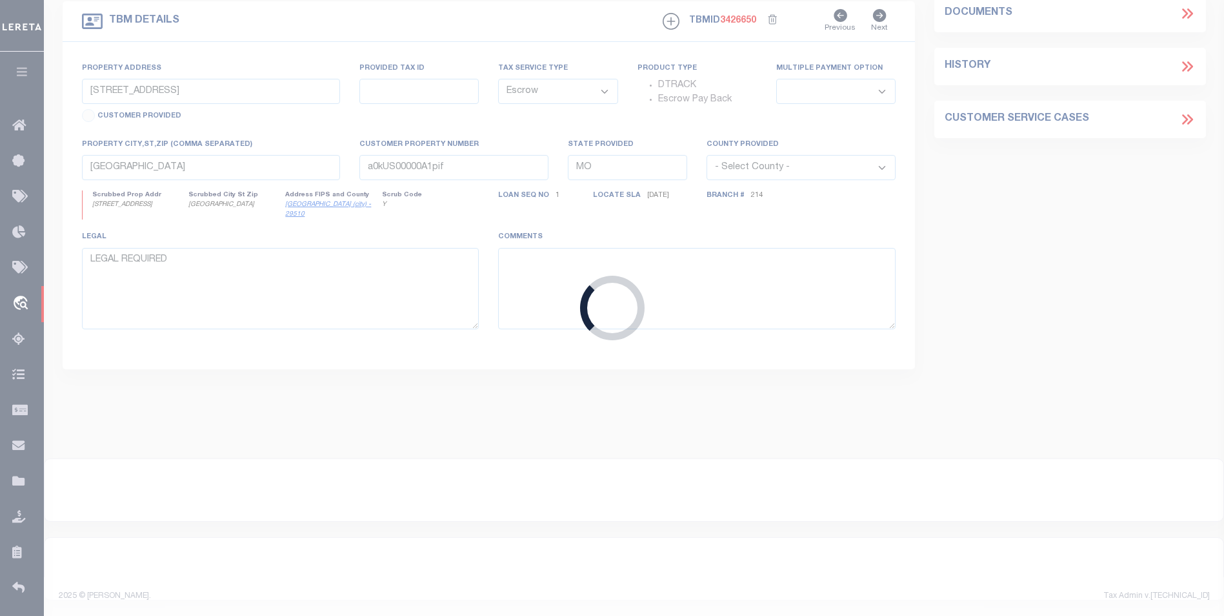
type input "3721523032109"
type input "[PERSON_NAME]"
select select
select select "NonEscrow"
type input "23 DALE LN"
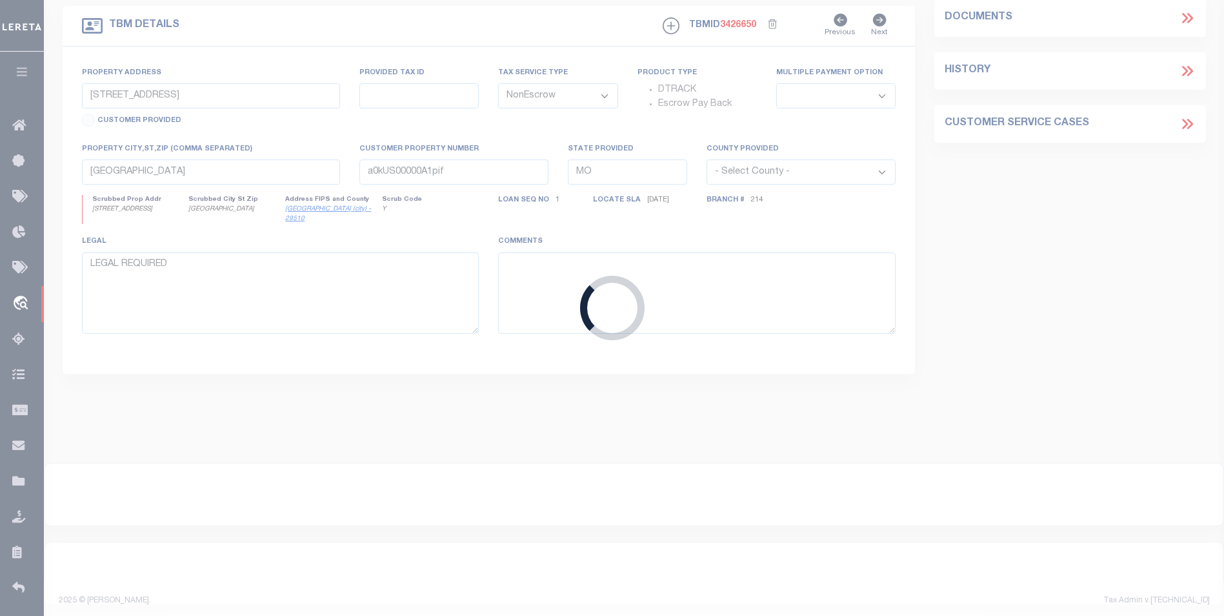
select select
type input "LAUREL MT 590440000"
type input "MT"
select select
select select "25039"
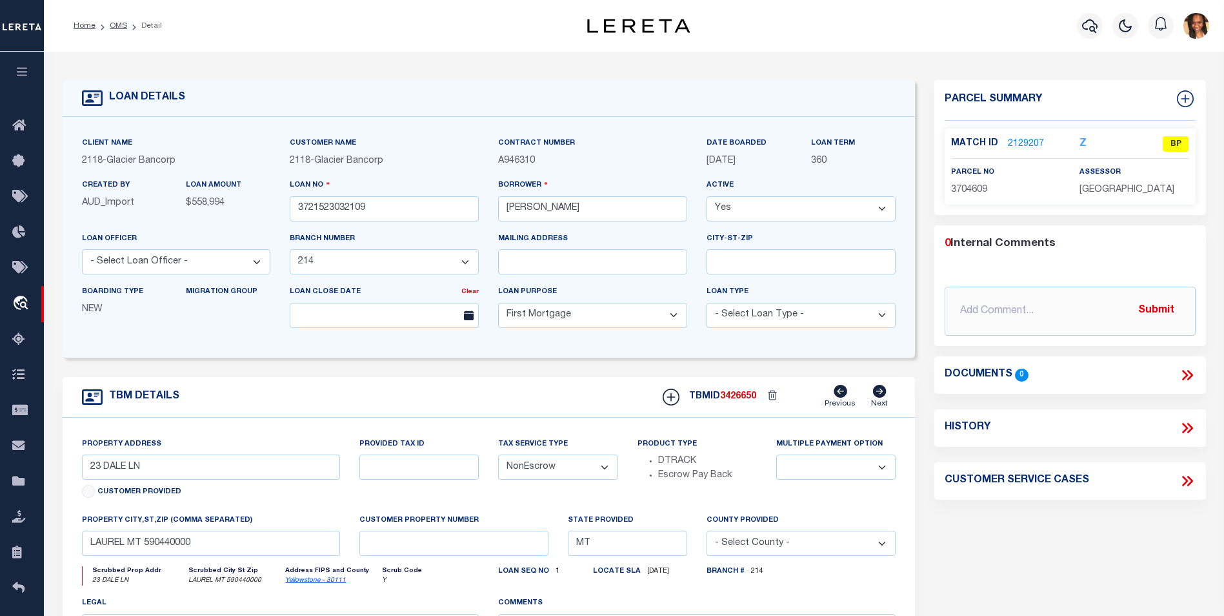
click at [1034, 144] on link "2129207" at bounding box center [1026, 144] width 36 height 14
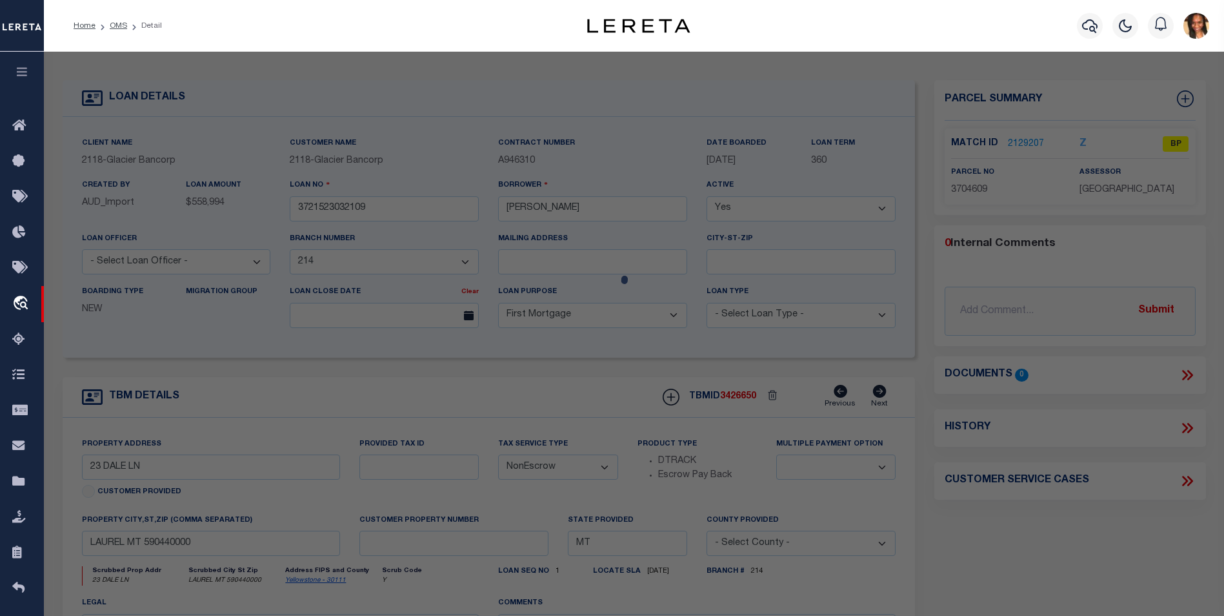
select select "AS"
select select
checkbox input "false"
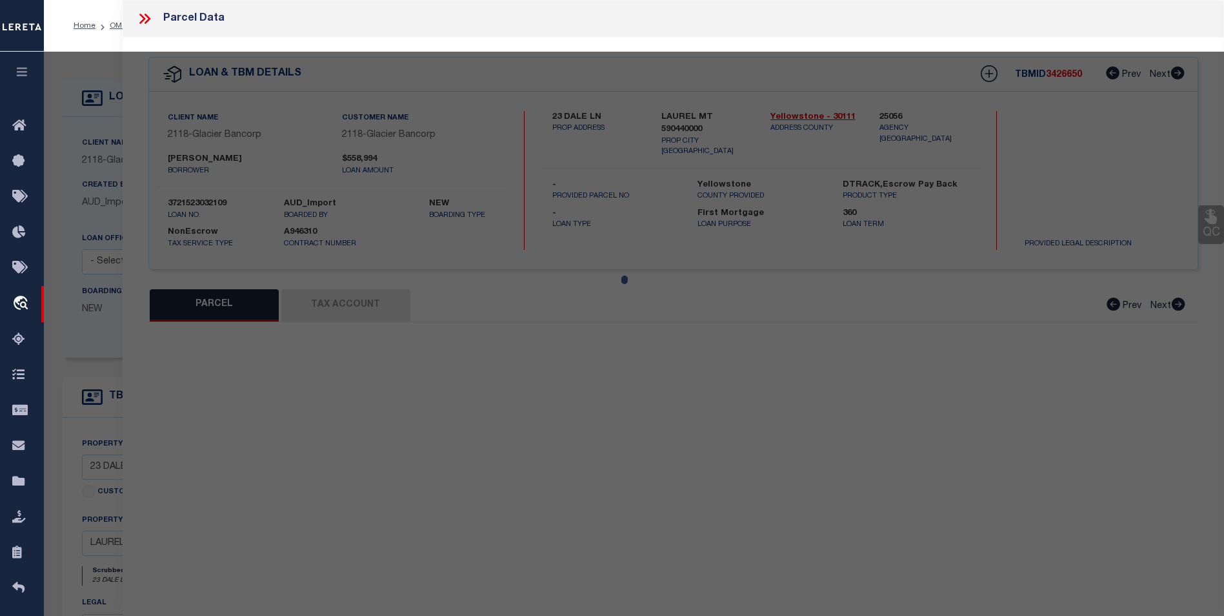
select select "BP"
type input "[PERSON_NAME] & [PERSON_NAME]"
select select
type input "[STREET_ADDRESS],"
type input "LAUREL, MT 59044"
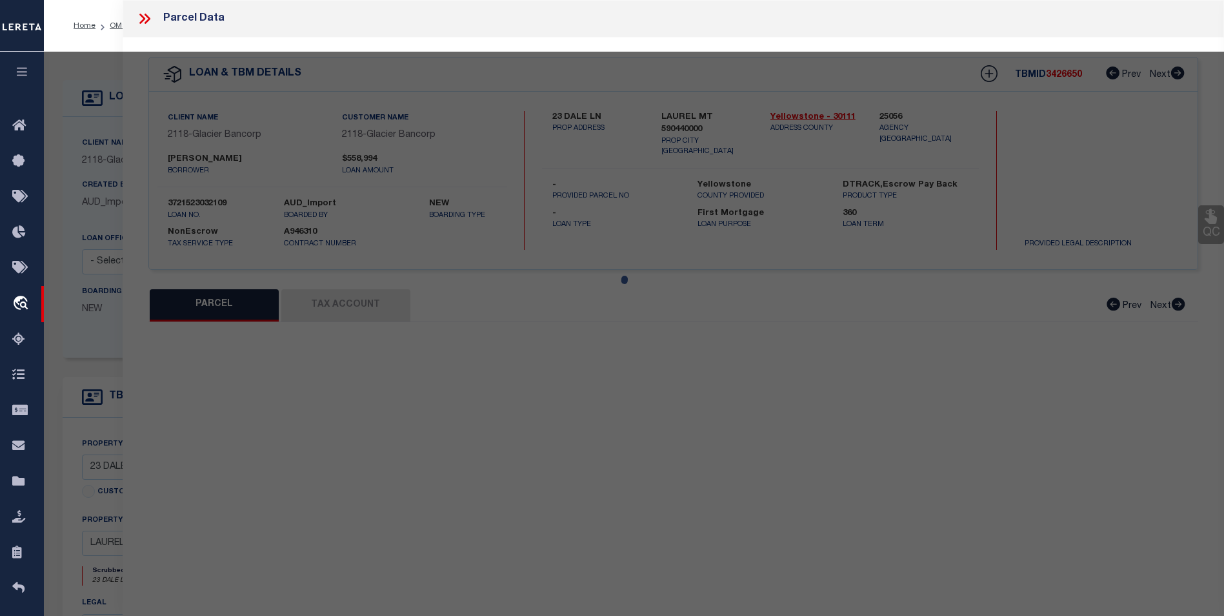
type textarea "[GEOGRAPHIC_DATA], S31, T02 S, R24 E, Lot 8, ACRES 2.037, COS 764 7TH AM"
type textarea "inactive parcel-EVEN THE TC WAS not able to find the laon on the website"
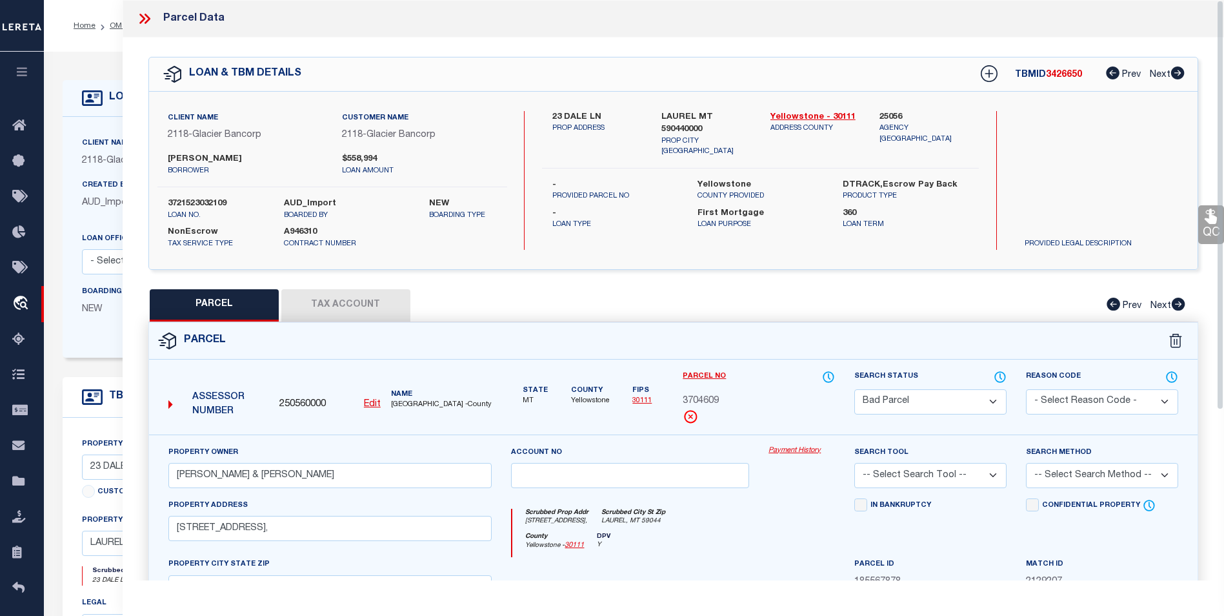
click at [147, 20] on icon at bounding box center [148, 19] width 6 height 10
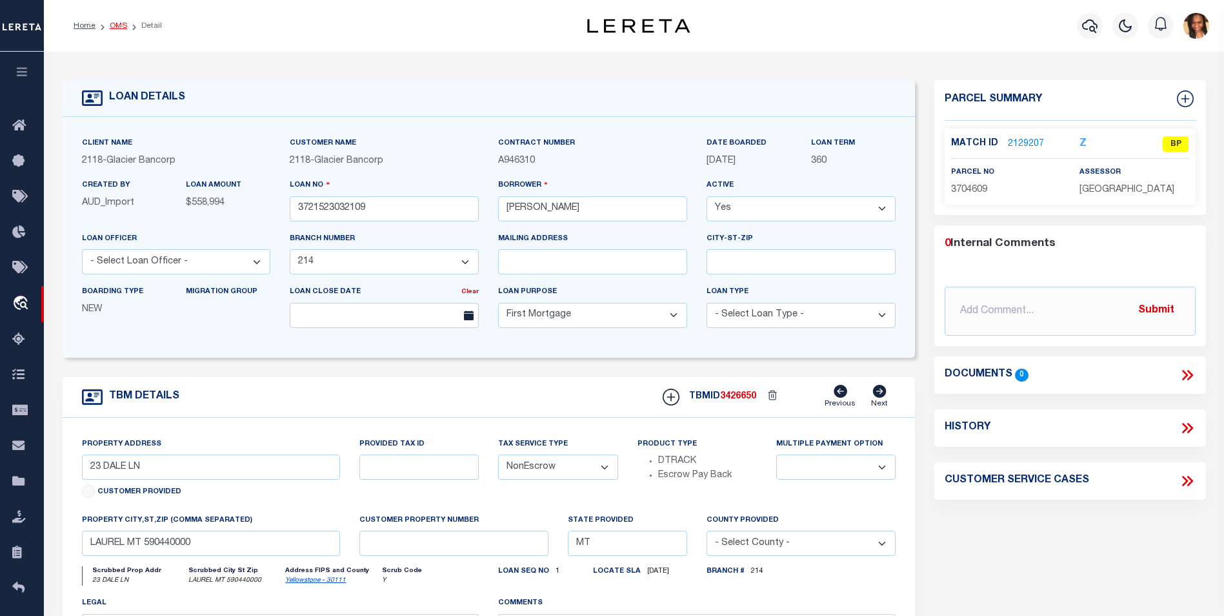
click at [119, 26] on link "OMS" at bounding box center [118, 26] width 17 height 8
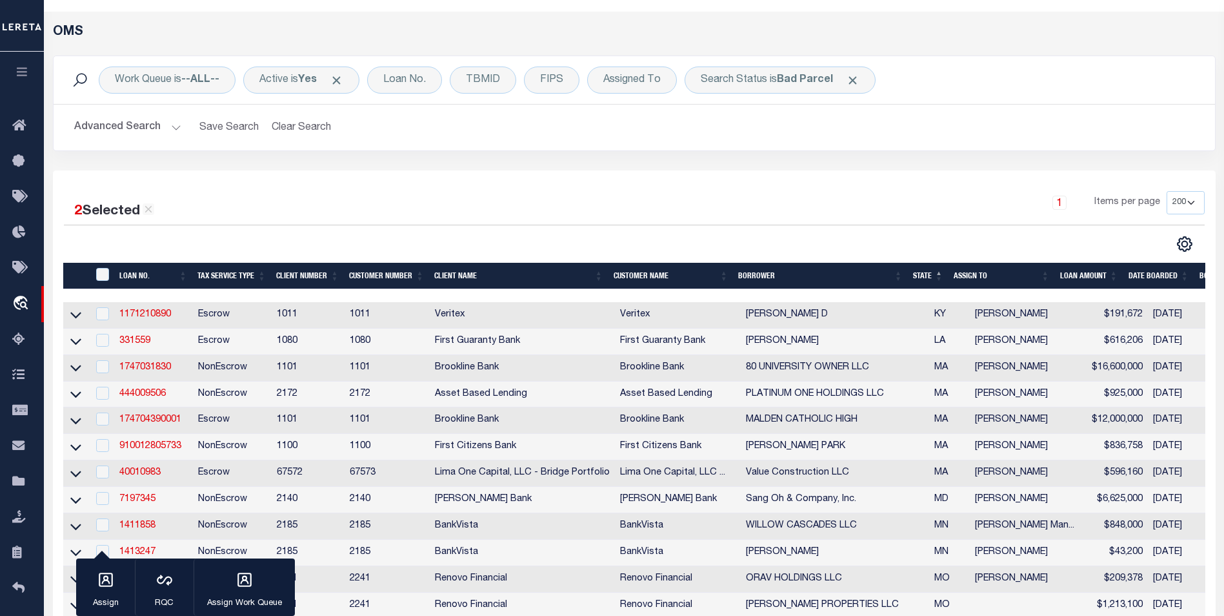
scroll to position [194, 0]
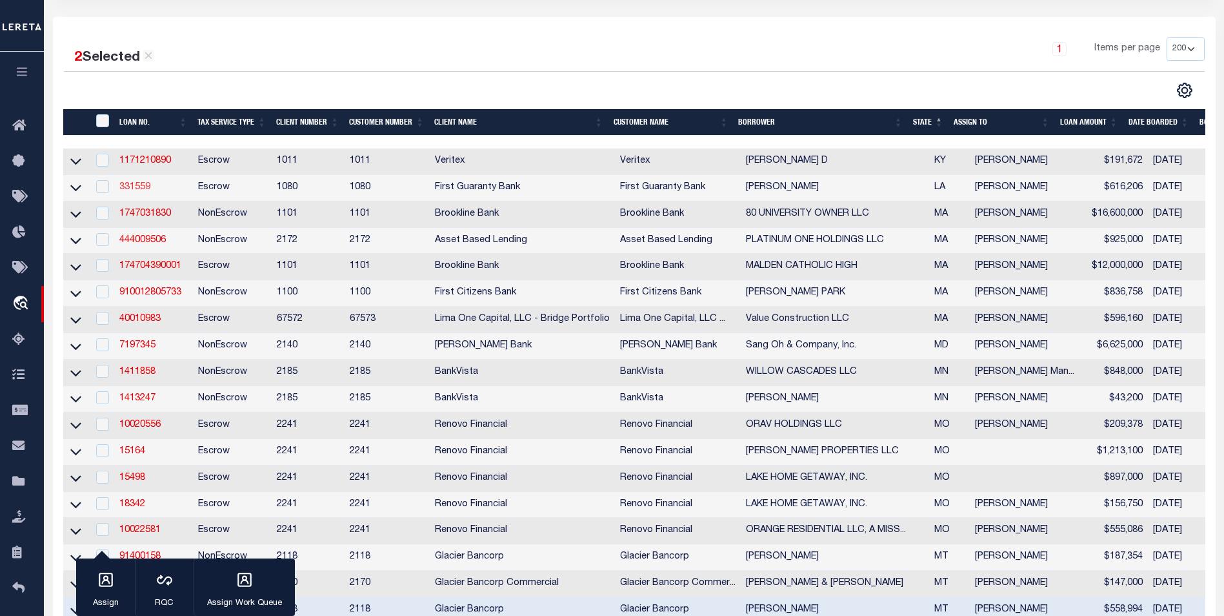
click at [129, 186] on link "331559" at bounding box center [134, 187] width 31 height 9
type input "331559"
type input "[PERSON_NAME]"
select select
select select "Escrow"
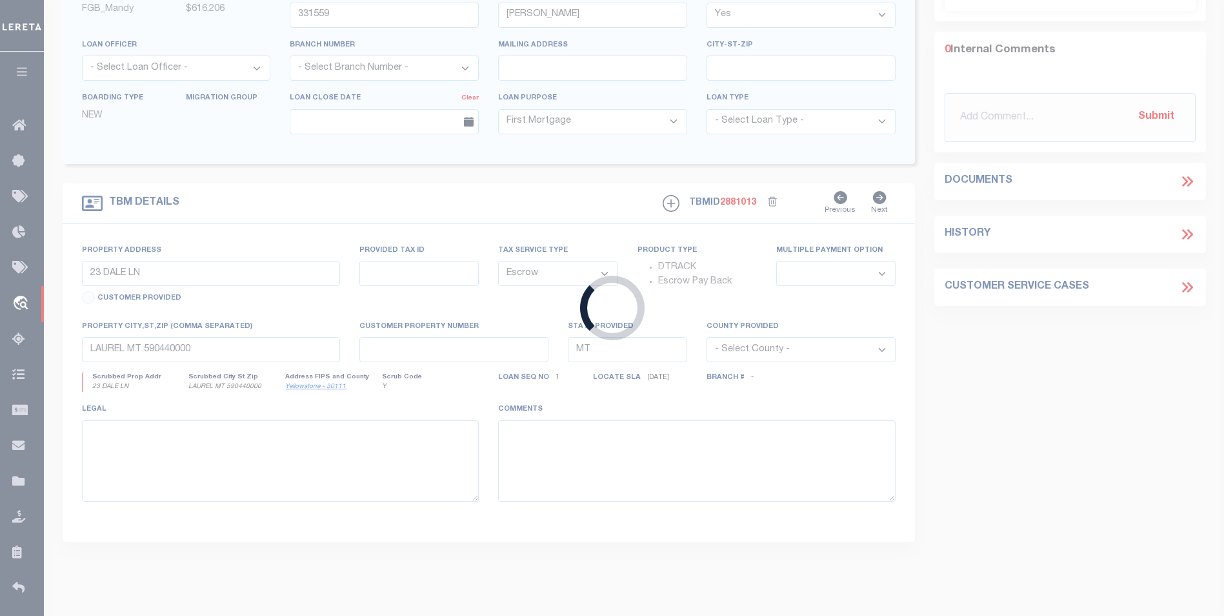
type input "[STREET_ADDRESS][PERSON_NAME]"
type input "2403803360000400"
select select
type input "[GEOGRAPHIC_DATA]"
type input "260384121"
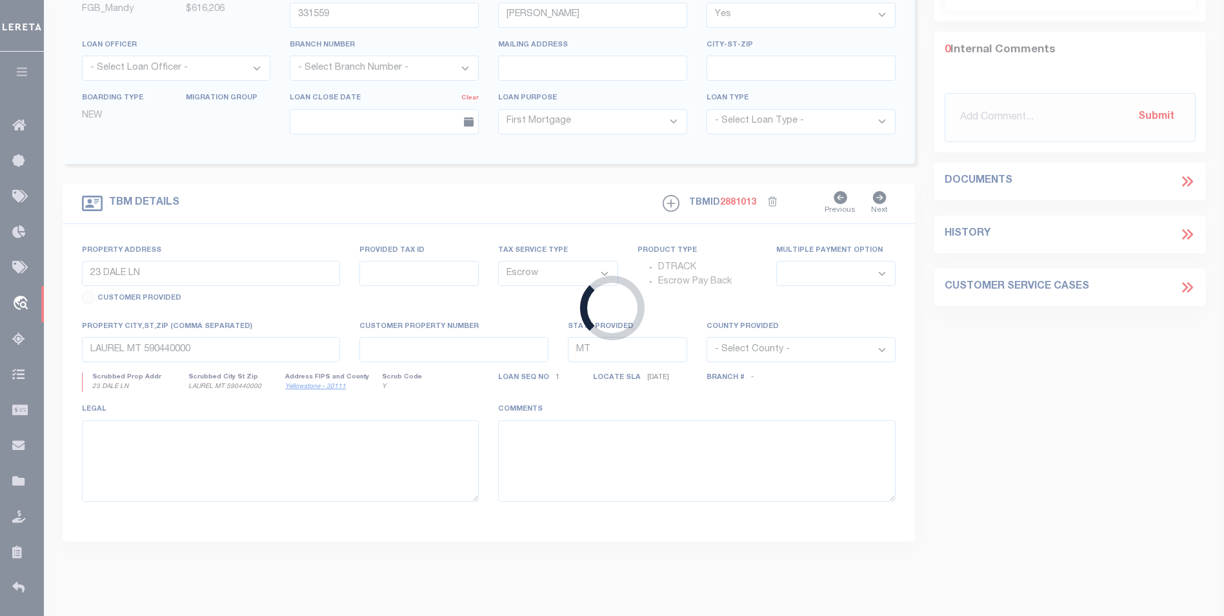
type input "LA"
select select
select select "2308"
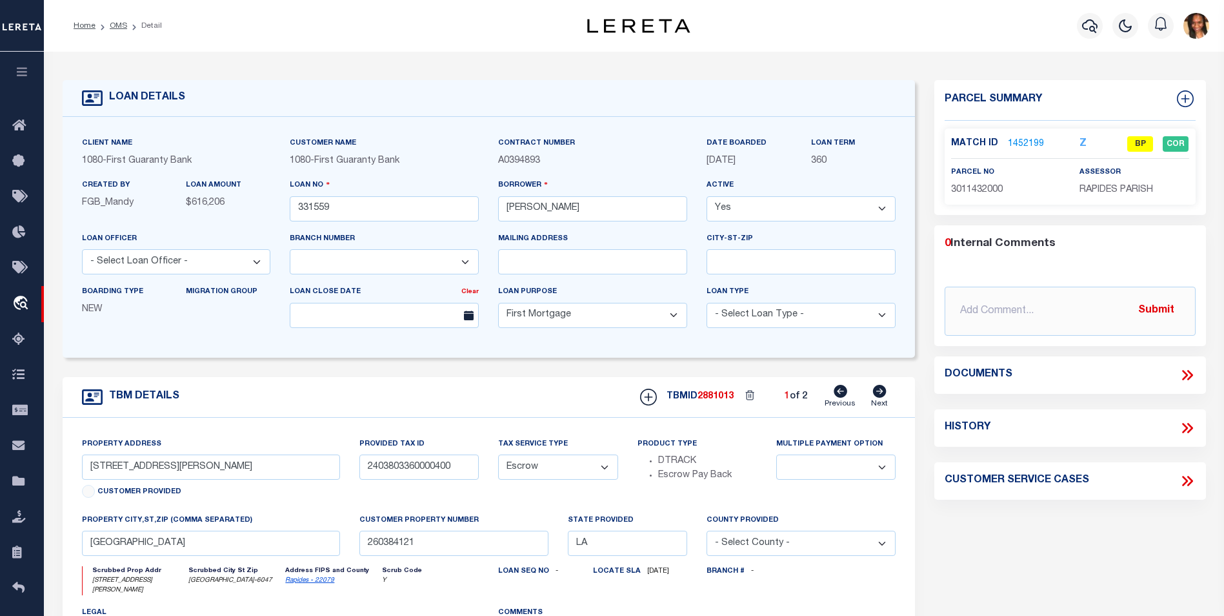
click at [1036, 139] on link "1452199" at bounding box center [1026, 144] width 36 height 14
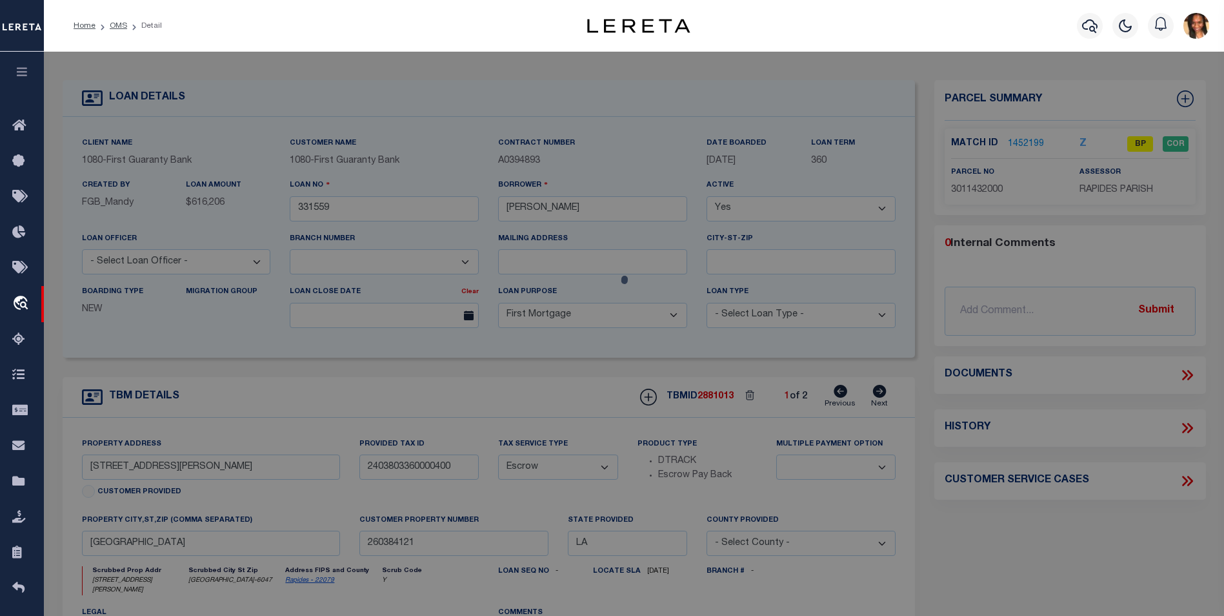
select select "AS"
checkbox input "false"
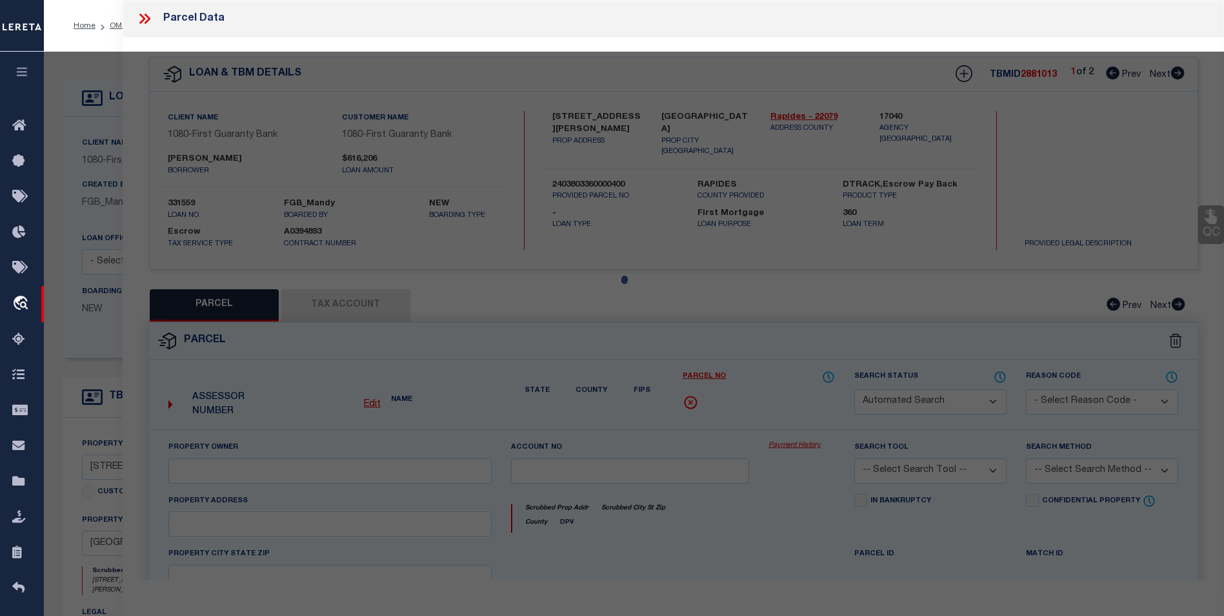
select select "BP"
type input "[PERSON_NAME] [PERSON_NAME]"
select select "AGF"
select select "ADD"
type input "[STREET_ADDRESS][PERSON_NAME]"
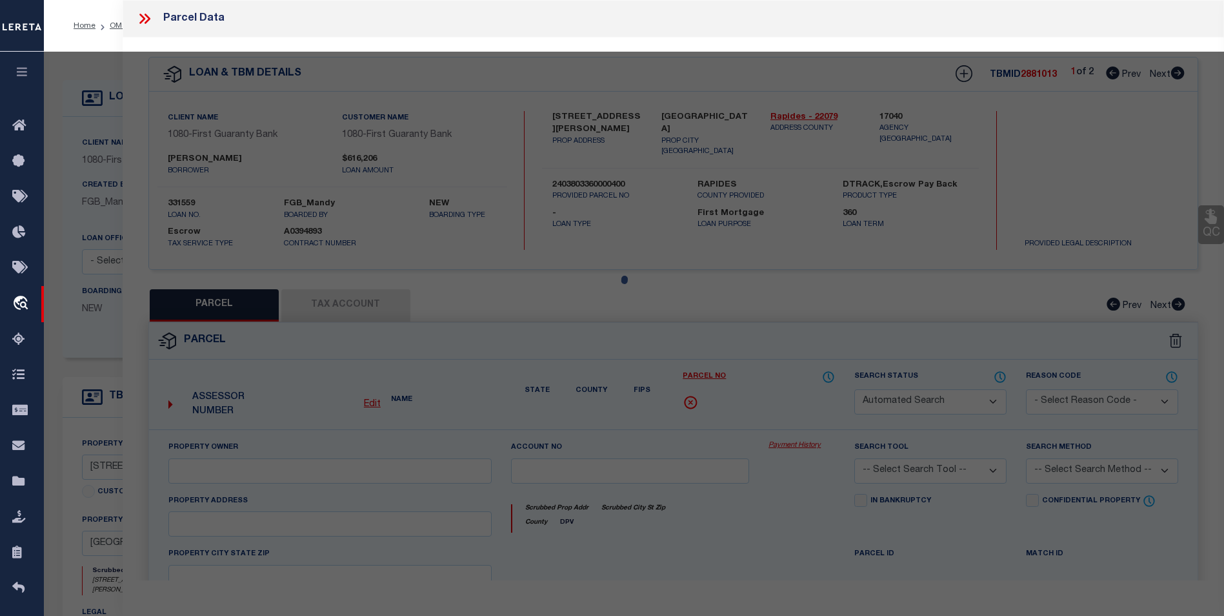
type input "[GEOGRAPHIC_DATA]"
type textarea "LOT 6, GARDEN SUBD. ---(CB 931-282)(CB 2030-978 [PERSON_NAME]) (CB [PHONE_NUMBE…"
type textarea "updated Assessment/Tax ID to 1011432000"
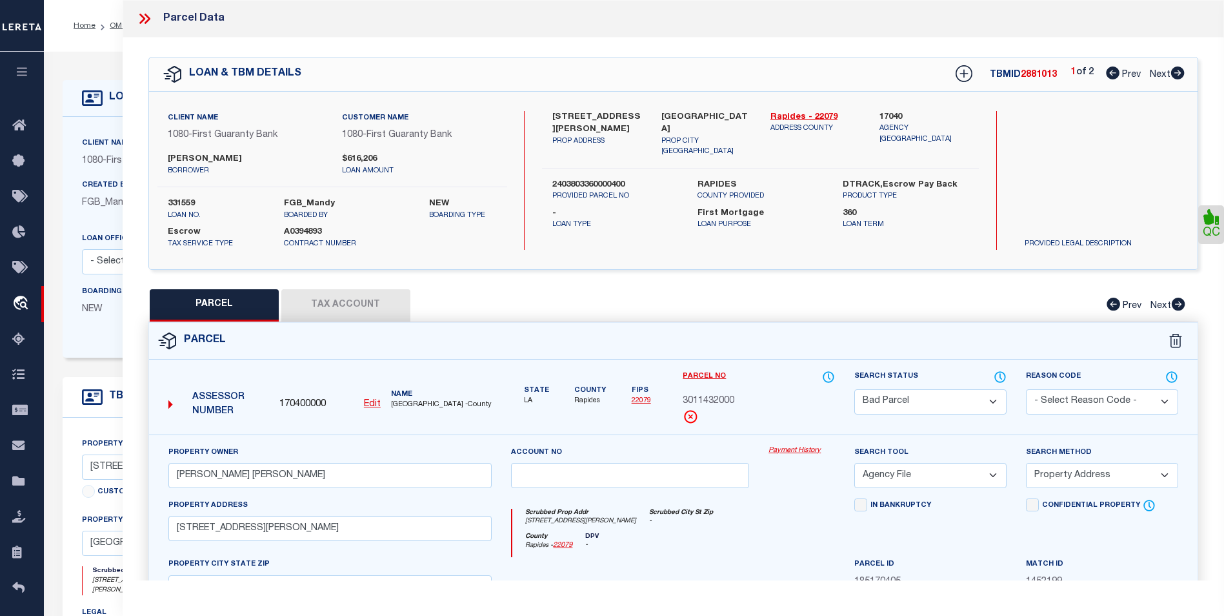
click at [1179, 76] on icon at bounding box center [1178, 72] width 14 height 13
select select "AS"
select select
checkbox input "false"
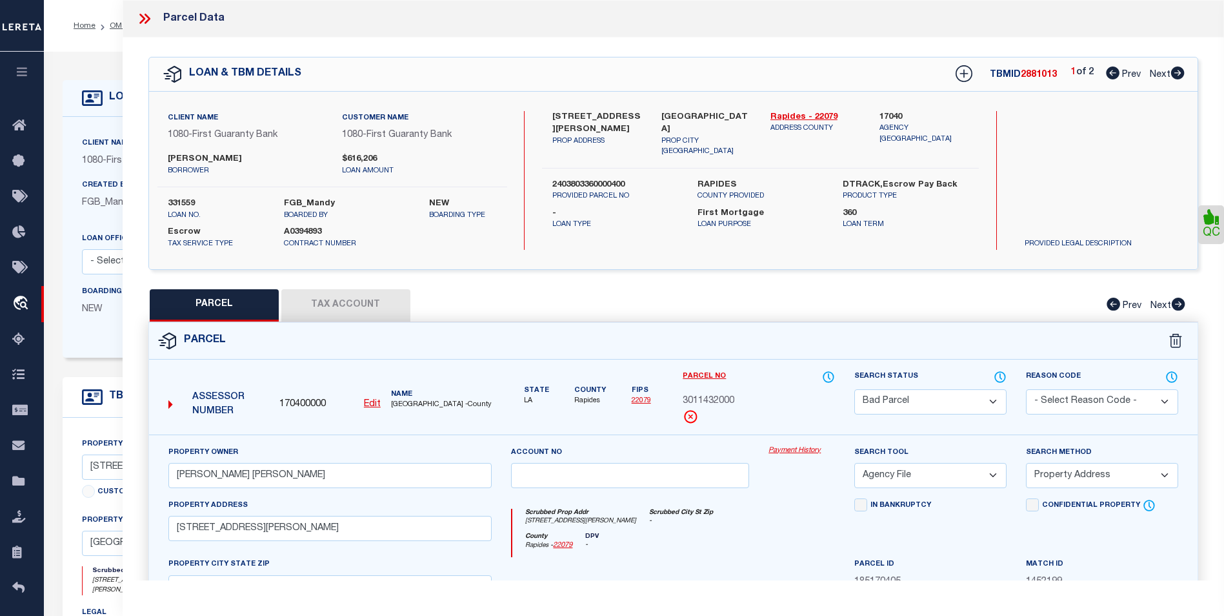
checkbox input "false"
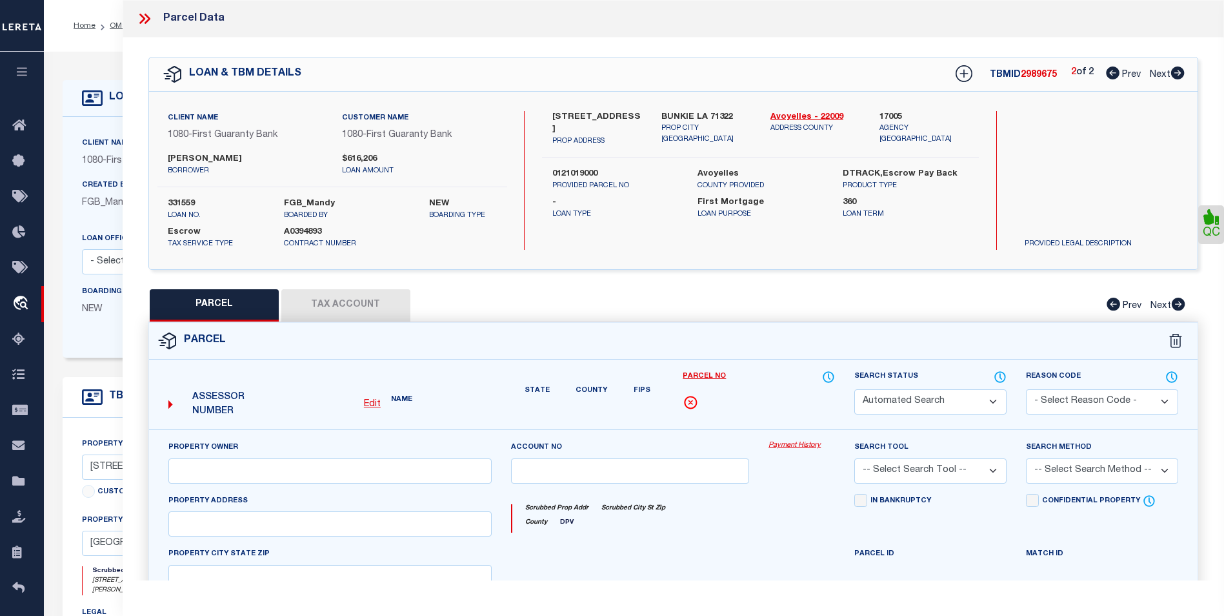
select select "CP"
type input "[PERSON_NAME]"
select select
type input "[STREET_ADDRESS]"
checkbox input "false"
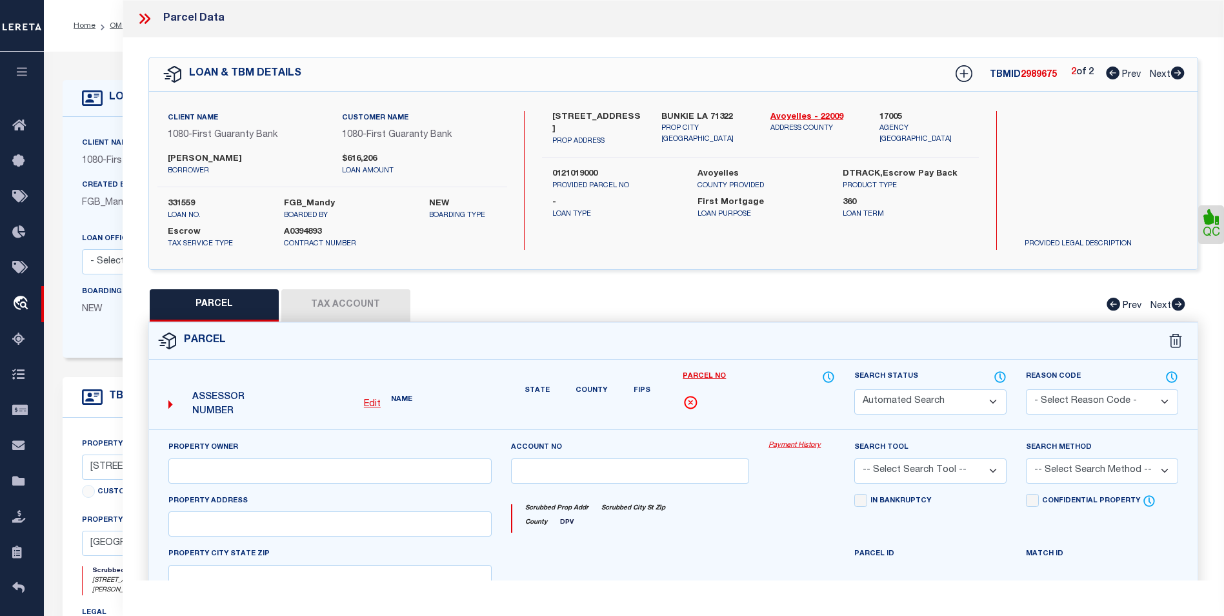
type input "BUNKIE LA 71322"
type textarea "1 LOT (113.5 X 135') BEING 1/2 OF LOTS 6, 7, & 8, BLK B, [PERSON_NAME] ADD. ON …"
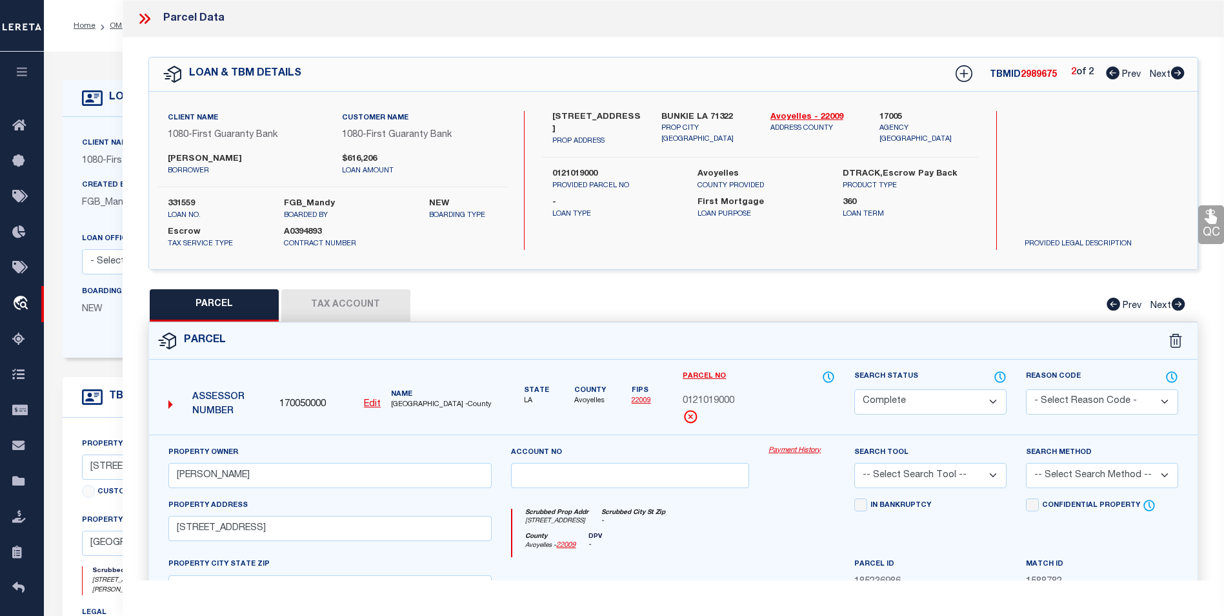
click at [1107, 76] on icon at bounding box center [1113, 72] width 14 height 13
select select "AS"
checkbox input "false"
select select "BP"
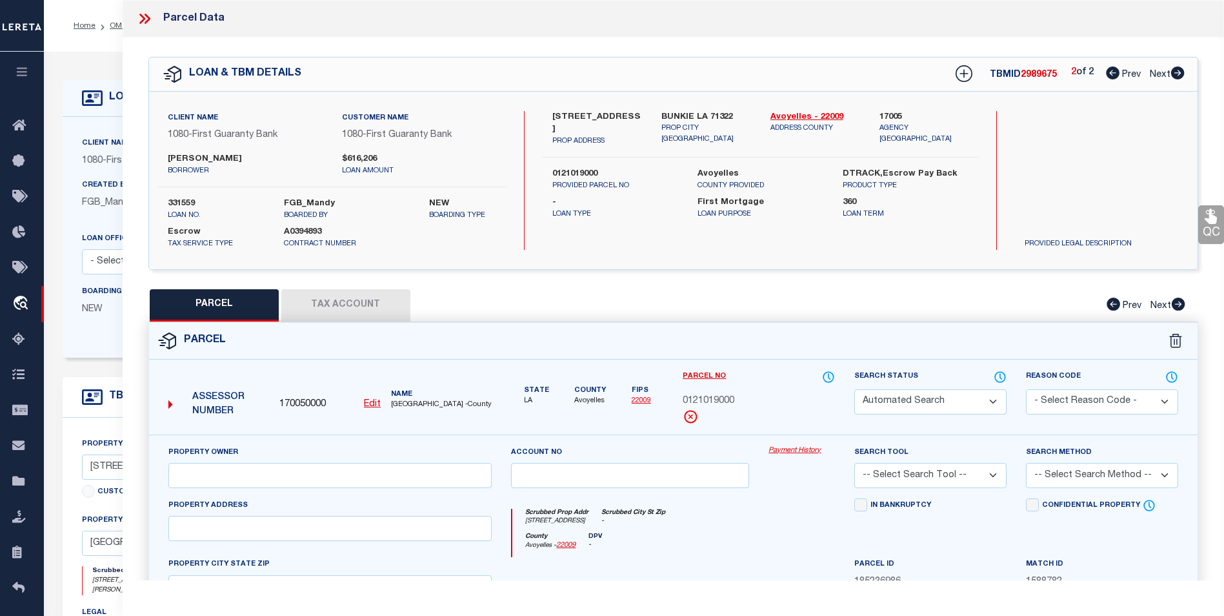
type input "[PERSON_NAME] [PERSON_NAME]"
select select "AGF"
select select "ADD"
type input "[STREET_ADDRESS][PERSON_NAME]"
type input "[GEOGRAPHIC_DATA]"
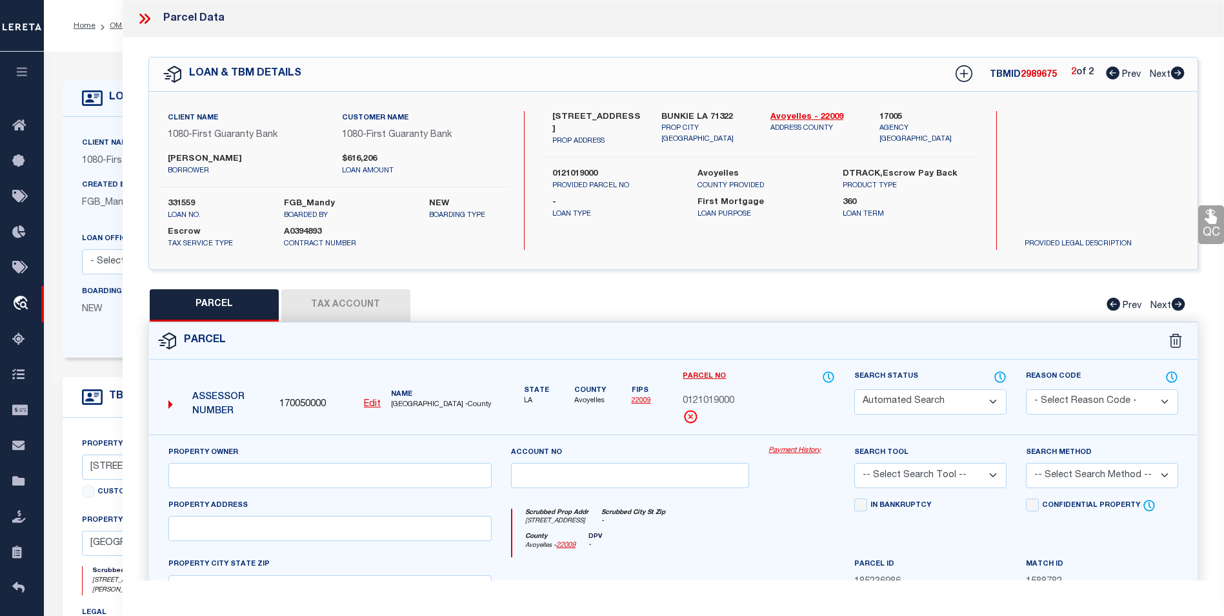
type textarea "LOT 6, GARDEN SUBD. ---(CB 931-282)(CB 2030-978 [PERSON_NAME]) (CB [PHONE_NUMBE…"
type textarea "updated Assessment/Tax ID to 1011432000"
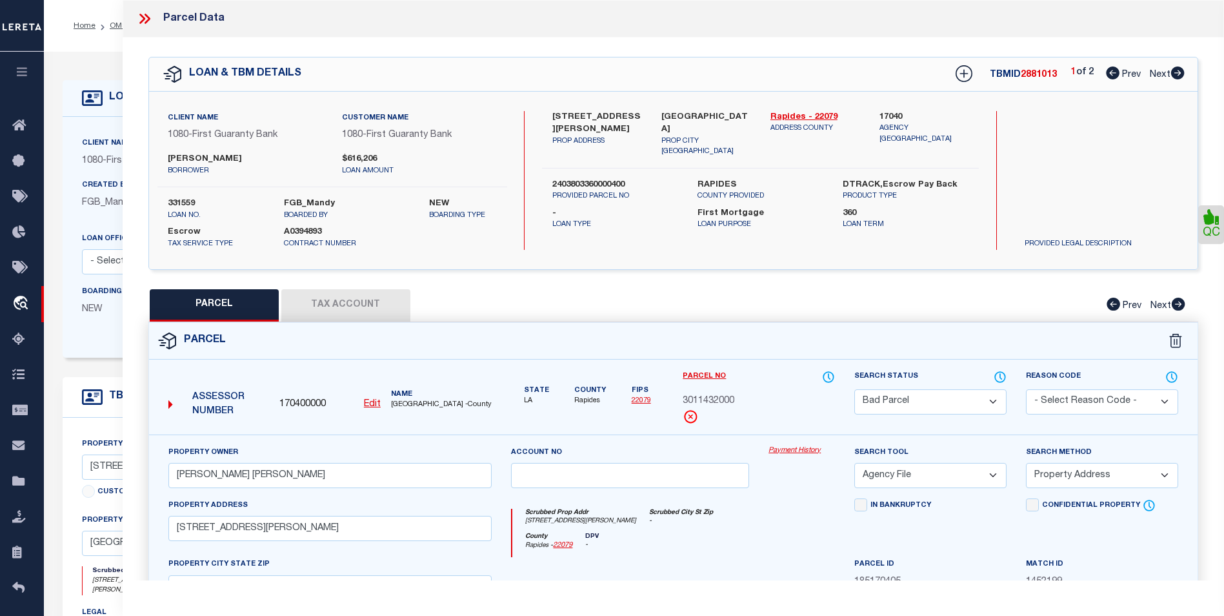
drag, startPoint x: 359, startPoint y: 303, endPoint x: 383, endPoint y: 307, distance: 23.6
click at [359, 303] on button "Tax Account" at bounding box center [345, 305] width 129 height 32
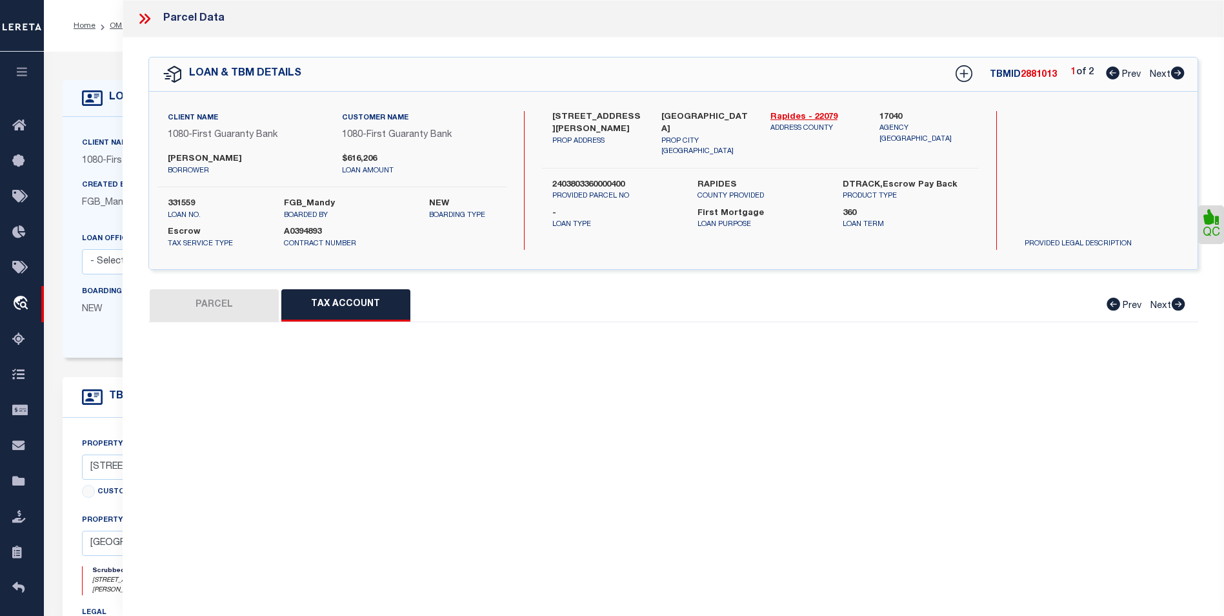
select select "100"
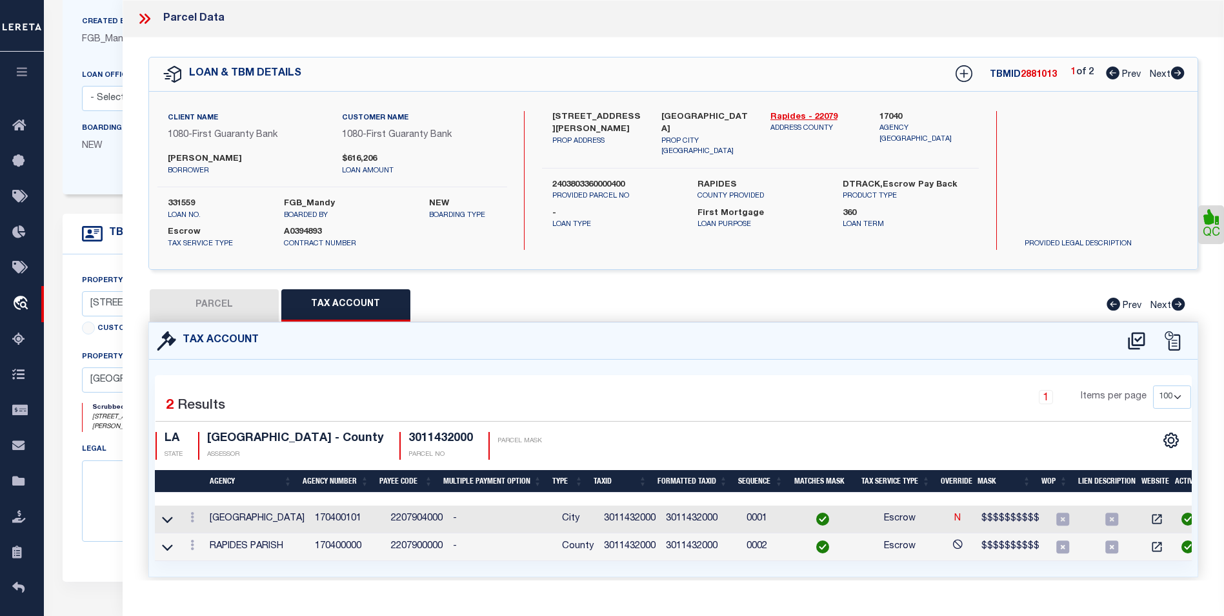
scroll to position [258, 0]
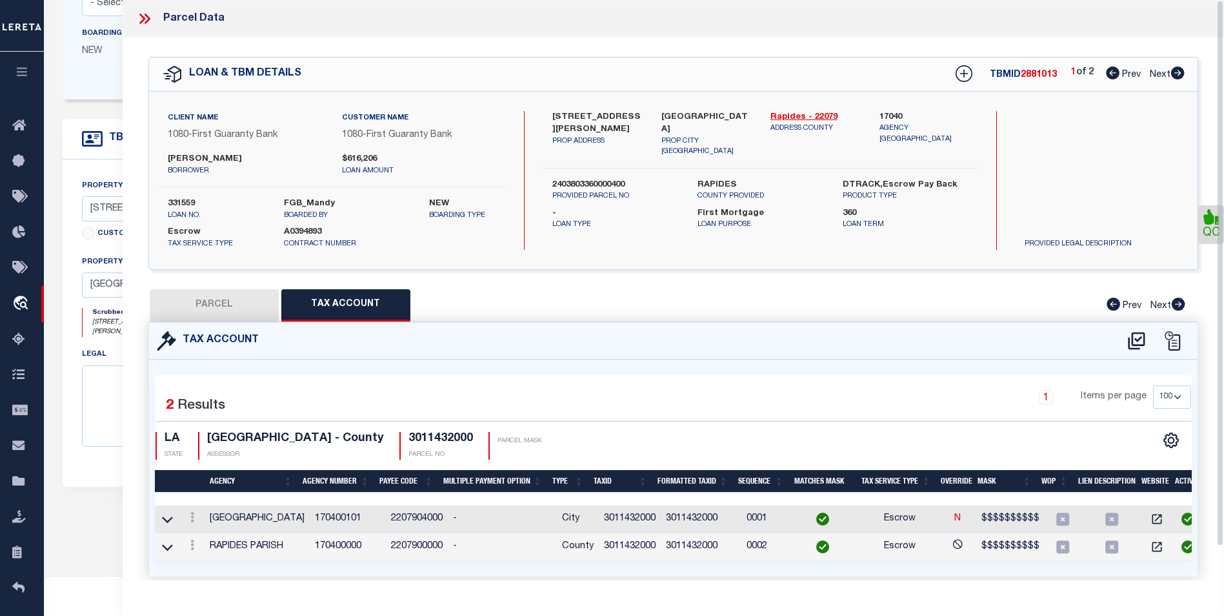
click at [141, 21] on icon at bounding box center [142, 19] width 6 height 10
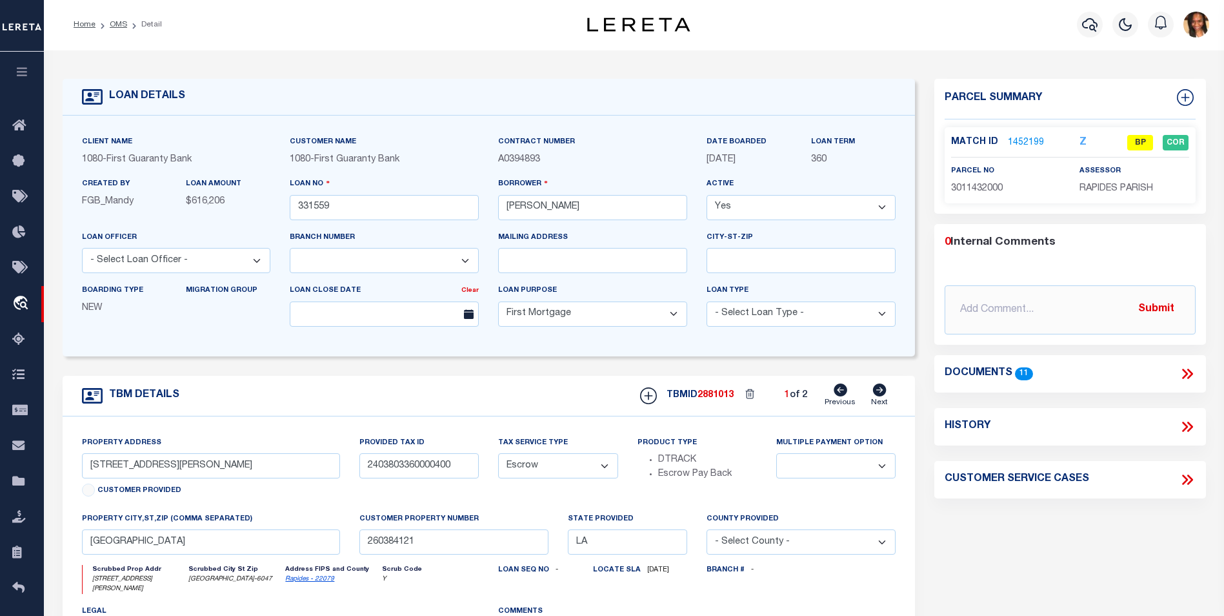
scroll to position [0, 0]
click at [1023, 140] on link "1452199" at bounding box center [1026, 144] width 36 height 14
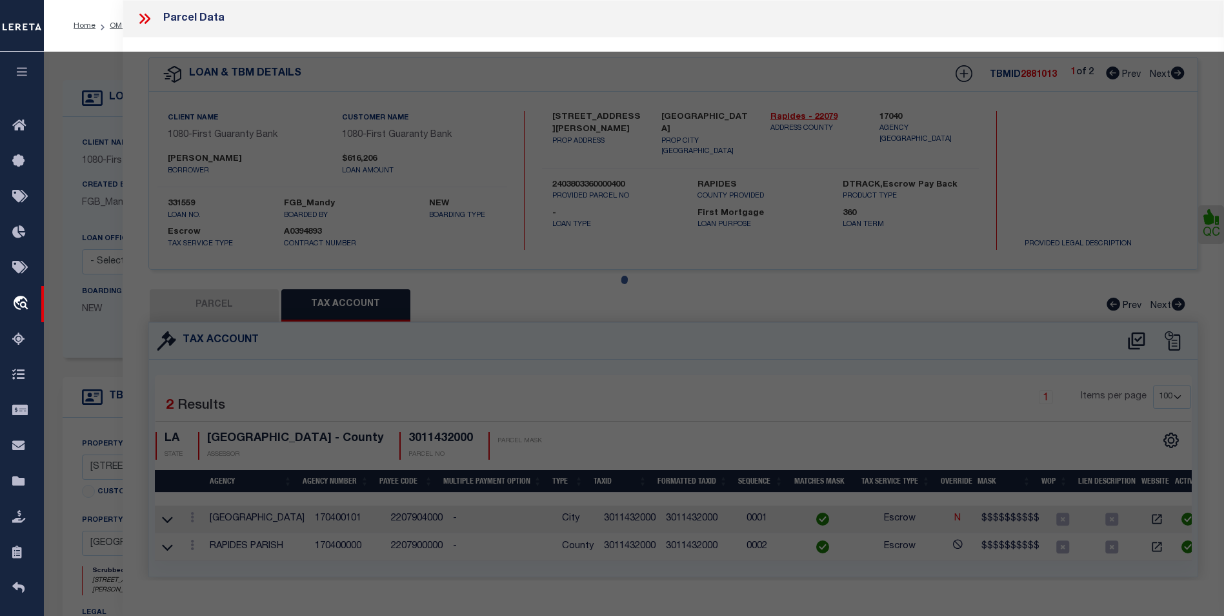
select select "AS"
select select
checkbox input "false"
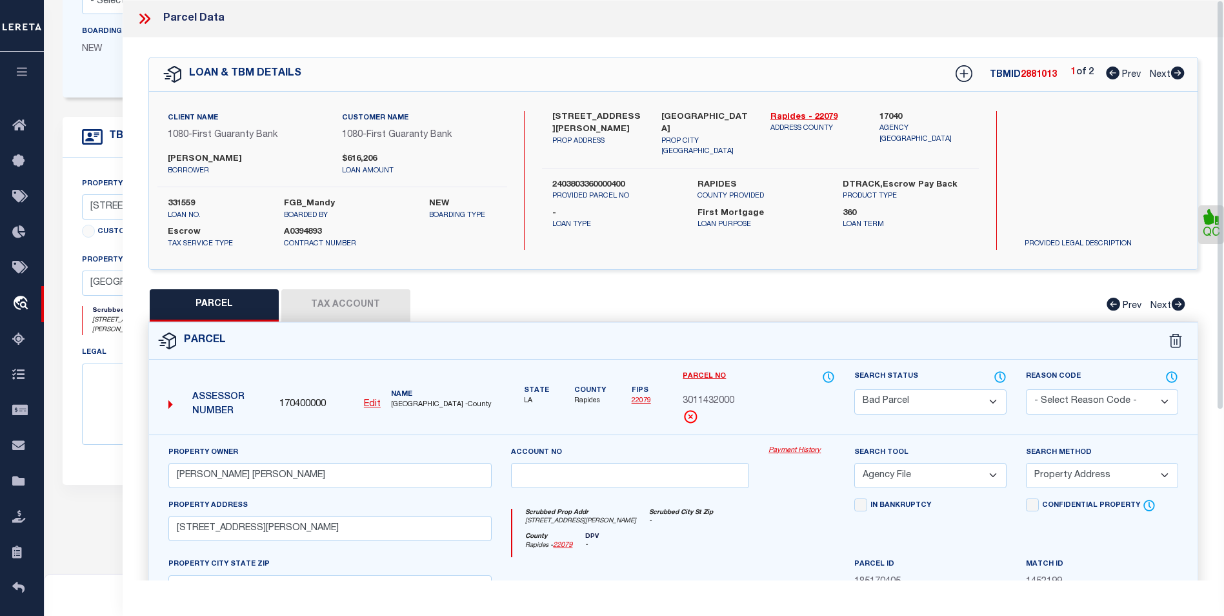
scroll to position [242, 0]
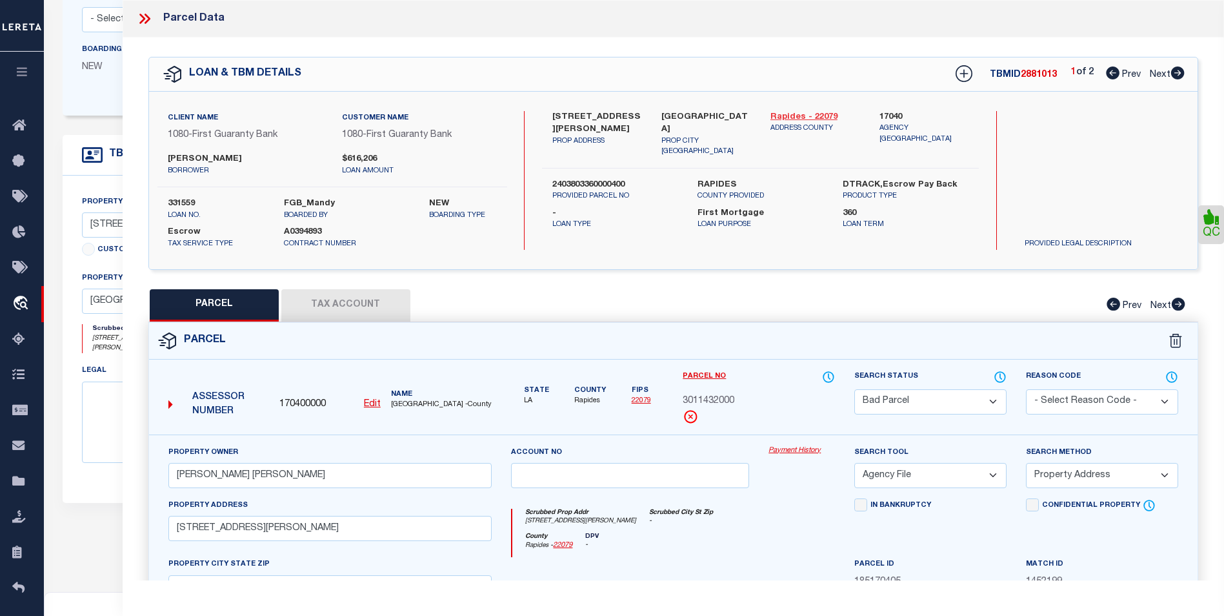
click at [797, 111] on link "Rapides - 22079" at bounding box center [816, 117] width 90 height 13
click at [398, 304] on button "Tax Account" at bounding box center [345, 305] width 129 height 32
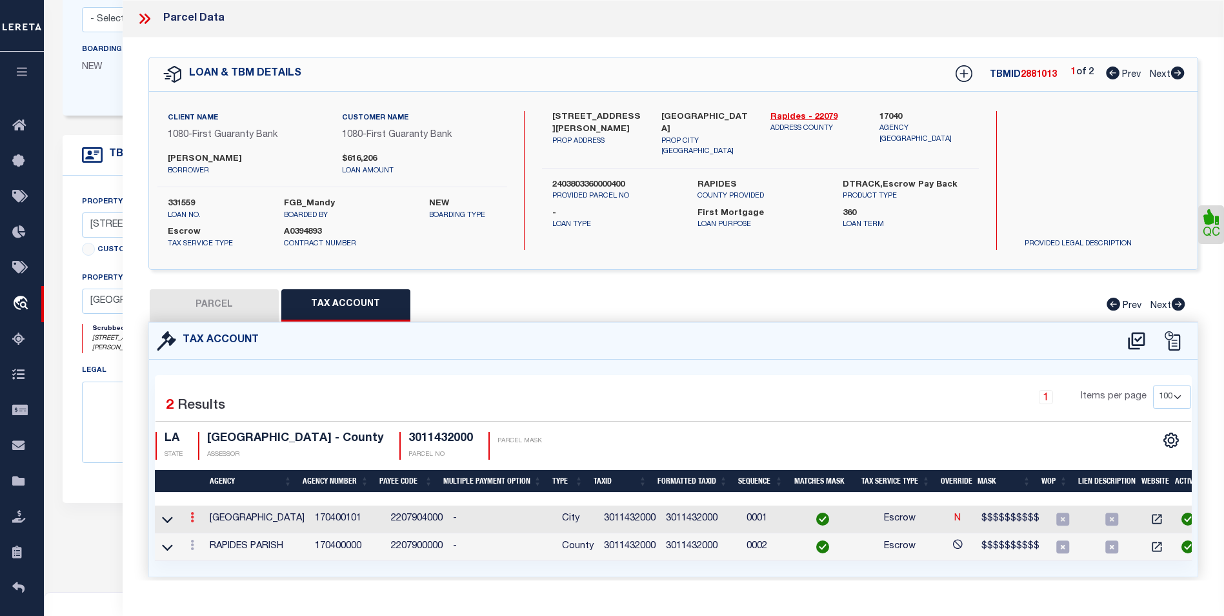
click at [188, 514] on link at bounding box center [192, 519] width 14 height 10
click at [199, 536] on link at bounding box center [210, 537] width 48 height 21
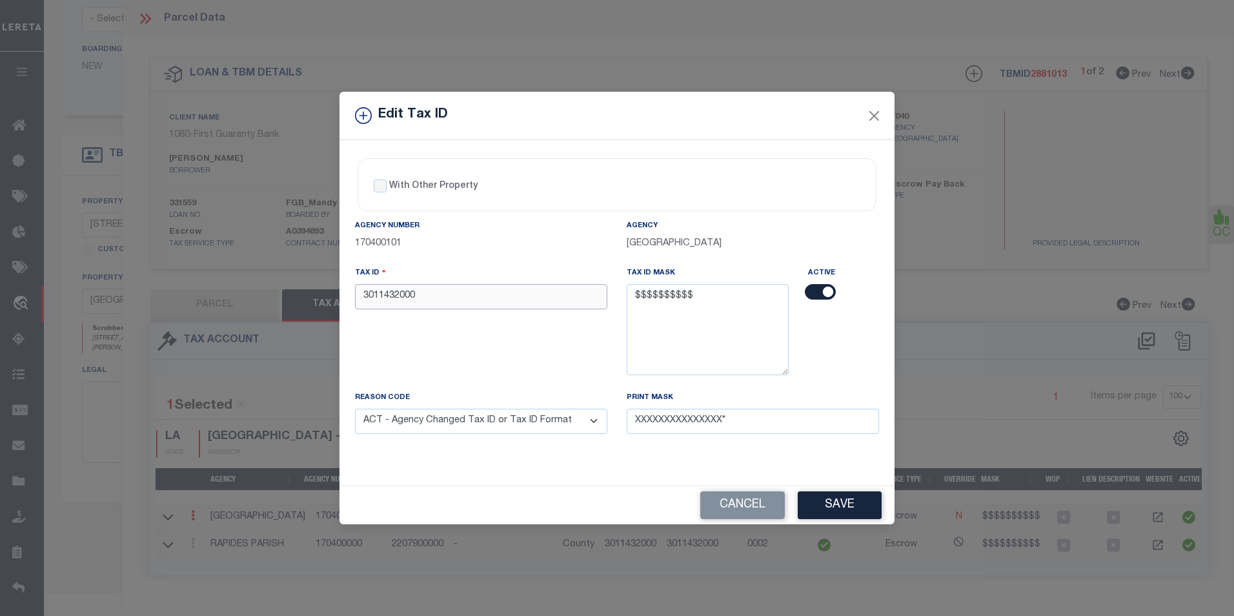
drag, startPoint x: 372, startPoint y: 299, endPoint x: 345, endPoint y: 301, distance: 26.5
click at [345, 301] on div "Tax ID 3011432000" at bounding box center [481, 328] width 272 height 125
click at [829, 513] on button "Save" at bounding box center [840, 505] width 84 height 28
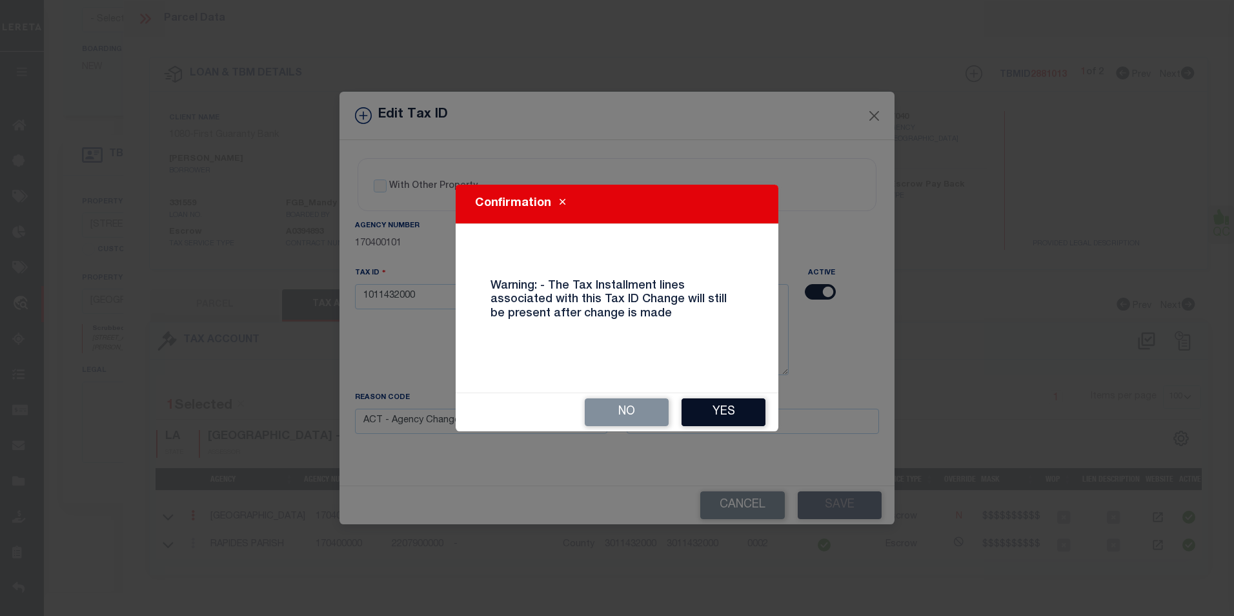
click at [747, 414] on button "Yes" at bounding box center [724, 412] width 84 height 28
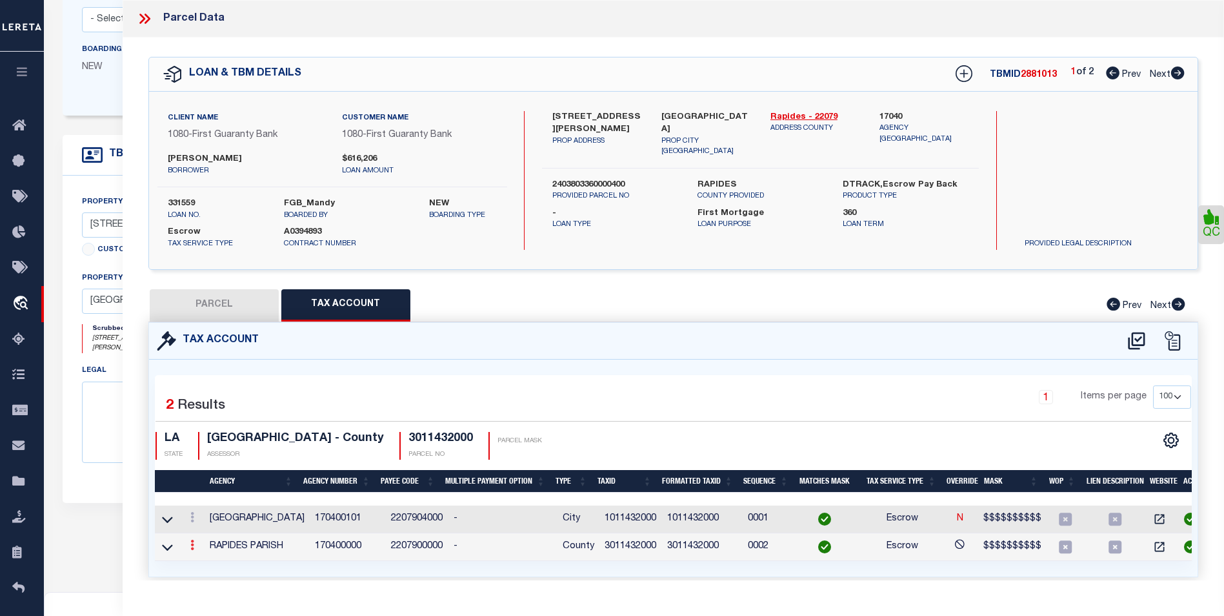
click at [194, 544] on link at bounding box center [192, 546] width 14 height 10
click at [201, 569] on icon at bounding box center [206, 565] width 10 height 10
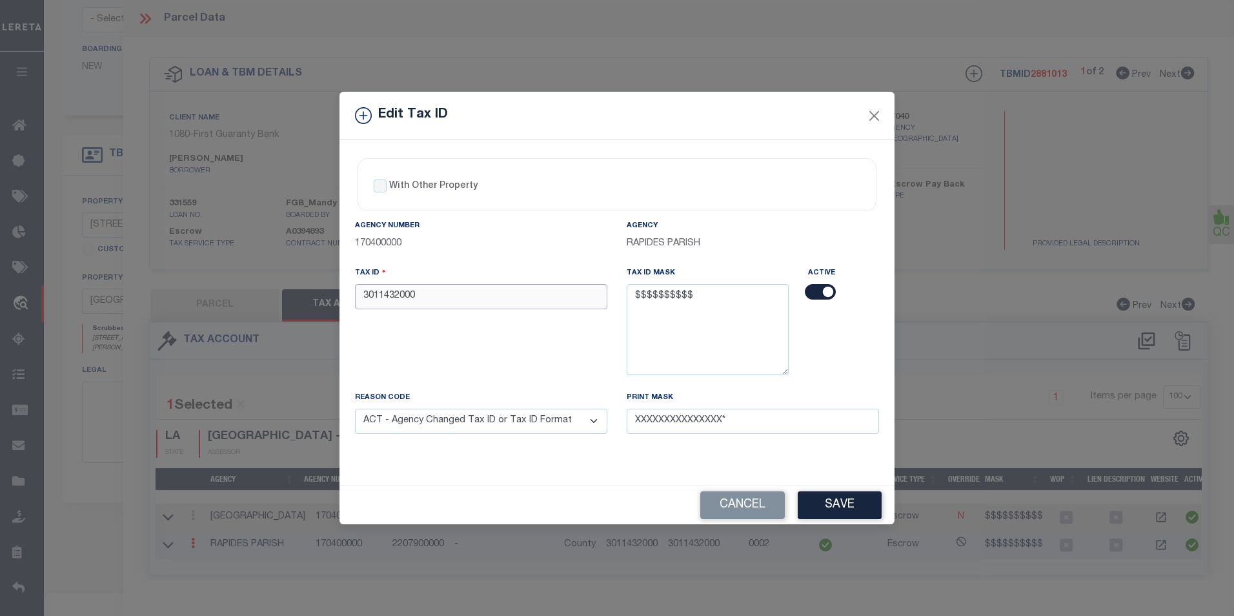
drag, startPoint x: 372, startPoint y: 301, endPoint x: 357, endPoint y: 301, distance: 15.5
click at [357, 301] on input "3011432000" at bounding box center [481, 296] width 252 height 25
click at [826, 496] on button "Save" at bounding box center [840, 505] width 84 height 28
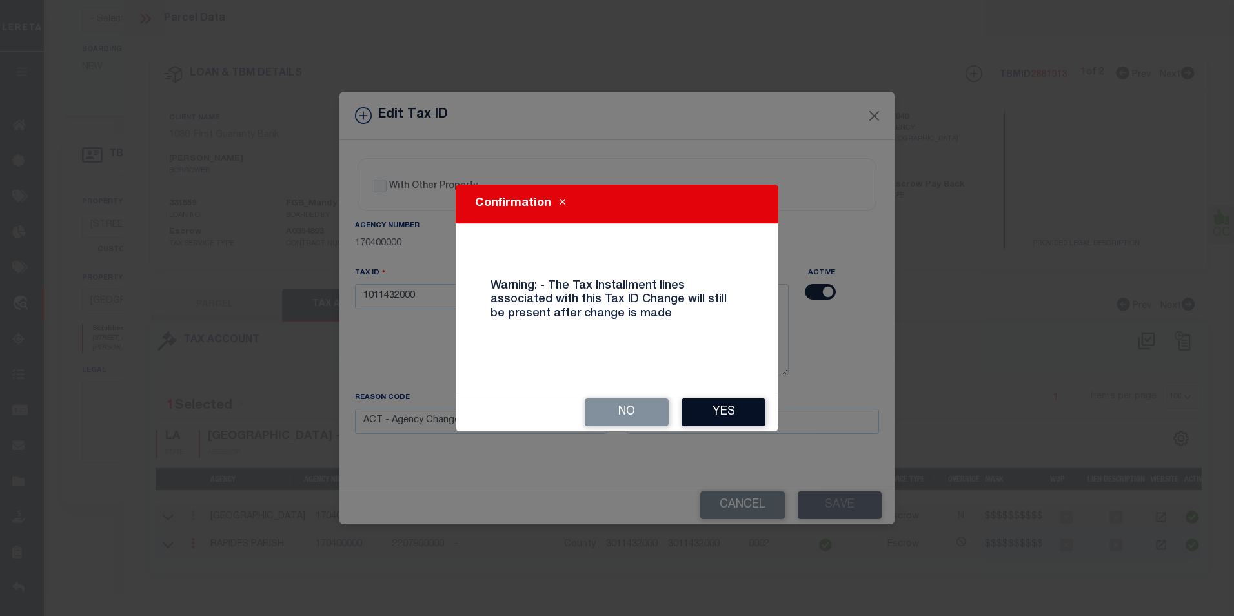
click at [762, 407] on button "Yes" at bounding box center [724, 412] width 84 height 28
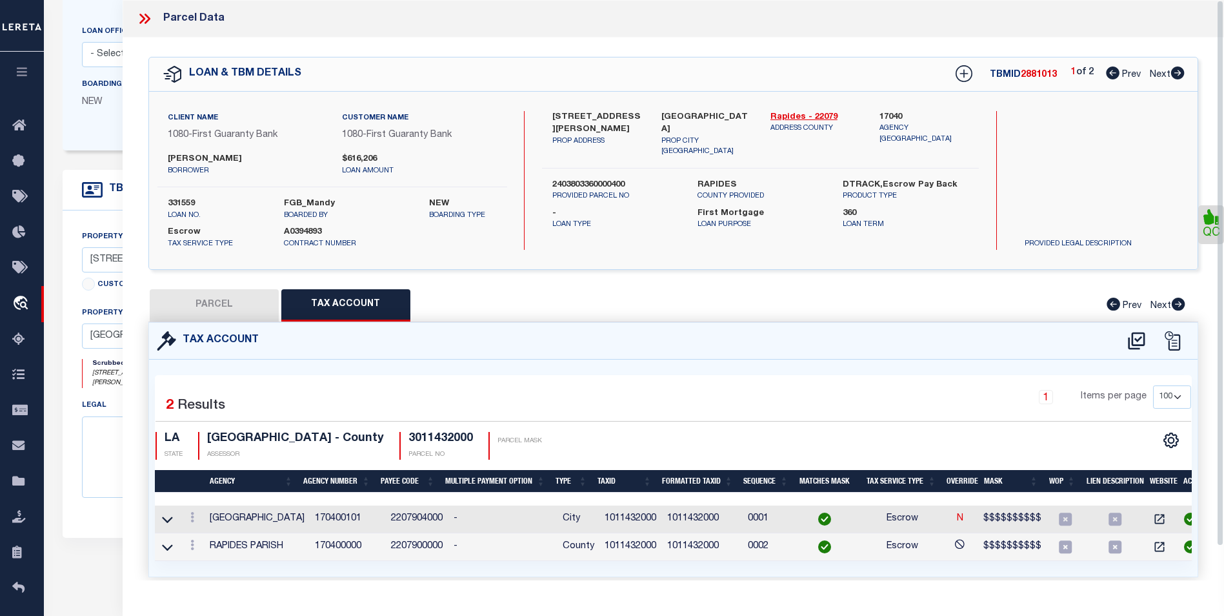
scroll to position [113, 0]
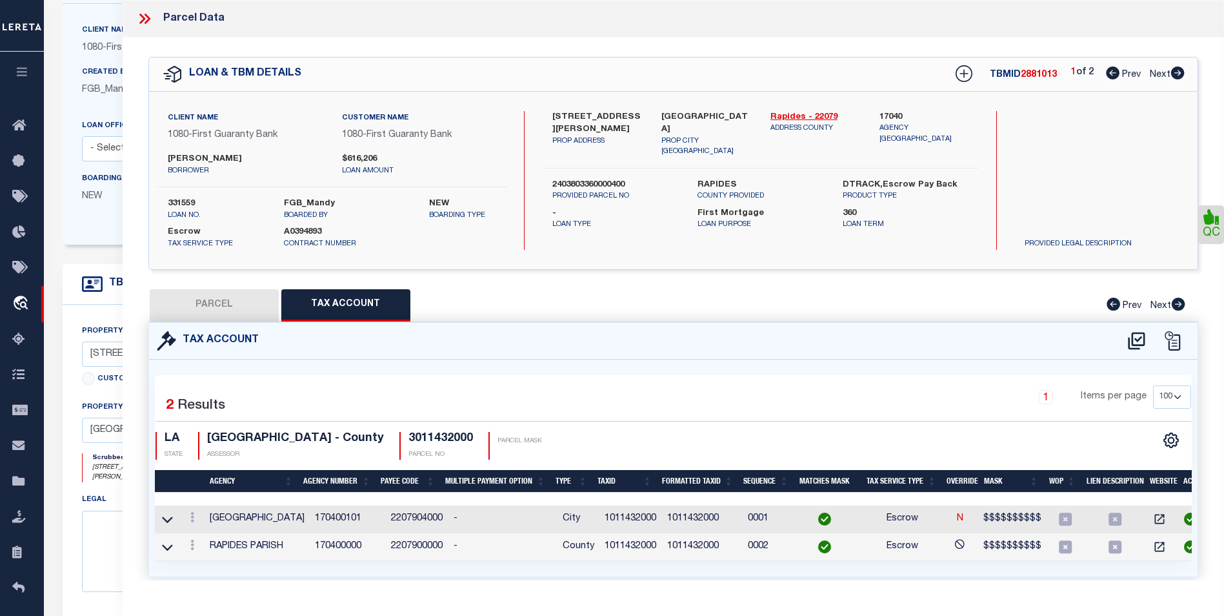
click at [223, 299] on button "PARCEL" at bounding box center [214, 305] width 129 height 32
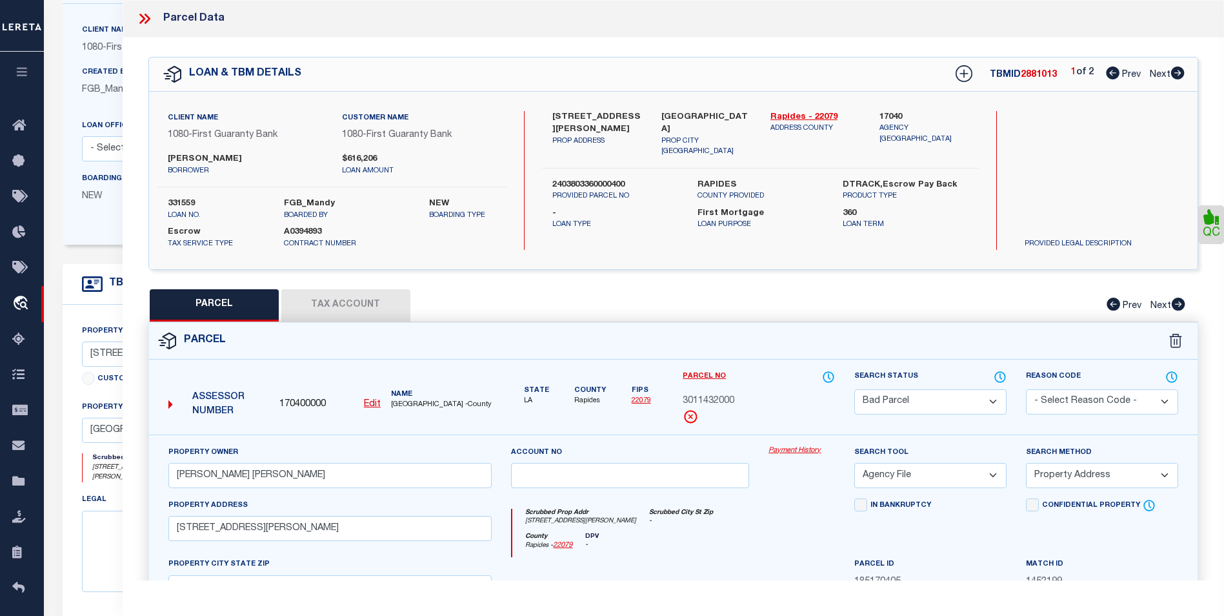
click at [982, 397] on select "Automated Search Bad Parcel Complete Duplicate Parcel High Dollar Reporting In …" at bounding box center [930, 401] width 152 height 25
click at [854, 389] on select "Automated Search Bad Parcel Complete Duplicate Parcel High Dollar Reporting In …" at bounding box center [930, 401] width 152 height 25
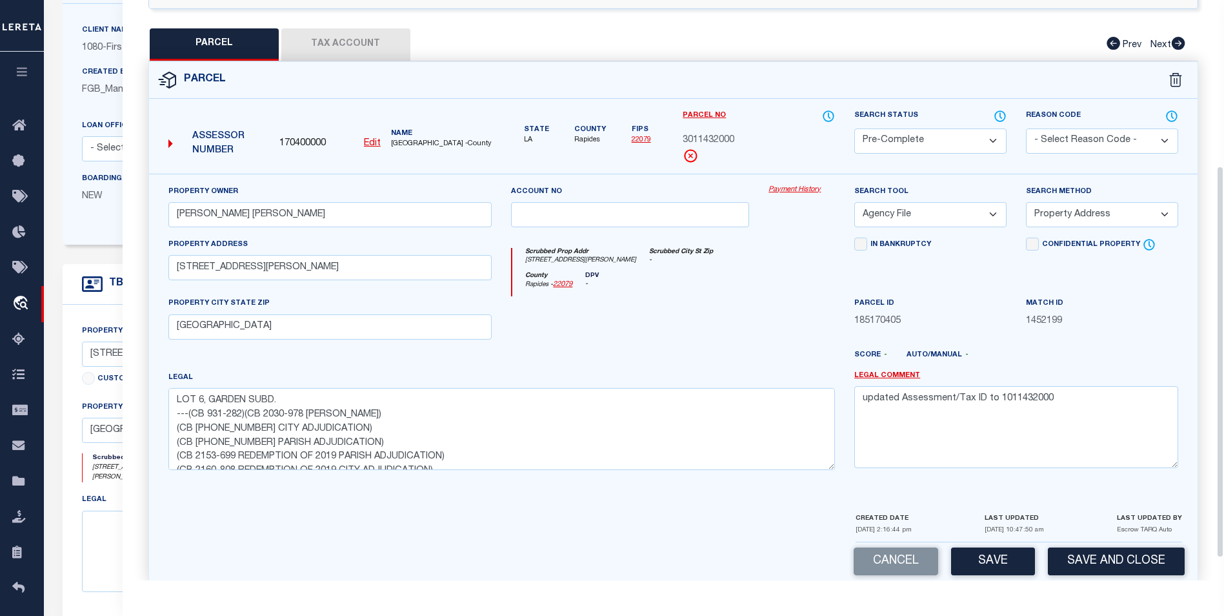
scroll to position [278, 0]
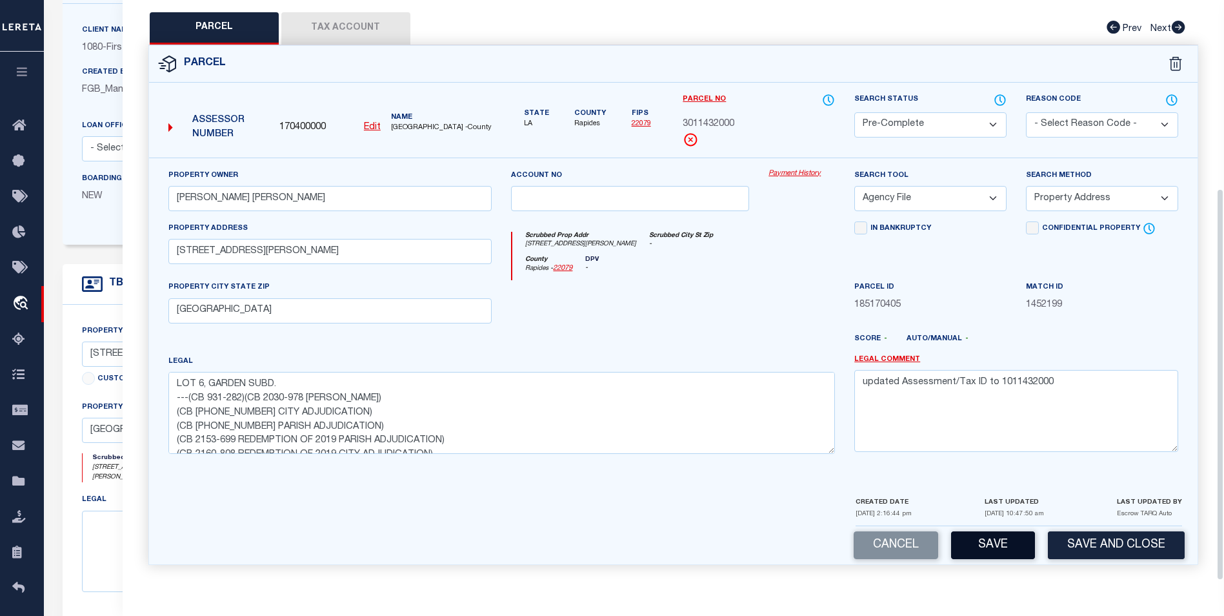
click at [1000, 539] on button "Save" at bounding box center [993, 545] width 84 height 28
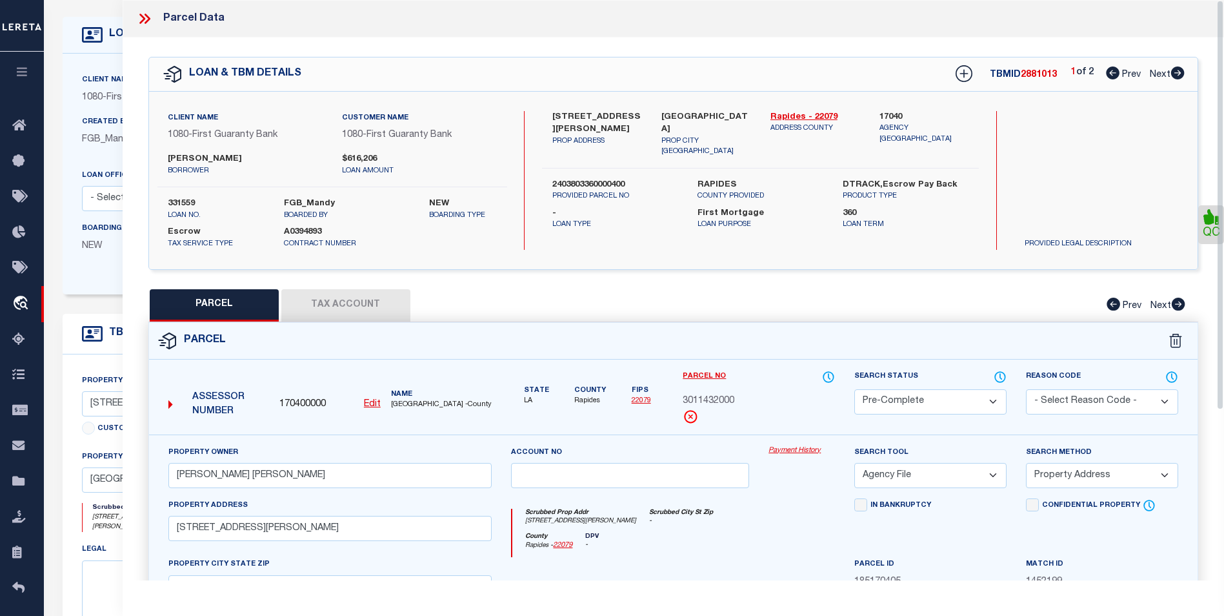
scroll to position [48, 0]
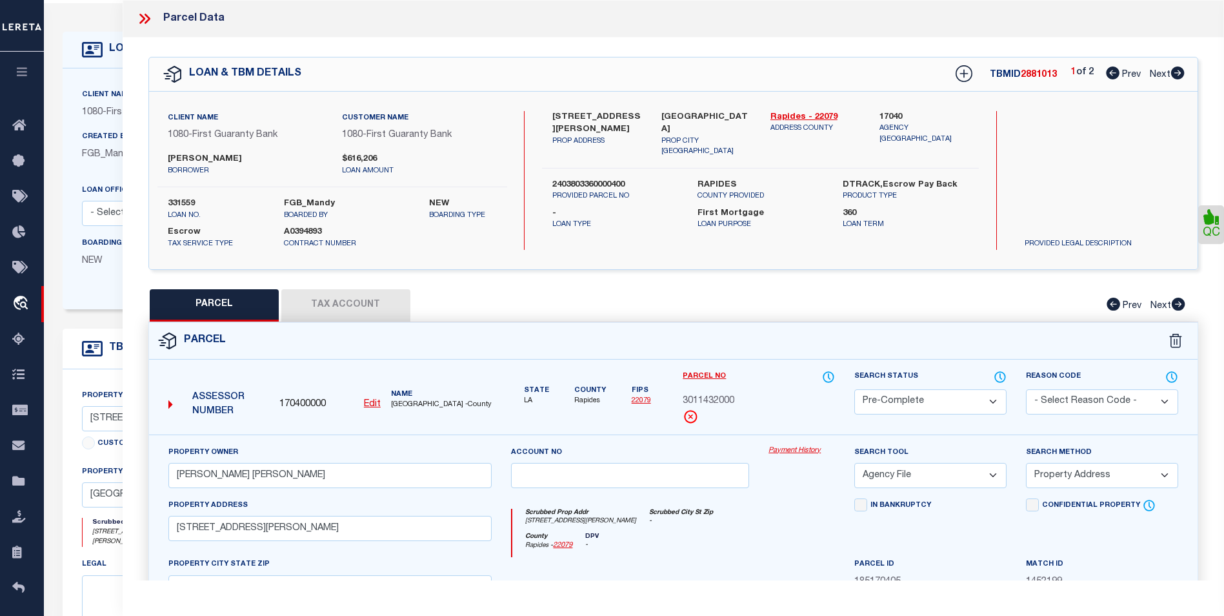
click at [149, 17] on icon at bounding box center [144, 18] width 17 height 17
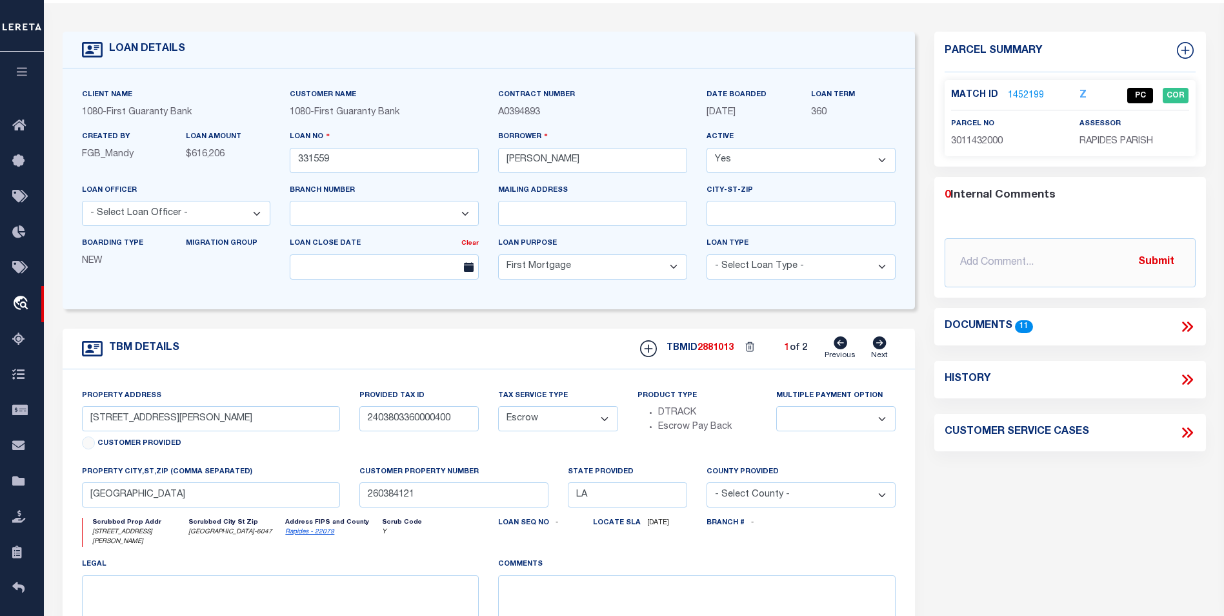
scroll to position [0, 0]
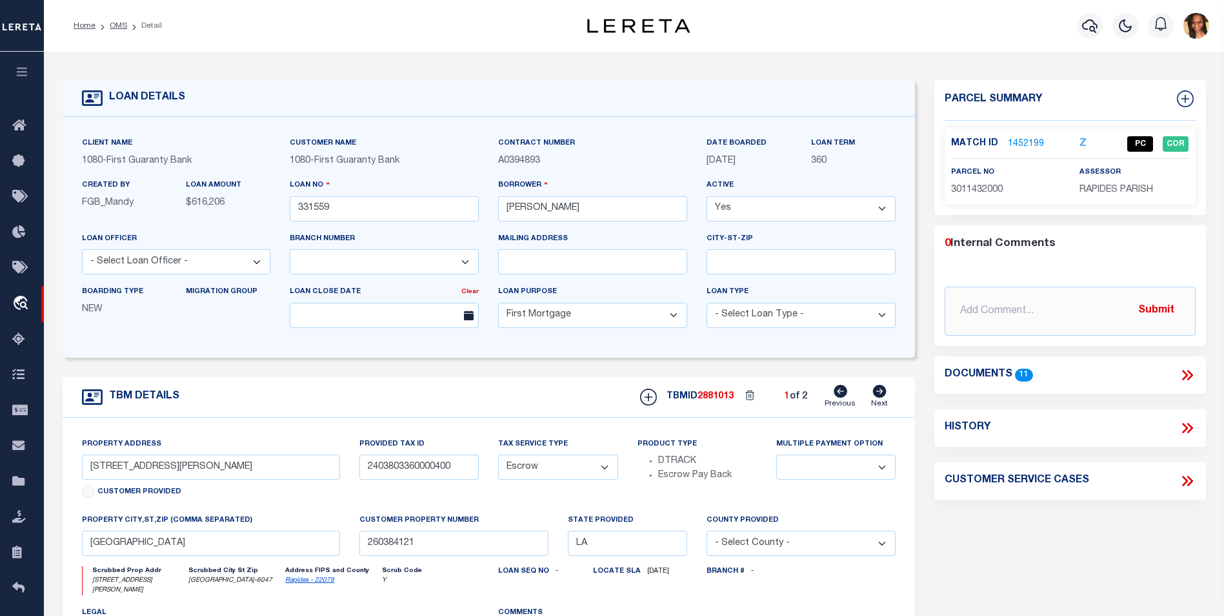
click at [113, 21] on li "OMS" at bounding box center [112, 26] width 32 height 12
click at [122, 20] on li "OMS" at bounding box center [112, 26] width 32 height 12
click at [121, 26] on link "OMS" at bounding box center [118, 26] width 17 height 8
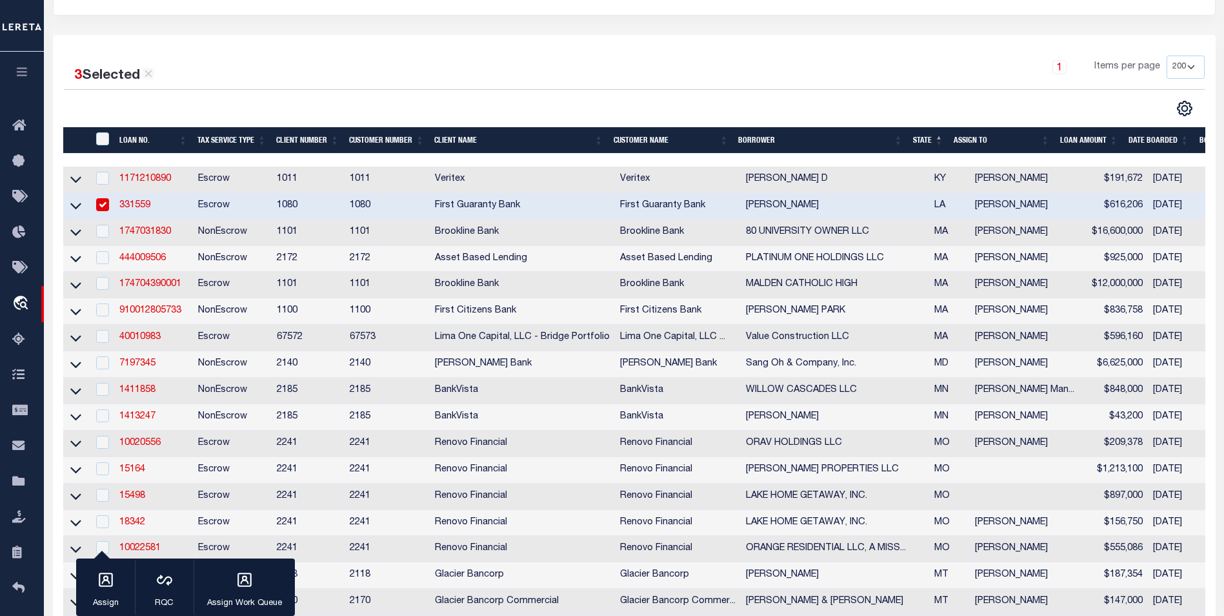
scroll to position [129, 0]
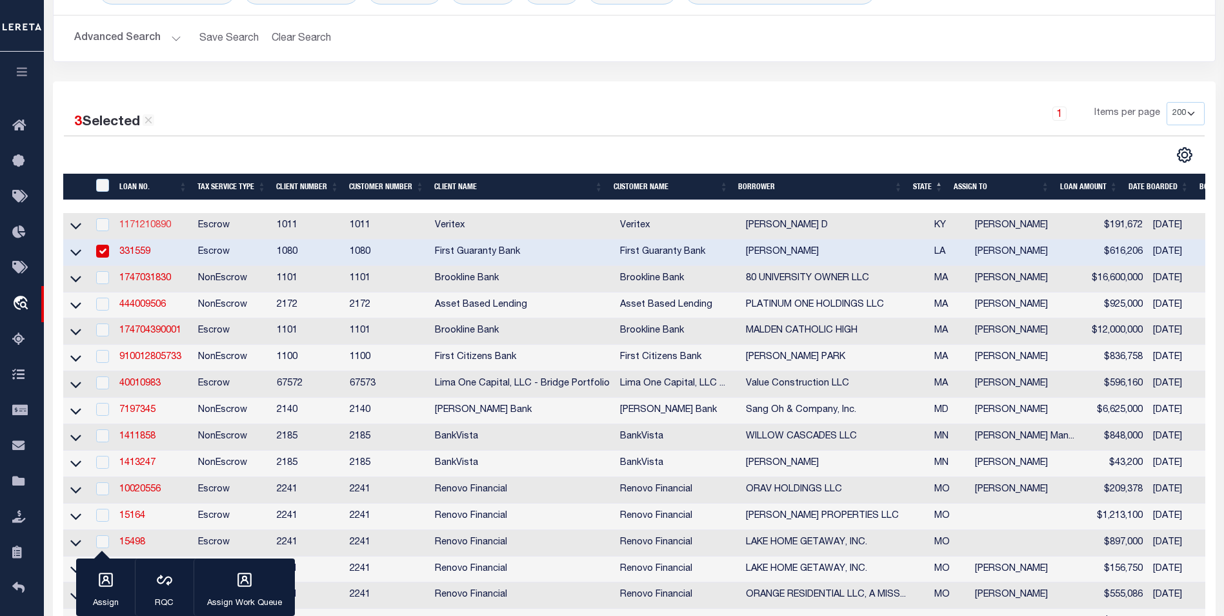
click at [150, 228] on link "1171210890" at bounding box center [145, 225] width 52 height 9
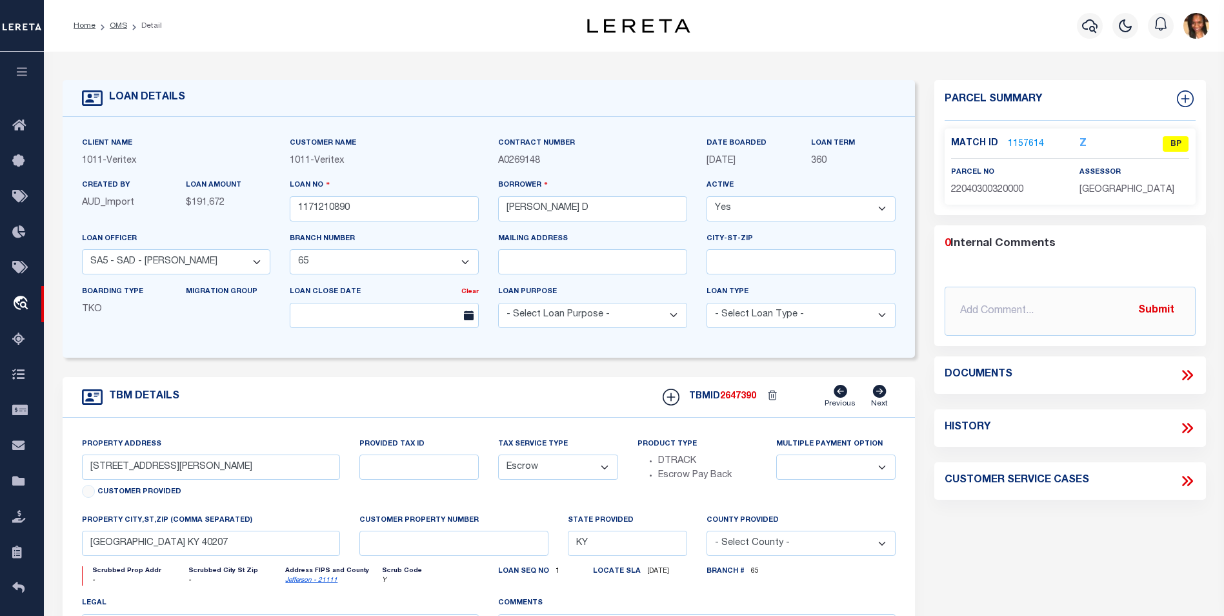
click at [1018, 138] on link "1157614" at bounding box center [1026, 144] width 36 height 14
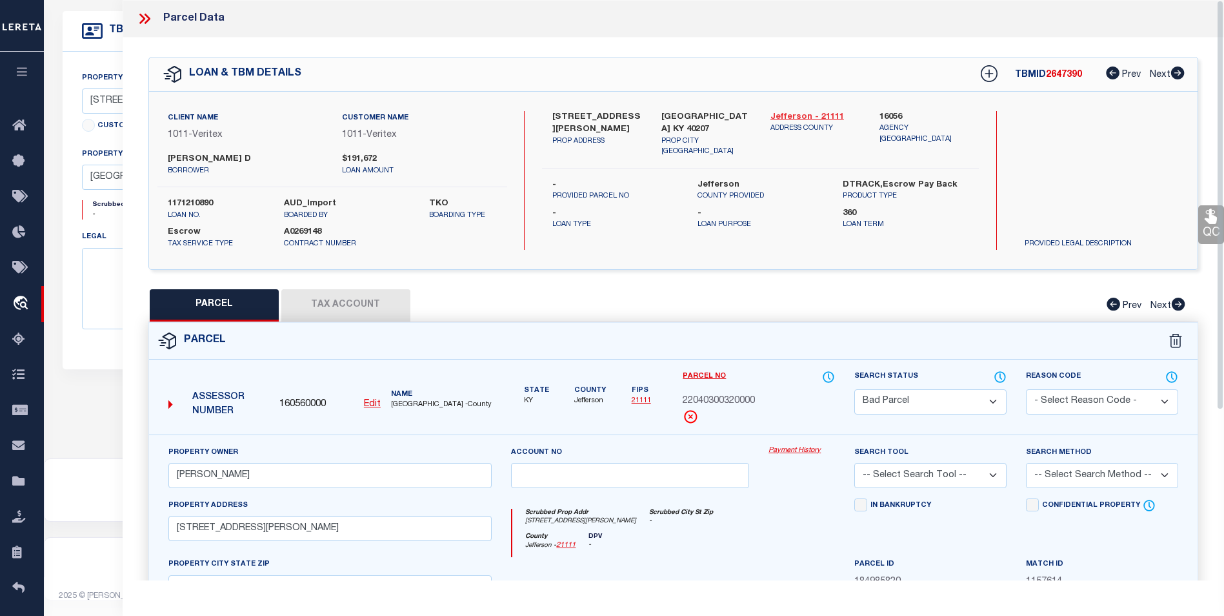
click at [789, 112] on link "Jefferson - 21111" at bounding box center [816, 117] width 90 height 13
click at [310, 306] on button "Tax Account" at bounding box center [345, 305] width 129 height 32
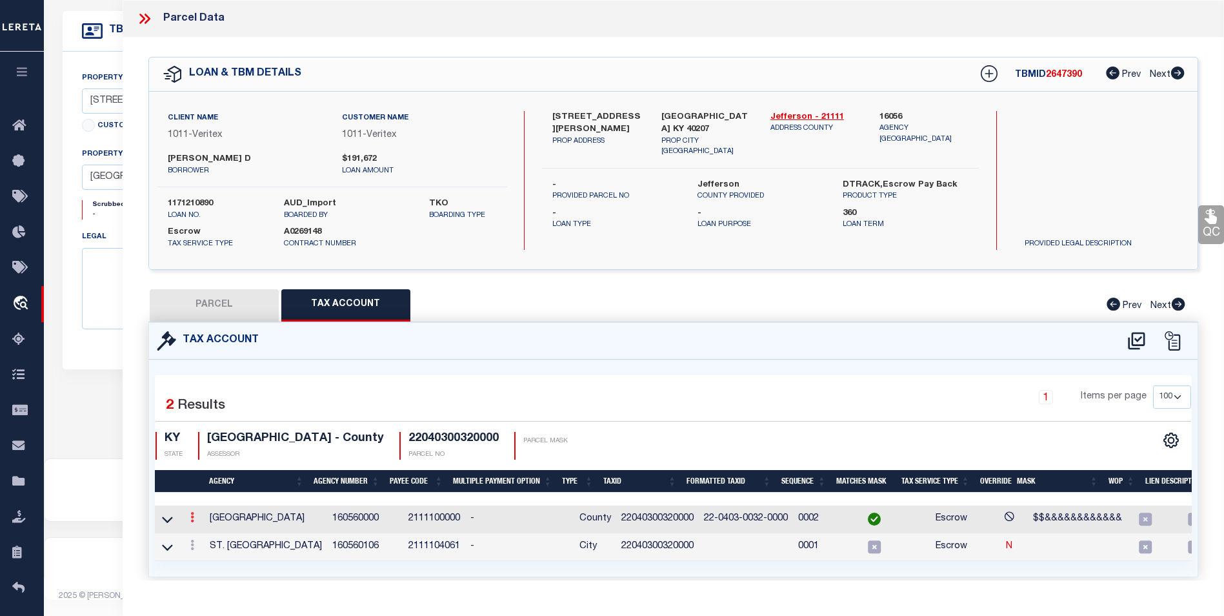
click at [195, 521] on link at bounding box center [192, 519] width 14 height 10
click at [203, 539] on icon "" at bounding box center [206, 537] width 10 height 10
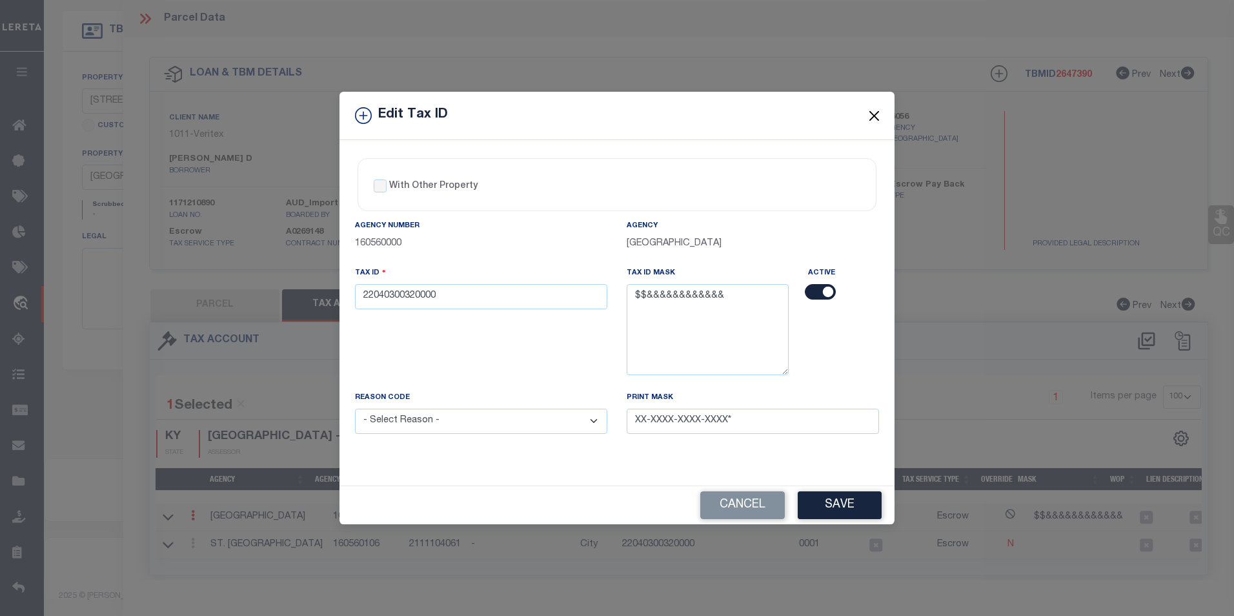
click at [868, 117] on button "Close" at bounding box center [874, 115] width 17 height 17
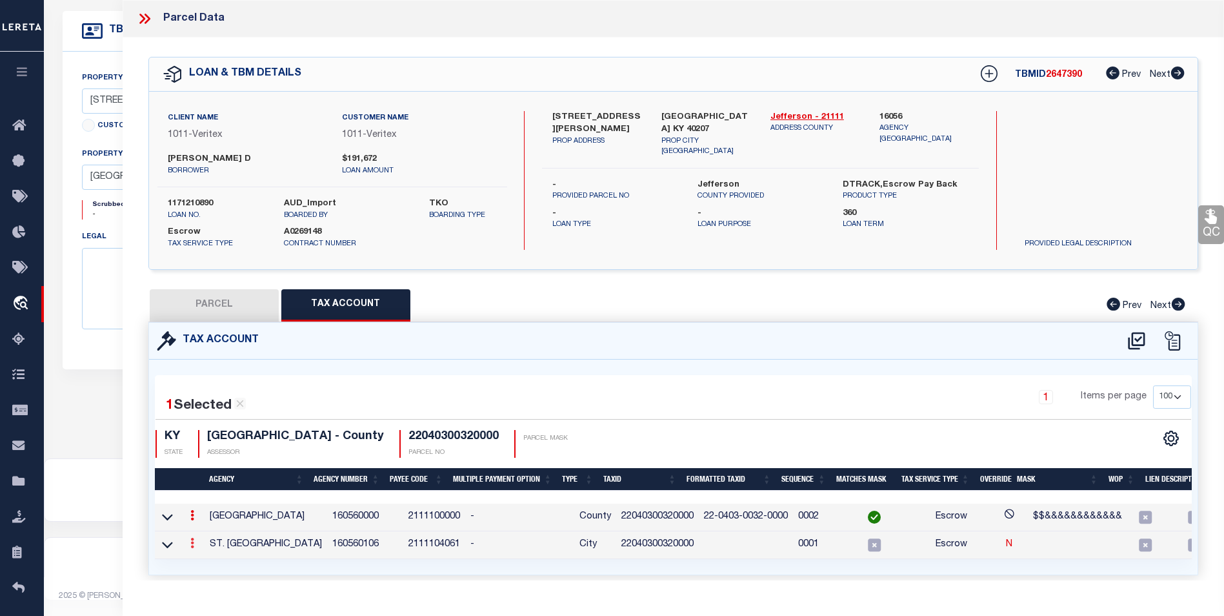
click at [196, 546] on link at bounding box center [192, 545] width 14 height 10
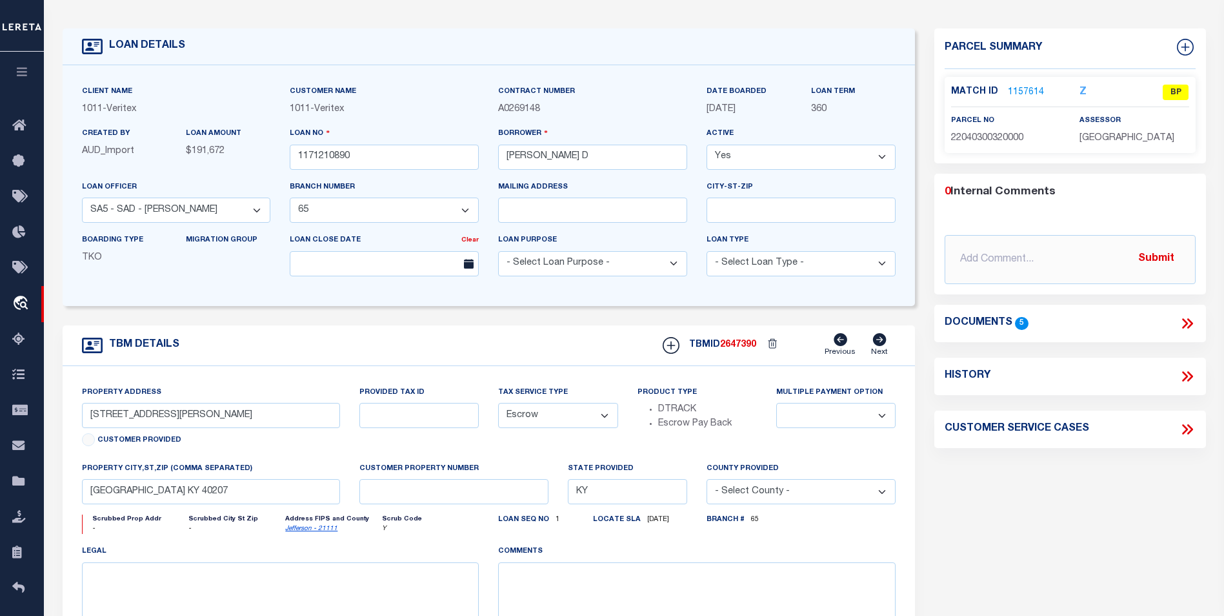
scroll to position [48, 0]
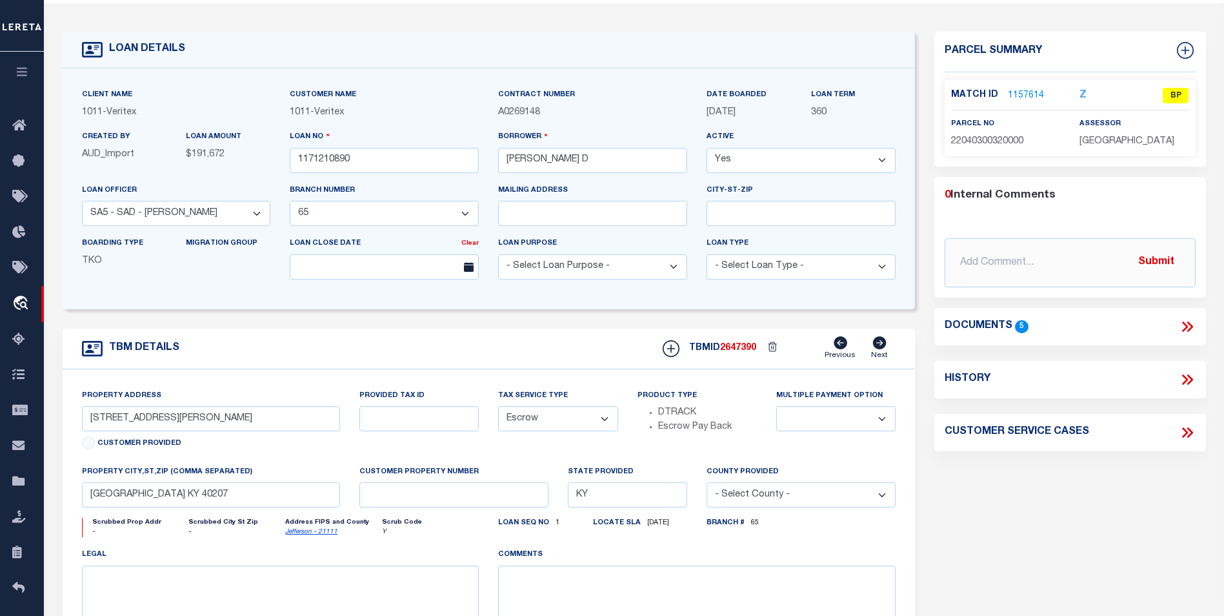
click at [1033, 91] on link "1157614" at bounding box center [1026, 96] width 36 height 14
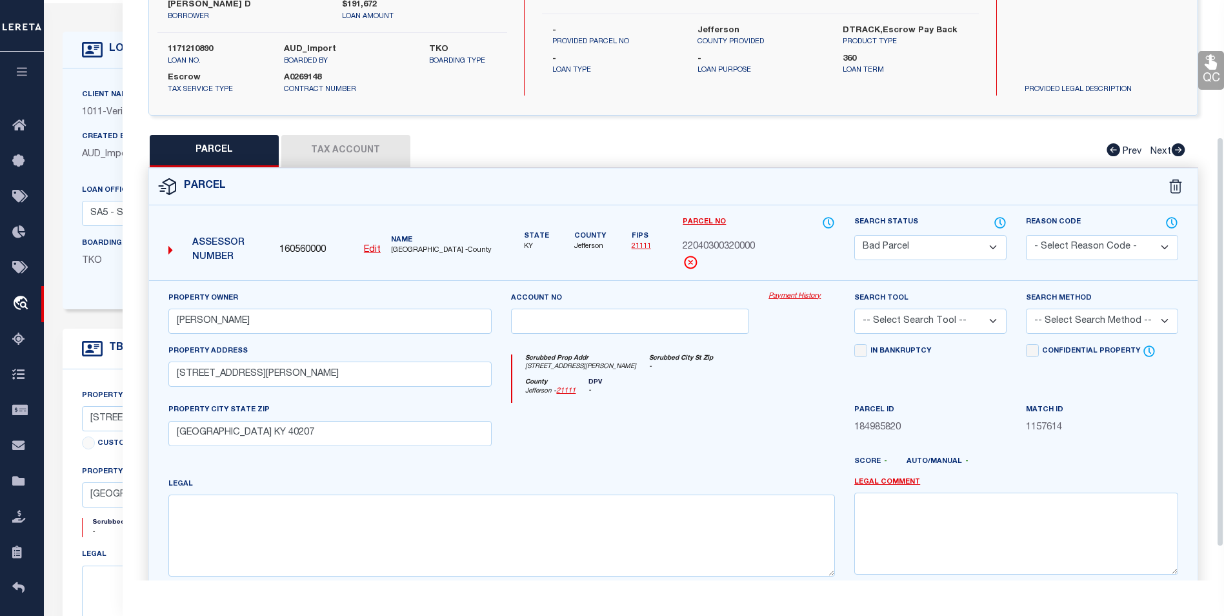
scroll to position [194, 0]
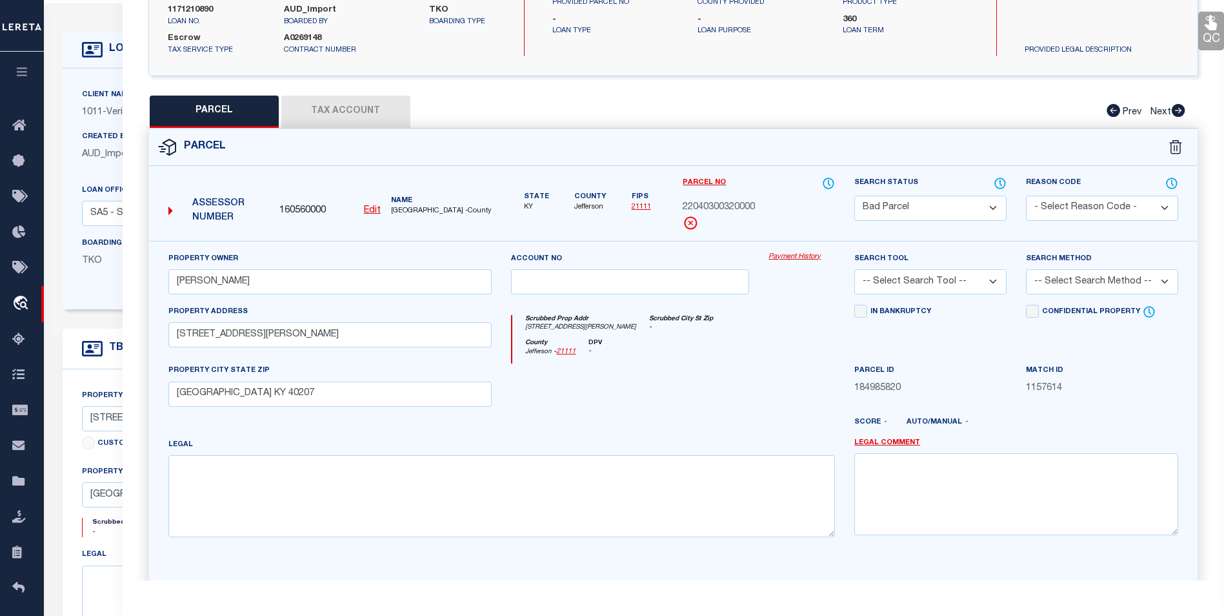
click at [387, 106] on button "Tax Account" at bounding box center [345, 112] width 129 height 32
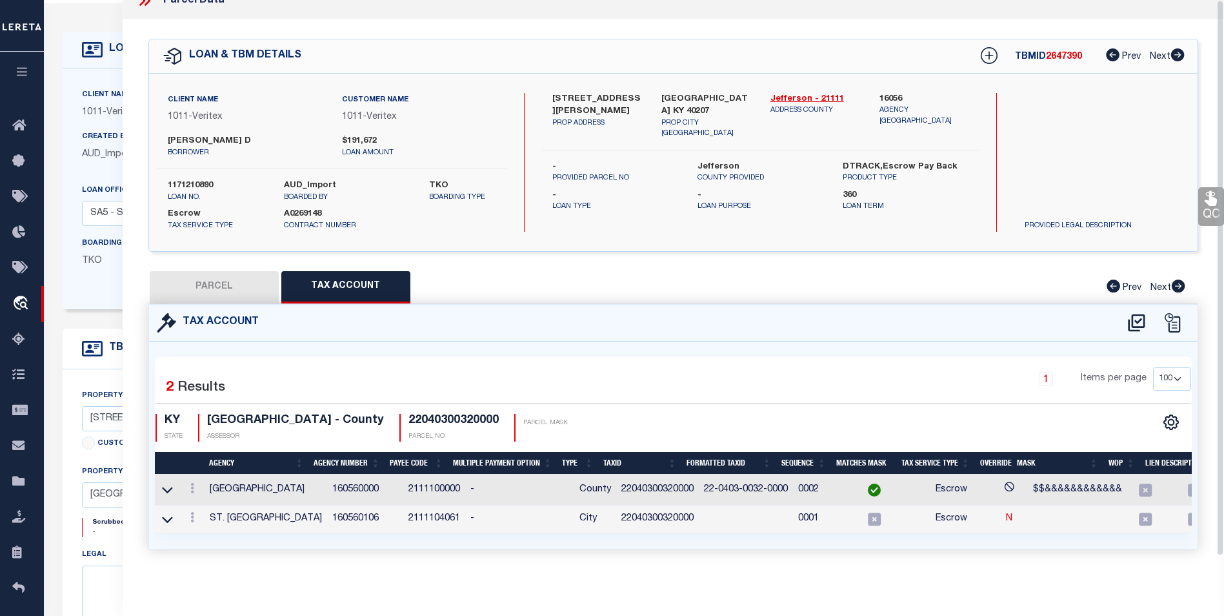
scroll to position [0, 0]
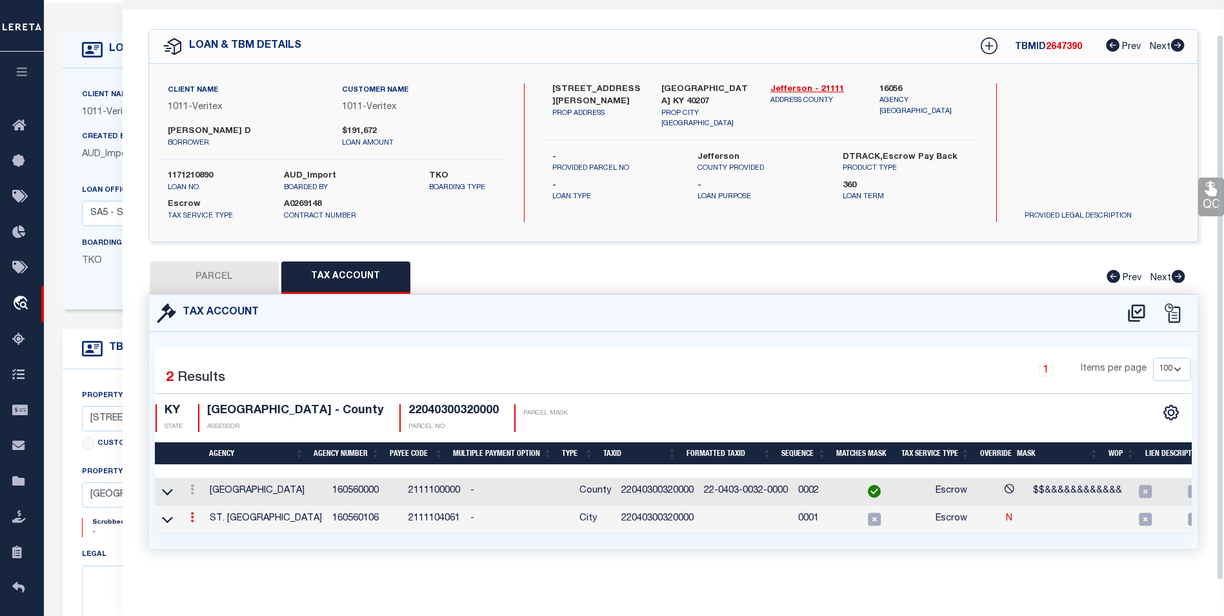
click at [193, 512] on icon at bounding box center [192, 517] width 4 height 10
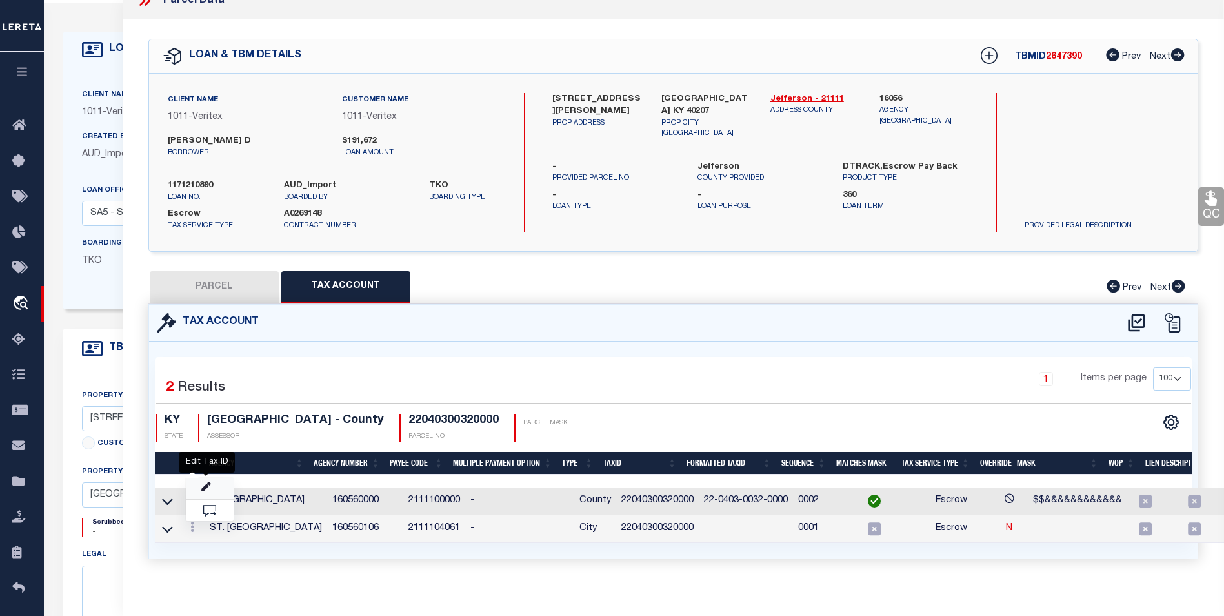
click at [208, 491] on icon "" at bounding box center [206, 487] width 10 height 10
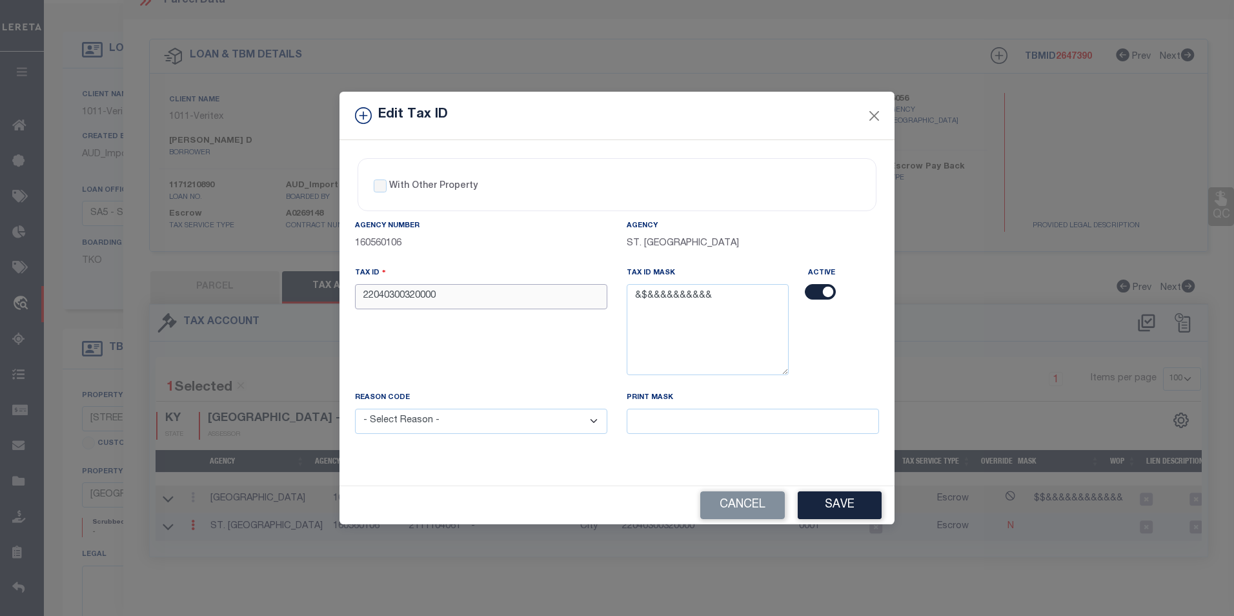
click at [374, 294] on input "22040300320000" at bounding box center [481, 296] width 252 height 25
click at [591, 419] on select "- Select Reason - 099 - Other (Provide additional detail) ACT - Agency Changed …" at bounding box center [481, 421] width 252 height 25
click at [355, 409] on select "- Select Reason - 099 - Other (Provide additional detail) ACT - Agency Changed …" at bounding box center [481, 421] width 252 height 25
click at [830, 501] on button "Save" at bounding box center [840, 505] width 84 height 28
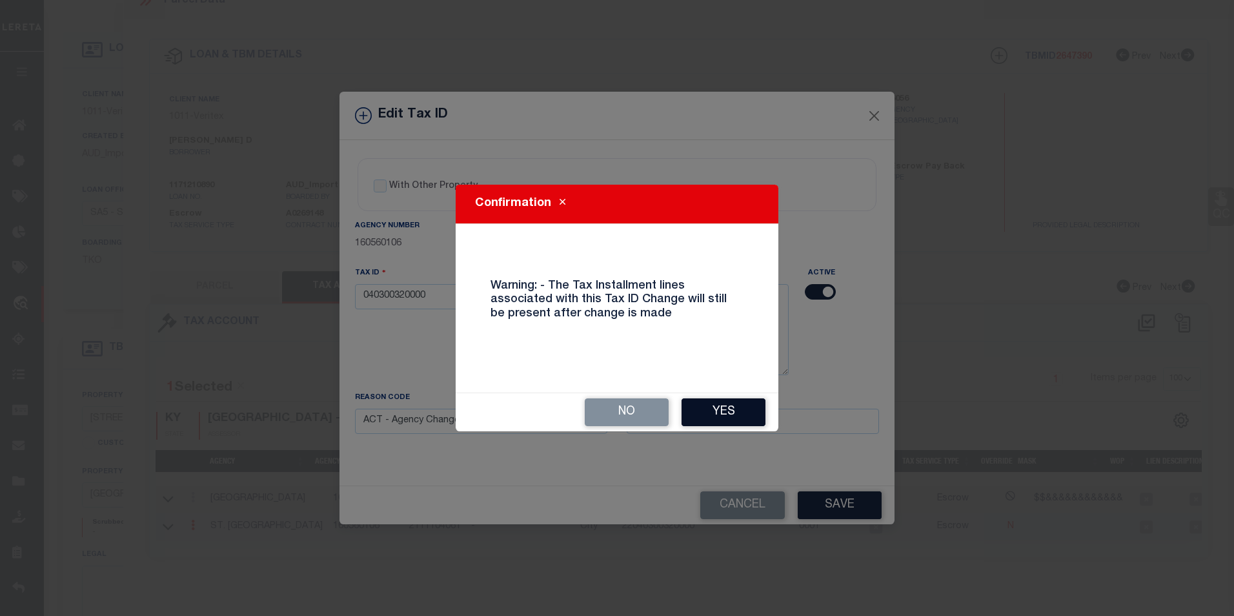
click at [711, 424] on button "Yes" at bounding box center [724, 412] width 84 height 28
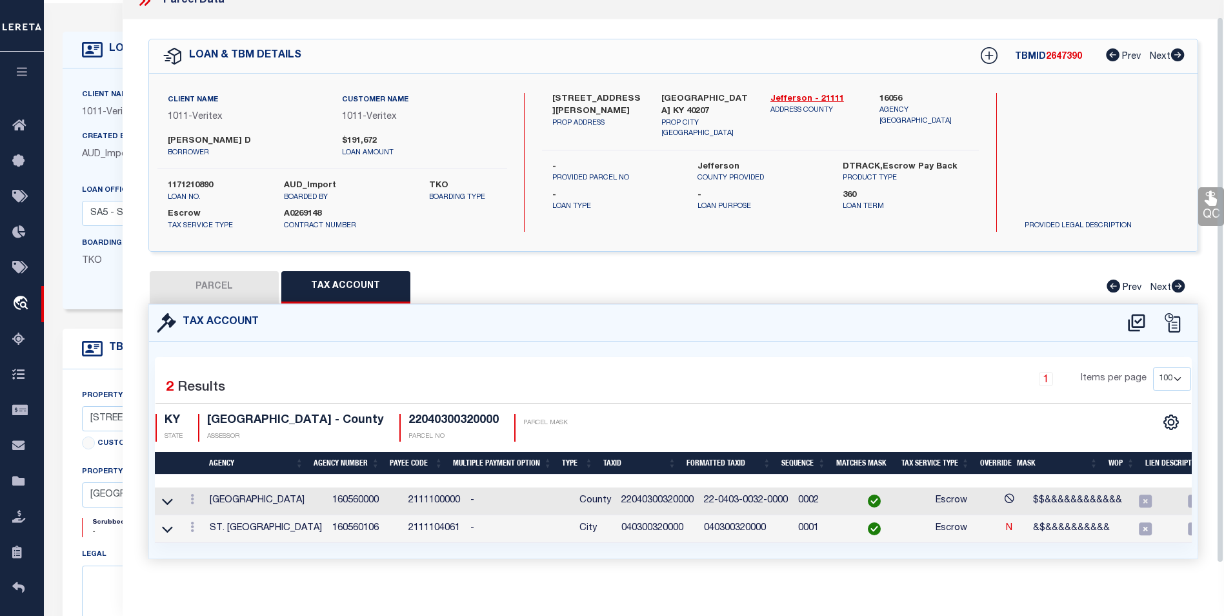
click at [220, 280] on button "PARCEL" at bounding box center [214, 287] width 129 height 32
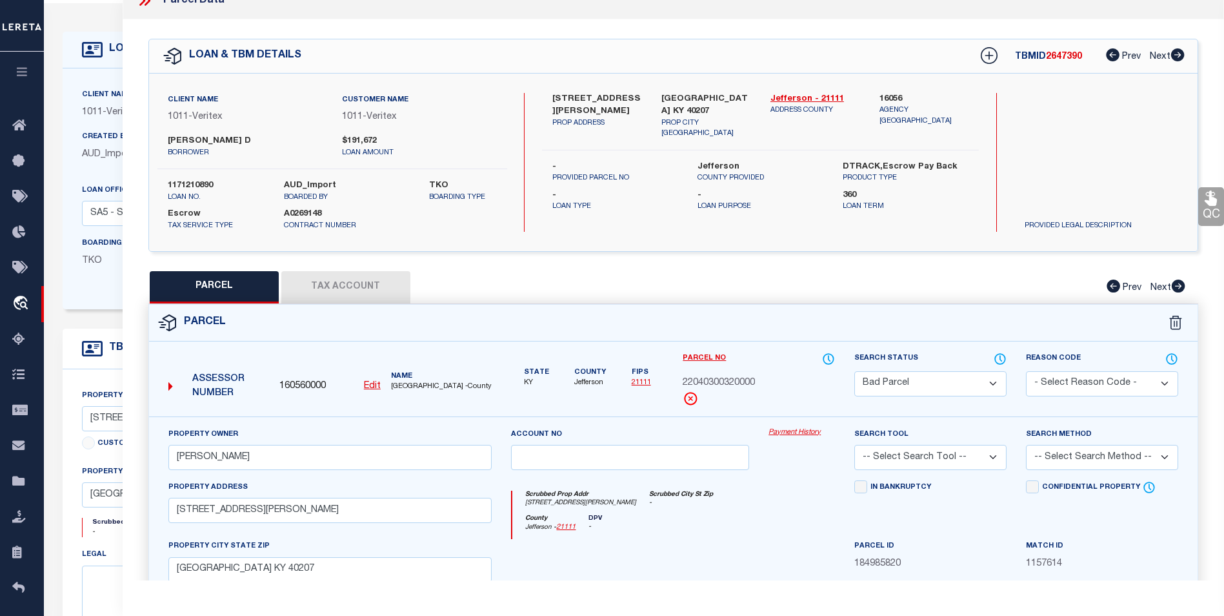
click at [955, 379] on select "Automated Search Bad Parcel Complete Duplicate Parcel High Dollar Reporting In …" at bounding box center [930, 383] width 152 height 25
click at [854, 371] on select "Automated Search Bad Parcel Complete Duplicate Parcel High Dollar Reporting In …" at bounding box center [930, 383] width 152 height 25
click at [985, 452] on select "-- Select Search Tool -- 3rd Party Website Agency File Agency Website ATLS CNV-…" at bounding box center [930, 457] width 152 height 25
click at [854, 445] on select "-- Select Search Tool -- 3rd Party Website Agency File Agency Website ATLS CNV-…" at bounding box center [930, 457] width 152 height 25
click at [1073, 455] on select "-- Select Search Method -- Property Address Legal Liability Info Provided" at bounding box center [1102, 457] width 152 height 25
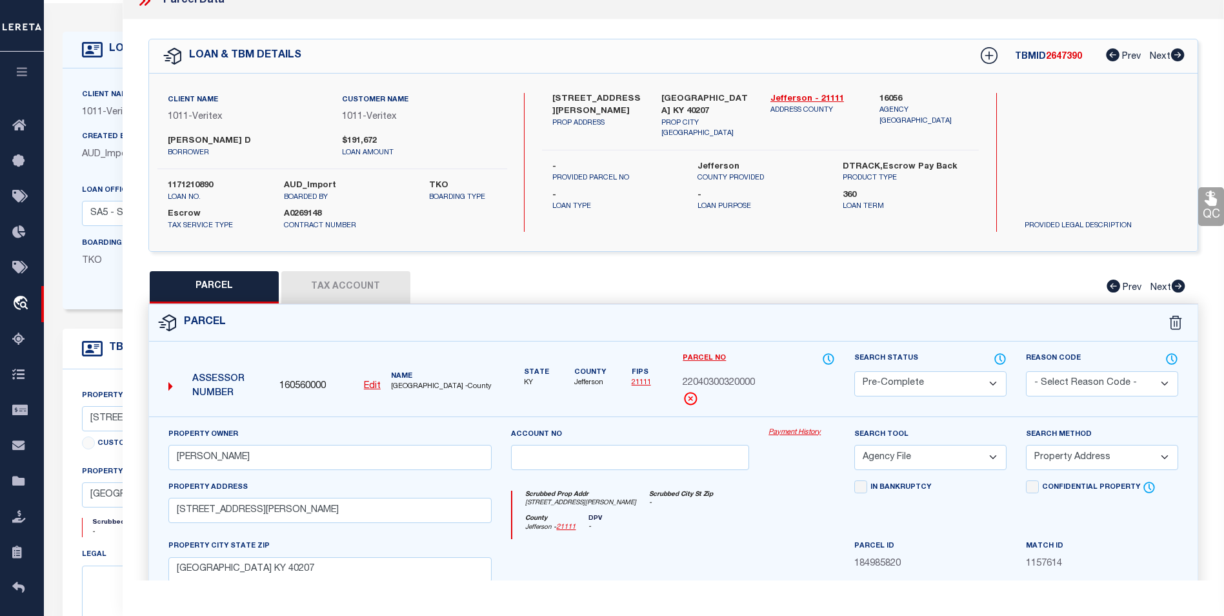
click at [1026, 445] on select "-- Select Search Method -- Property Address Legal Liability Info Provided" at bounding box center [1102, 457] width 152 height 25
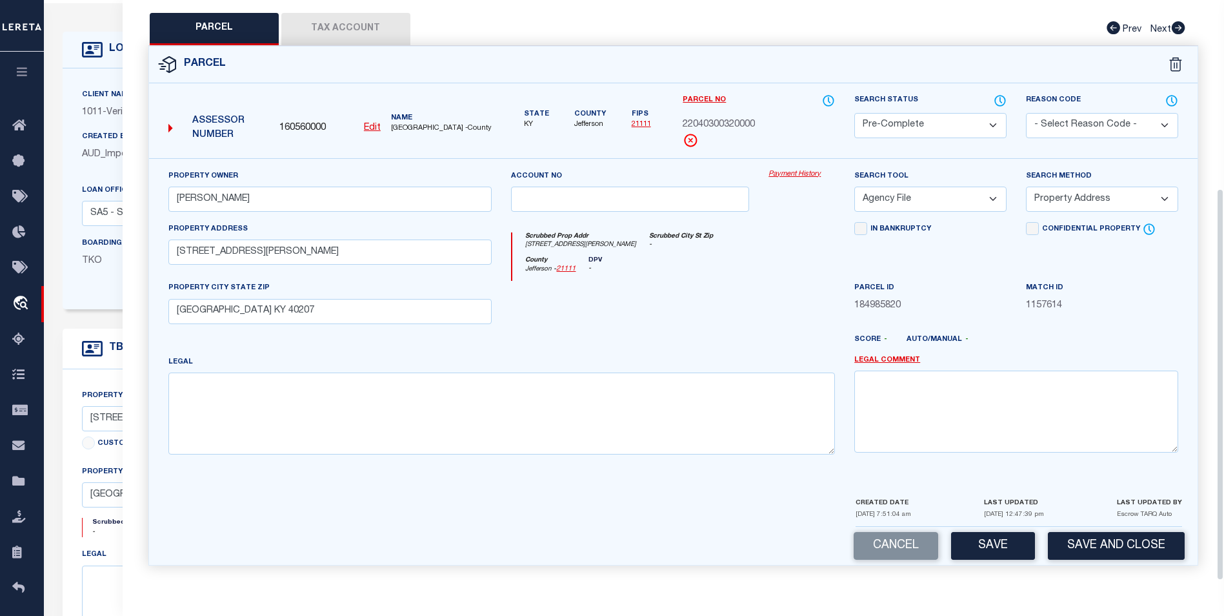
scroll to position [278, 0]
click at [1006, 551] on button "Save" at bounding box center [993, 545] width 84 height 28
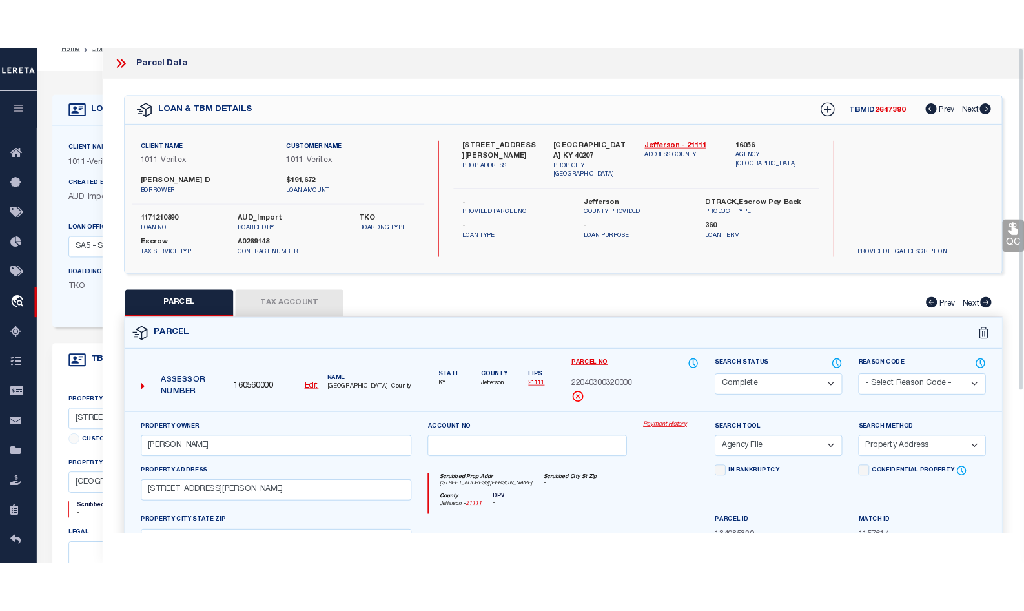
scroll to position [0, 0]
